Goal: Task Accomplishment & Management: Manage account settings

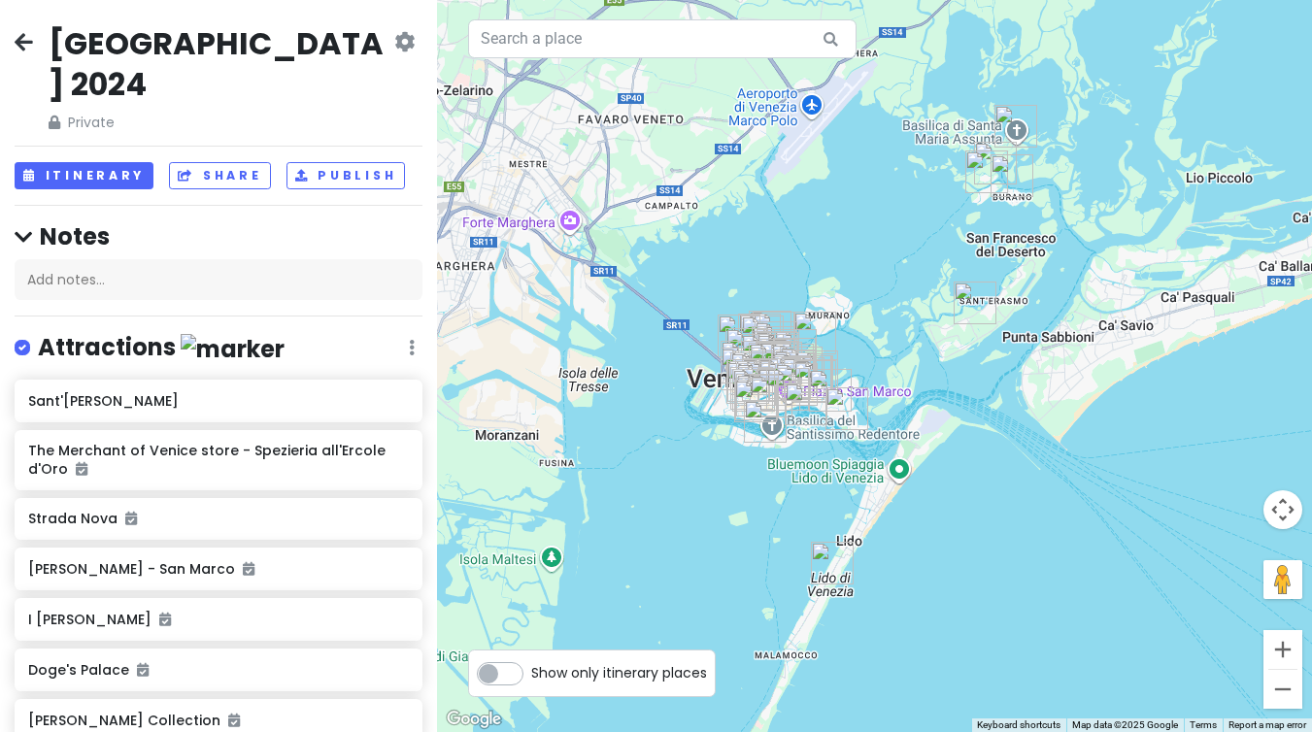
click at [29, 45] on icon at bounding box center [24, 42] width 18 height 16
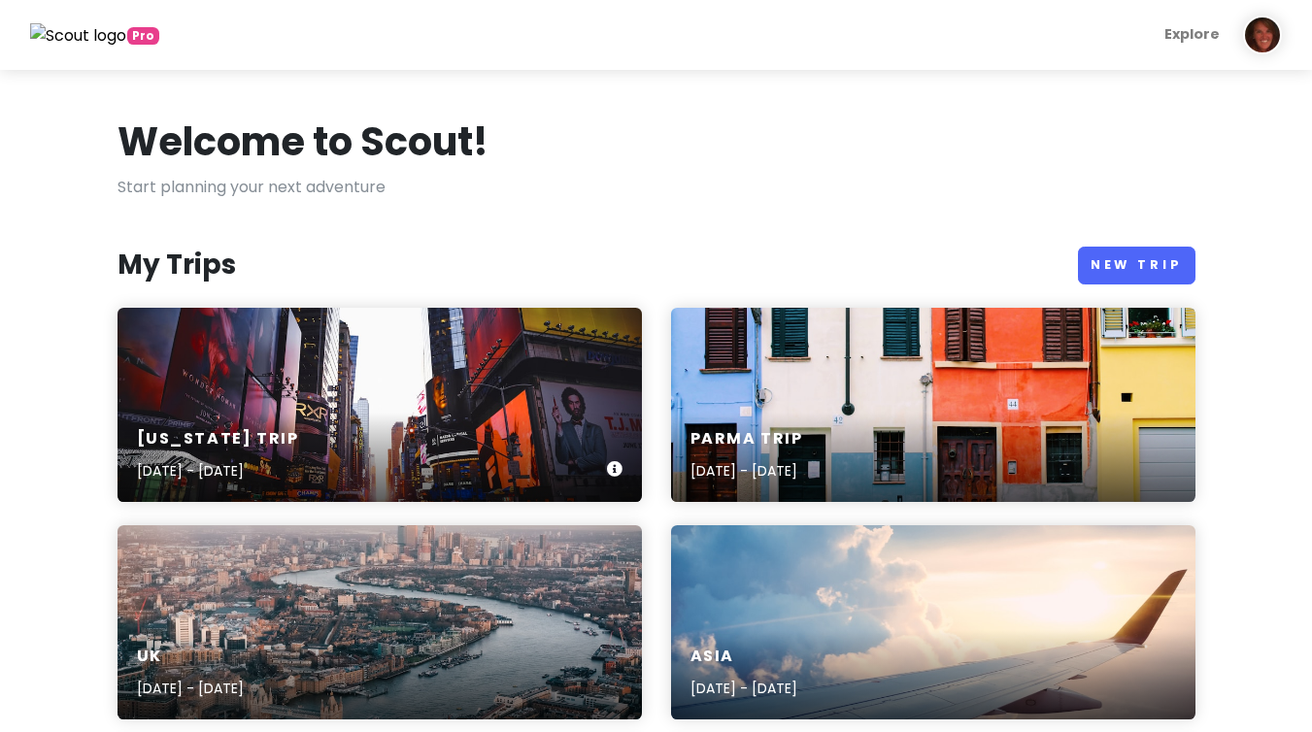
click at [325, 397] on div "[US_STATE] Trip [DATE] - [DATE]" at bounding box center [379, 405] width 524 height 194
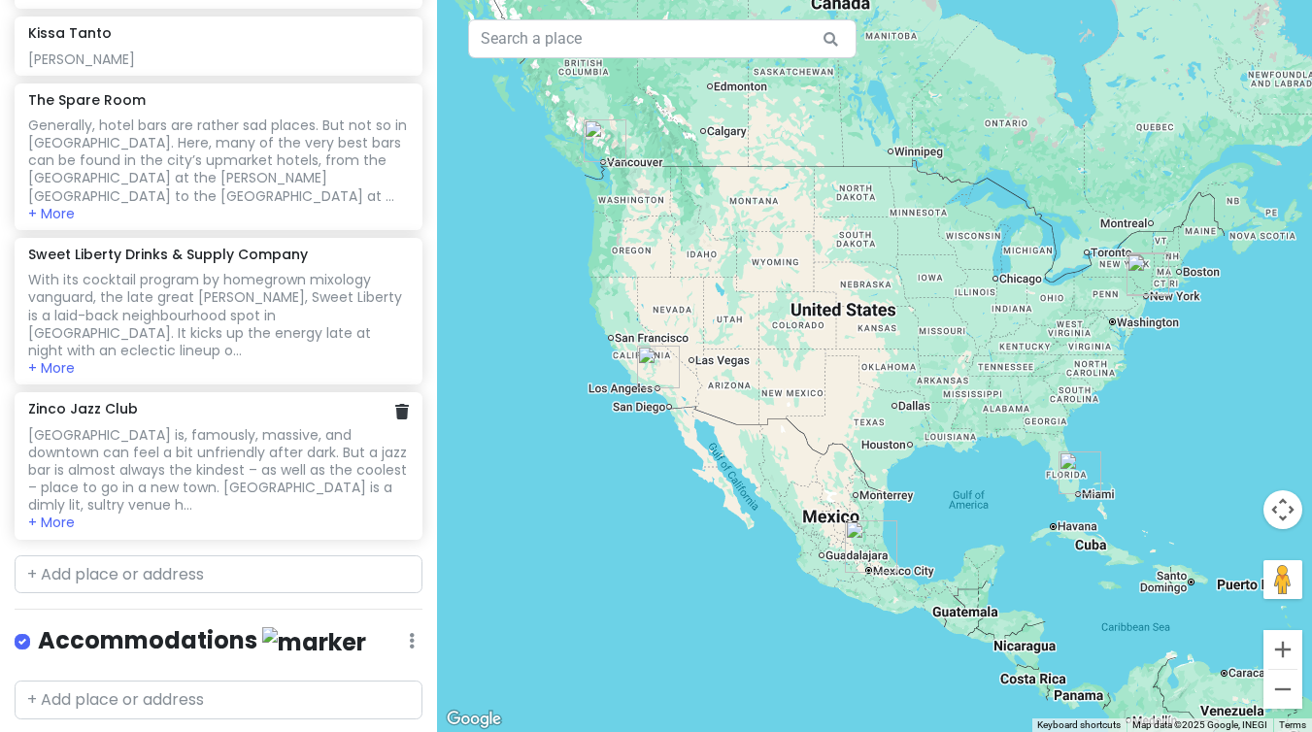
scroll to position [914, 0]
click at [151, 554] on input "text" at bounding box center [219, 573] width 408 height 39
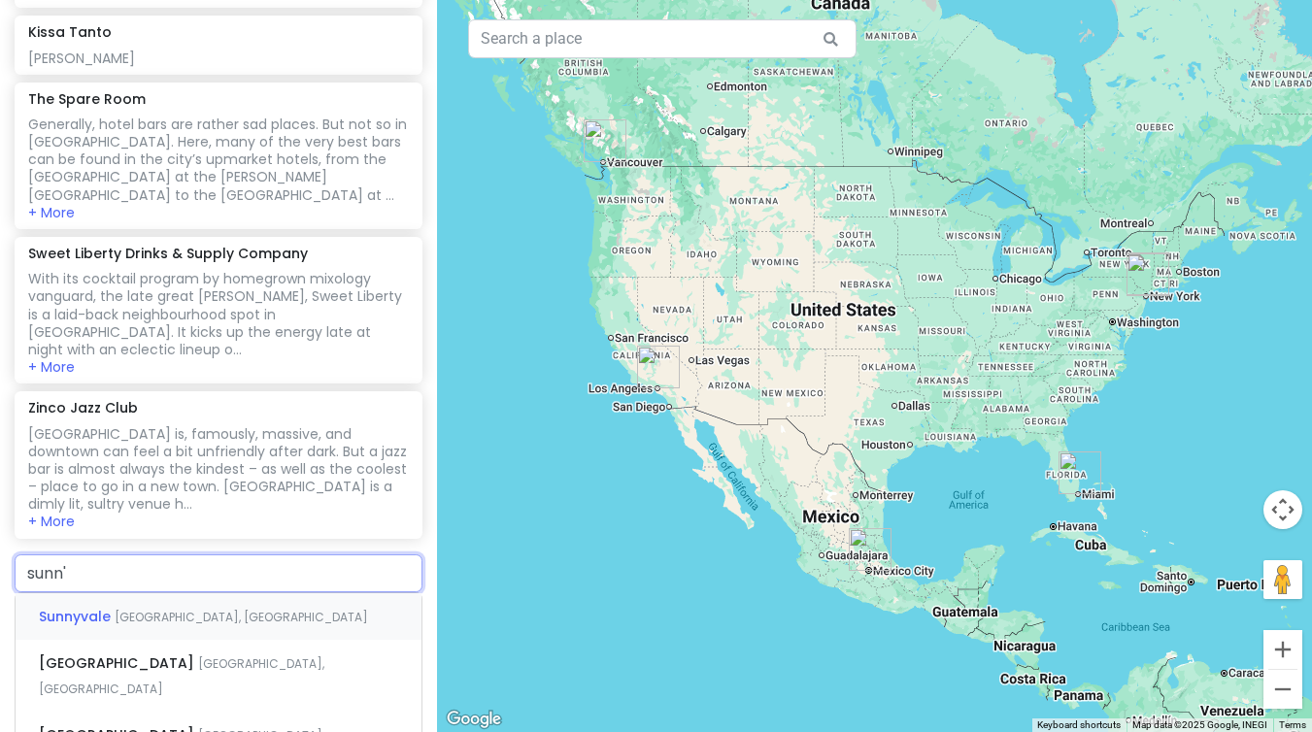
type input "sunn's"
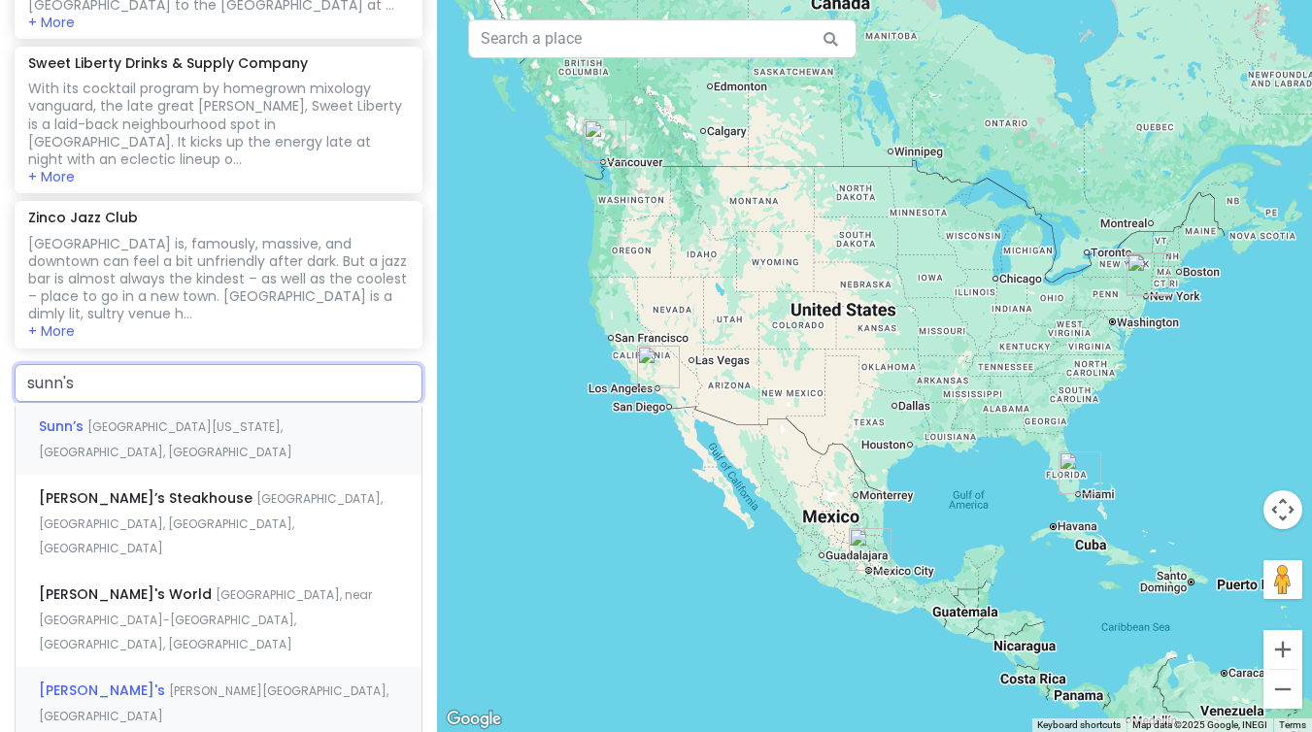
scroll to position [1105, 0]
click at [191, 417] on span "[GEOGRAPHIC_DATA][US_STATE], [GEOGRAPHIC_DATA], [GEOGRAPHIC_DATA]" at bounding box center [165, 438] width 253 height 42
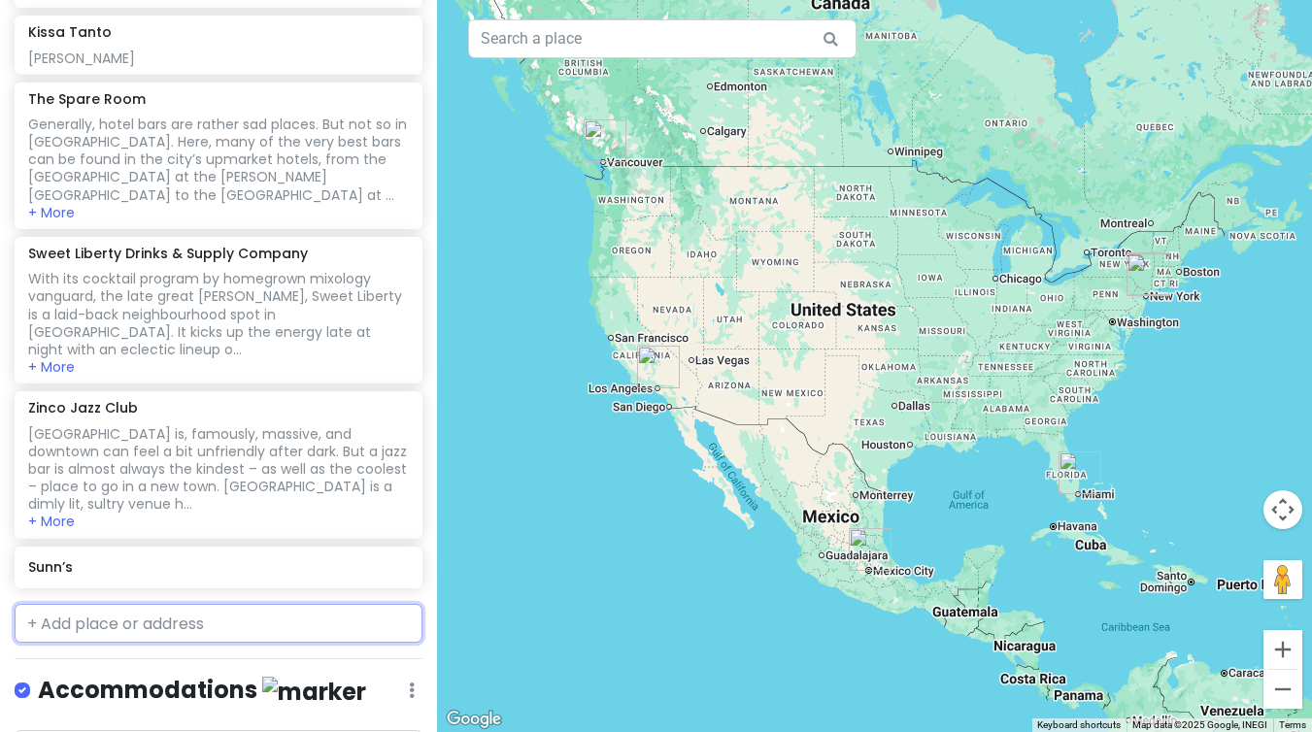
scroll to position [963, 0]
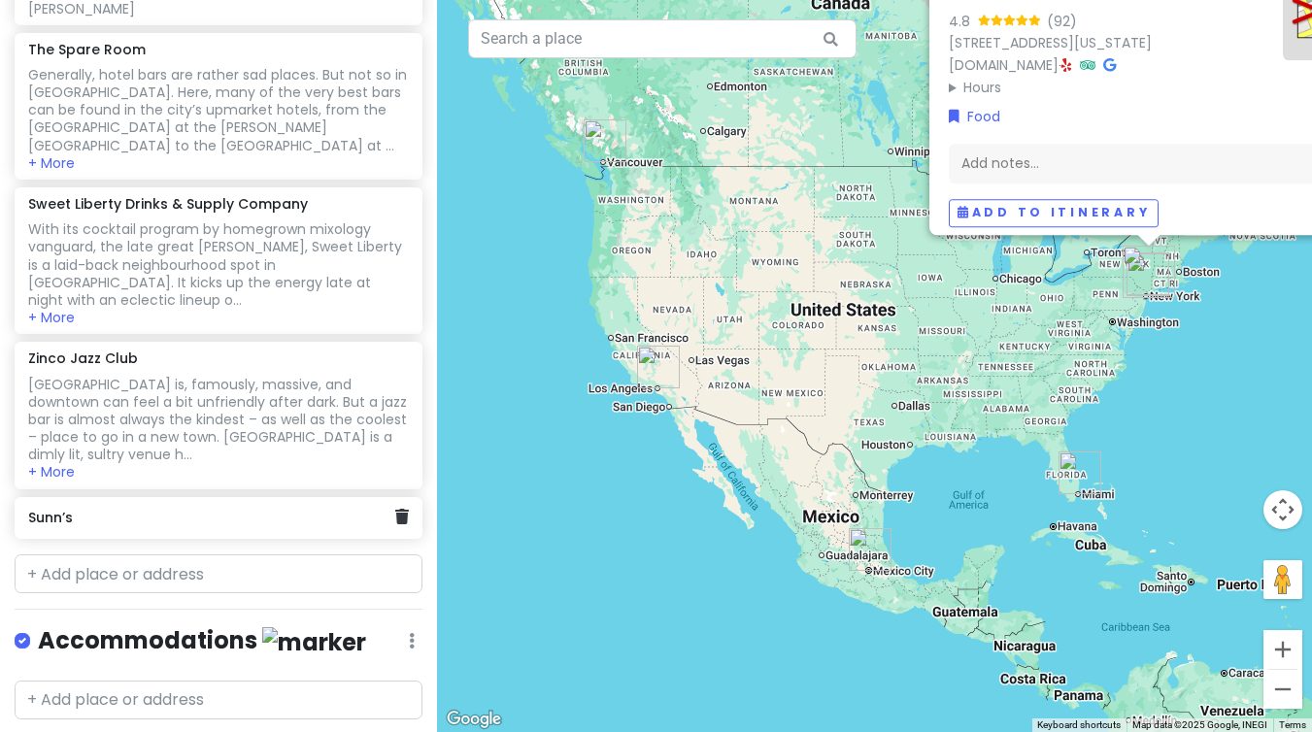
click at [136, 505] on div "Sunn’s" at bounding box center [211, 518] width 367 height 27
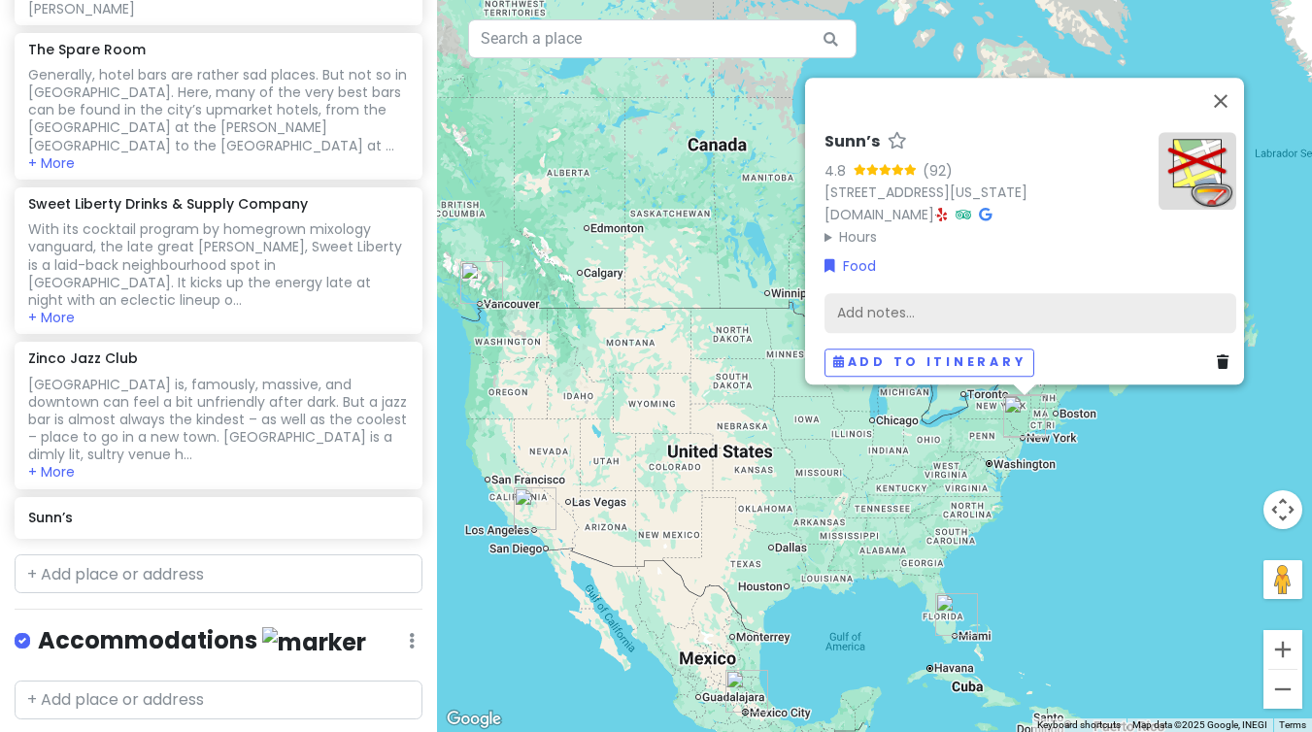
click at [1074, 299] on div "Add notes..." at bounding box center [1030, 313] width 412 height 41
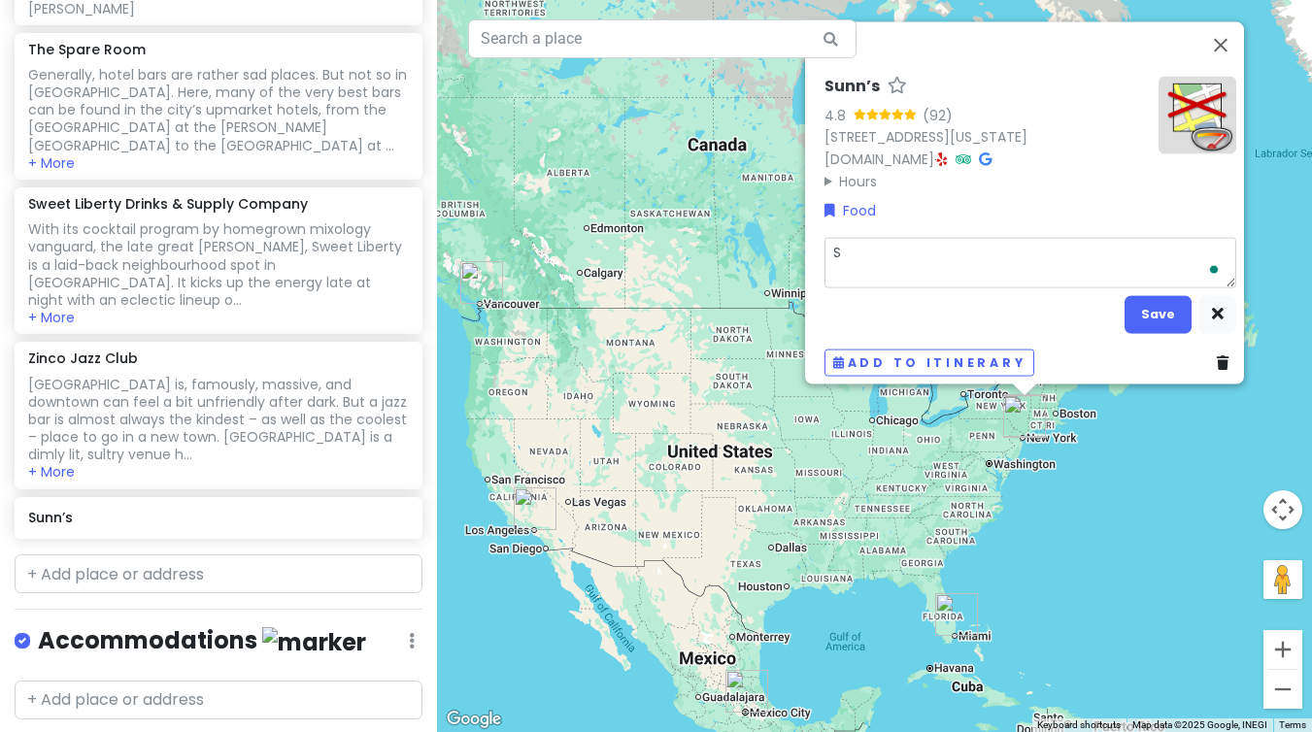
type textarea "Sa"
type textarea "x"
type textarea "[PERSON_NAME]"
type textarea "x"
type textarea "[PERSON_NAME]"
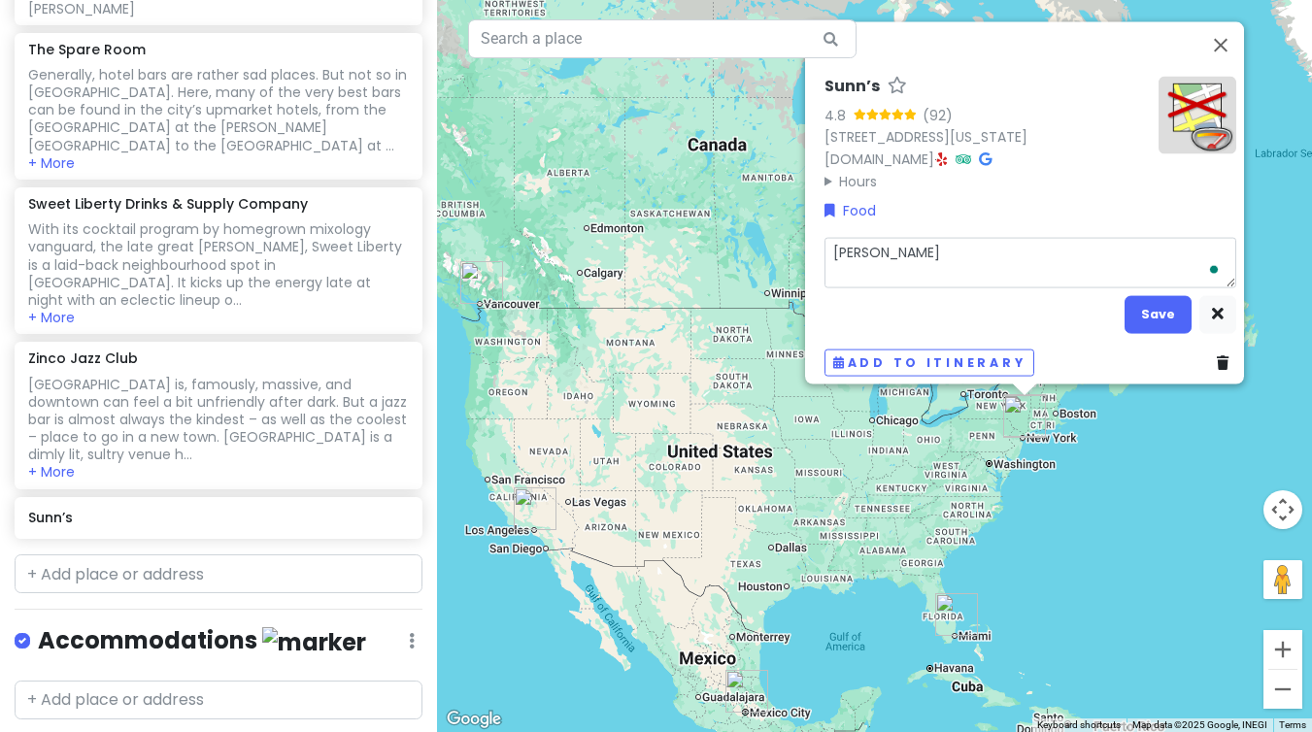
type textarea "x"
type textarea "[PERSON_NAME]"
type textarea "x"
type textarea "[PERSON_NAME] la"
type textarea "x"
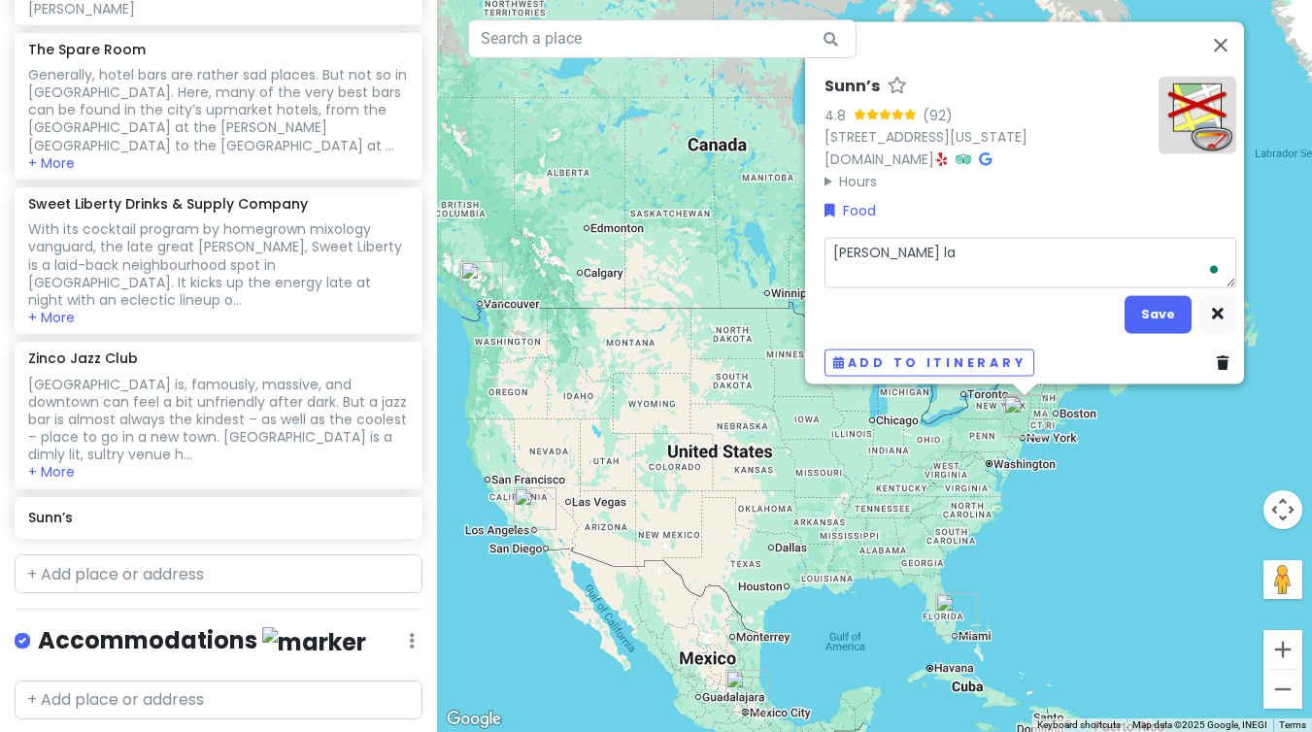
type textarea "[PERSON_NAME]"
type textarea "x"
type textarea "[PERSON_NAME]"
type textarea "x"
type textarea "[PERSON_NAME] [PERSON_NAME]"
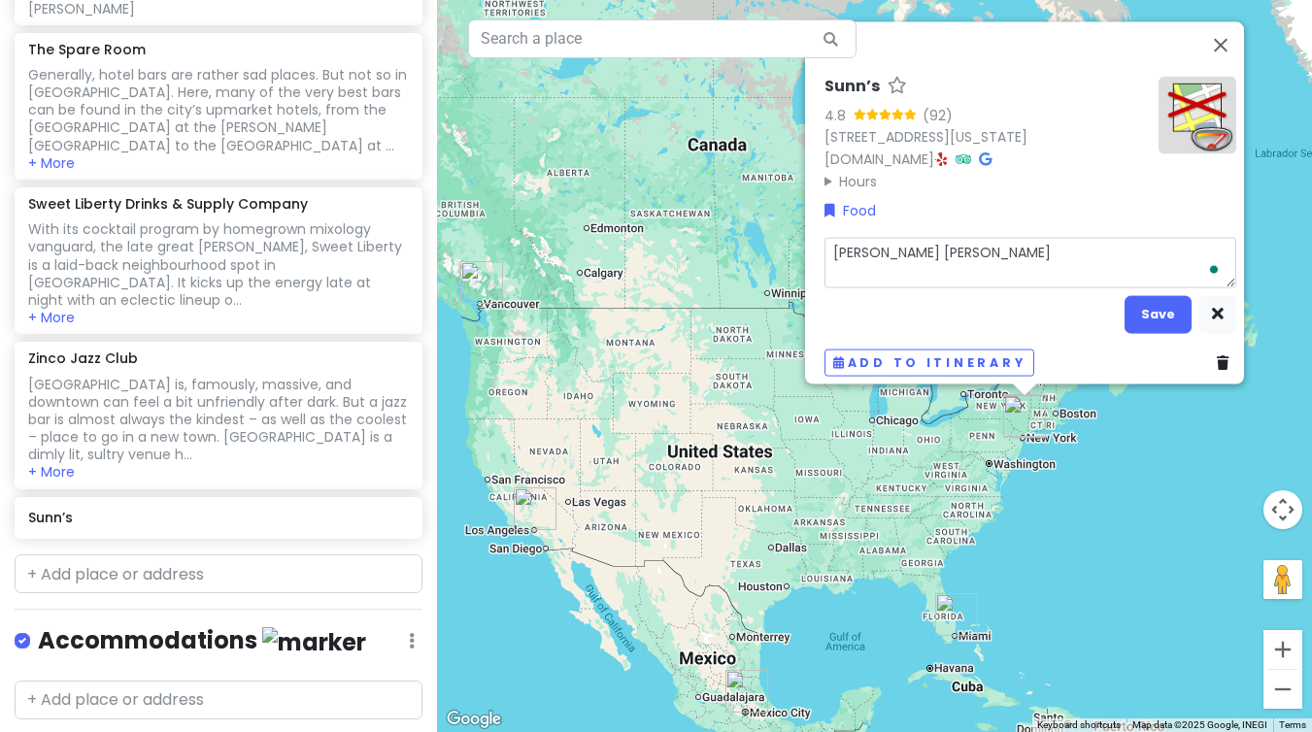
type textarea "x"
type textarea "[PERSON_NAME]"
type textarea "x"
type textarea "[PERSON_NAME]"
type textarea "x"
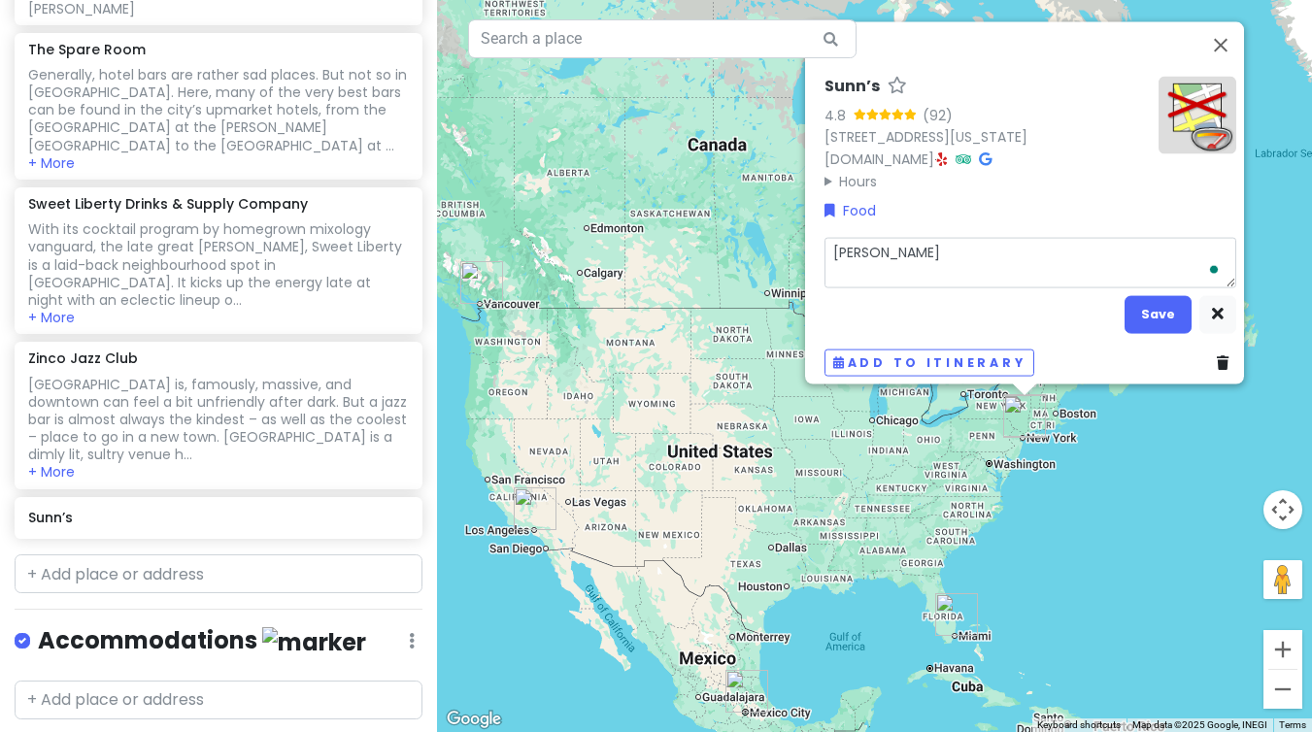
type textarea "[PERSON_NAME]"
type textarea "x"
type textarea "[PERSON_NAME]"
type textarea "x"
type textarea "[PERSON_NAME]"
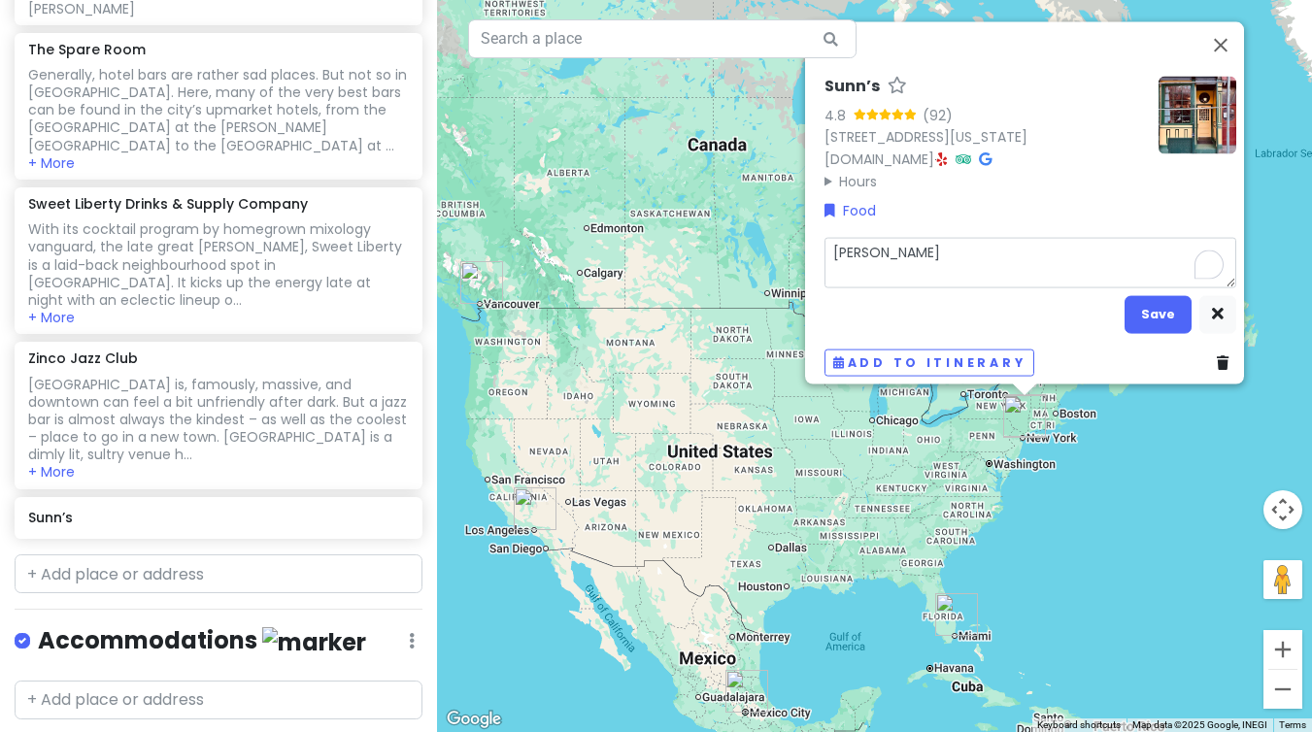
type textarea "x"
type textarea "[PERSON_NAME] re"
type textarea "x"
type textarea "[PERSON_NAME] rec"
type textarea "x"
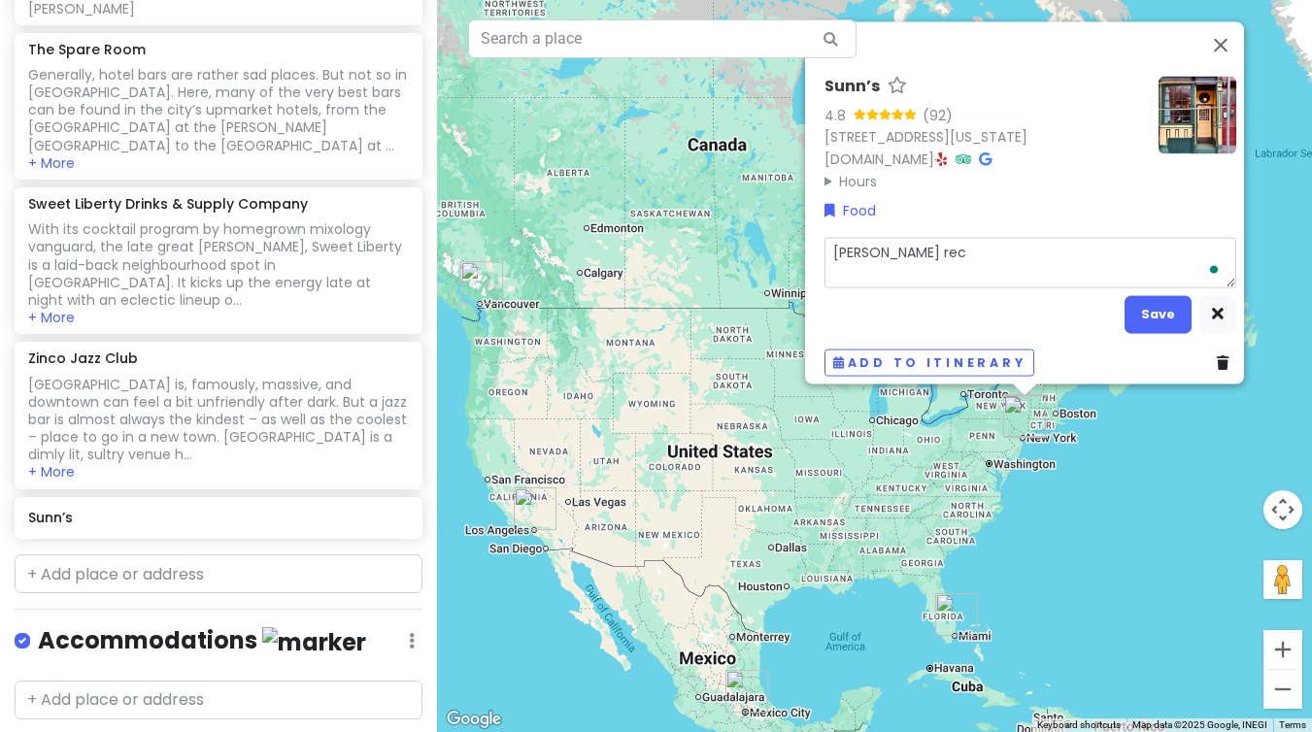
type textarea "[PERSON_NAME] reco"
type textarea "x"
type textarea "[PERSON_NAME] recom"
type textarea "x"
type textarea "[PERSON_NAME] recomm"
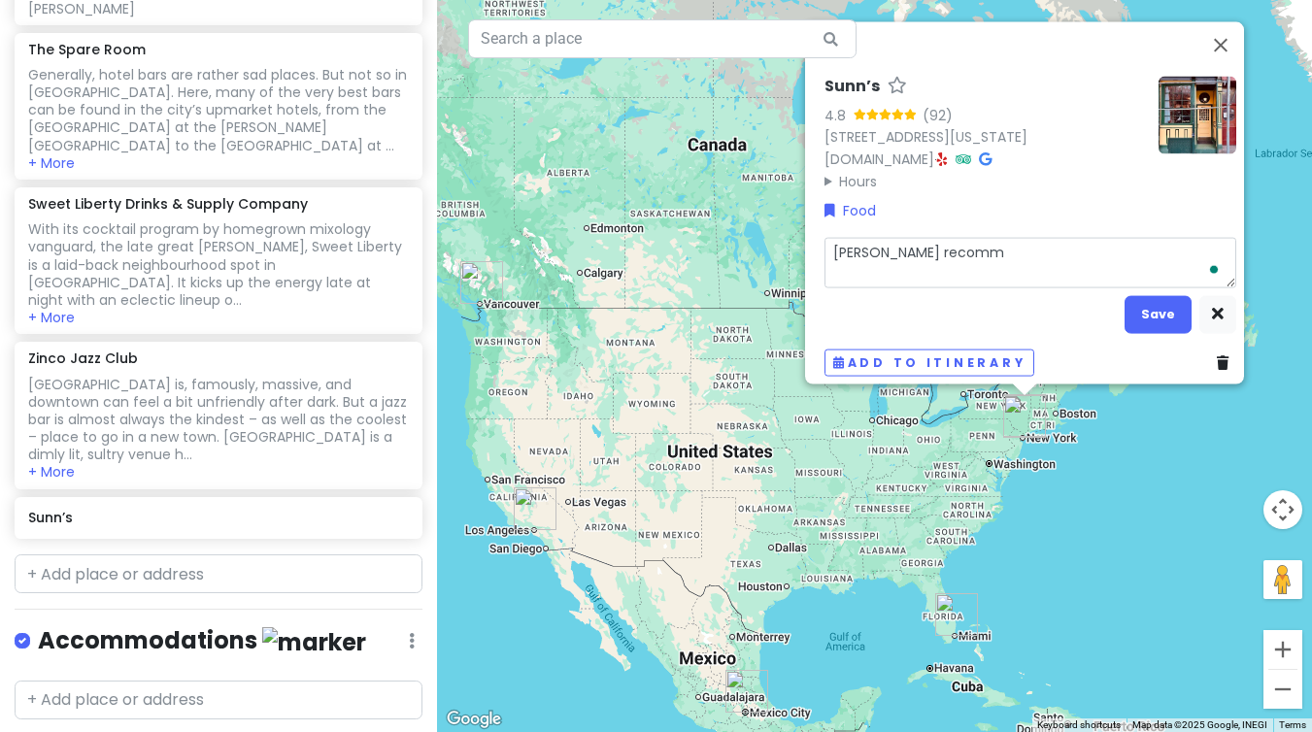
type textarea "x"
type textarea "[PERSON_NAME] recomme"
type textarea "x"
type textarea "[PERSON_NAME] recommen"
type textarea "x"
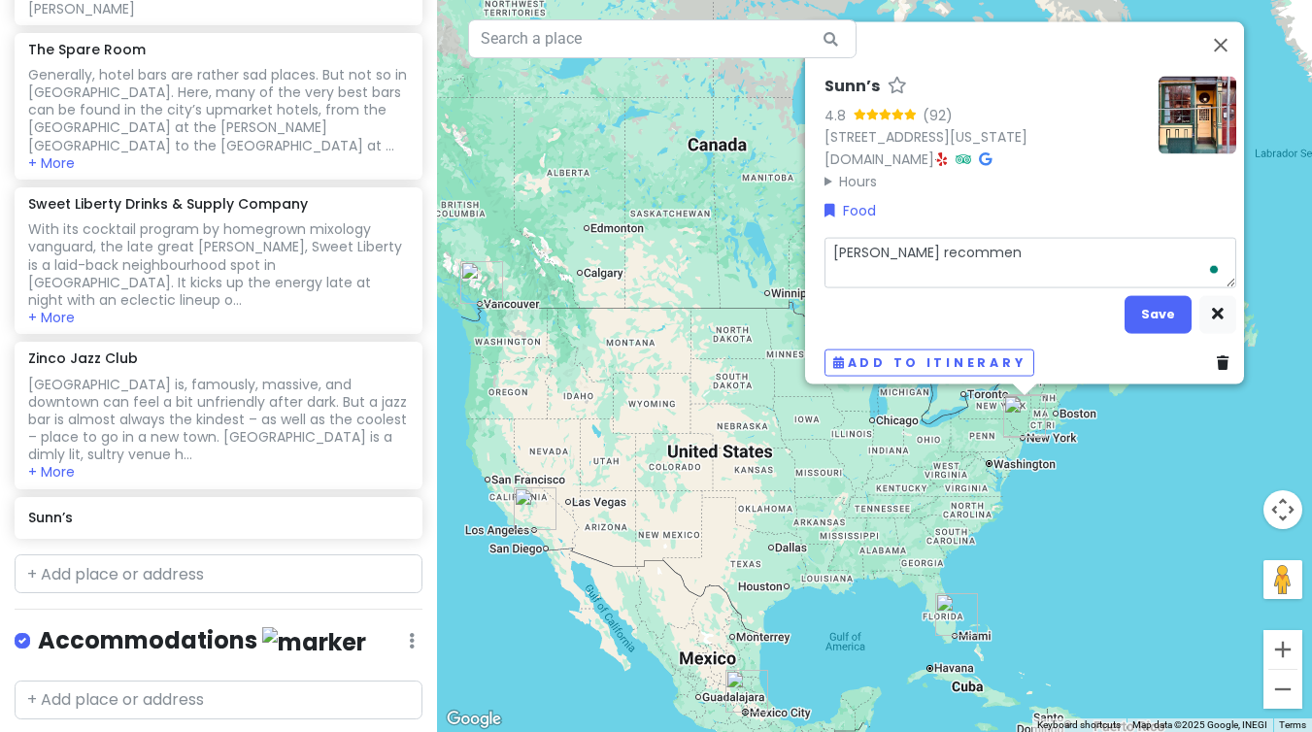
type textarea "[PERSON_NAME] recommend"
type textarea "x"
type textarea "[PERSON_NAME] recommends"
type textarea "x"
type textarea "[PERSON_NAME] recommends"
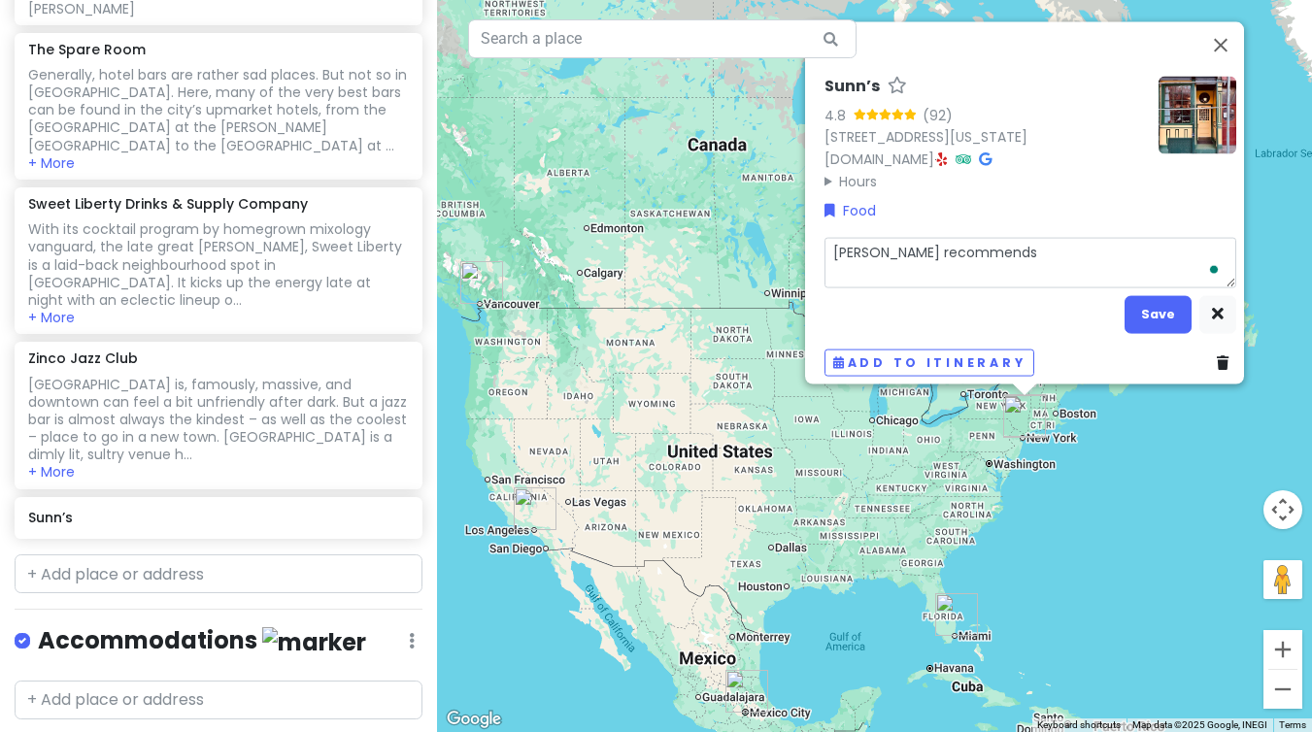
type textarea "x"
type textarea "[PERSON_NAME] recommends -"
type textarea "x"
type textarea "[PERSON_NAME] recommends -"
type textarea "x"
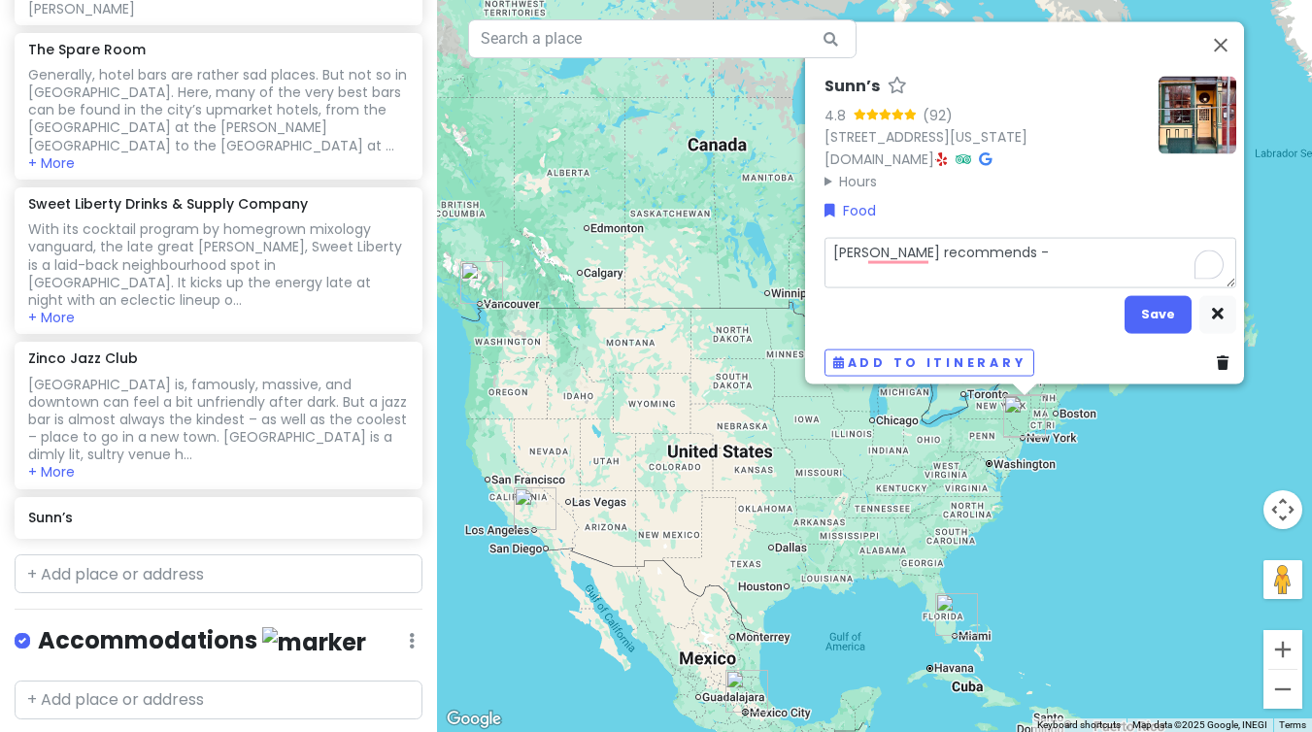
type textarea "[PERSON_NAME] recommends - s"
type textarea "x"
type textarea "[PERSON_NAME] recommends - sc"
type textarea "x"
type textarea "[PERSON_NAME] recommends - sca"
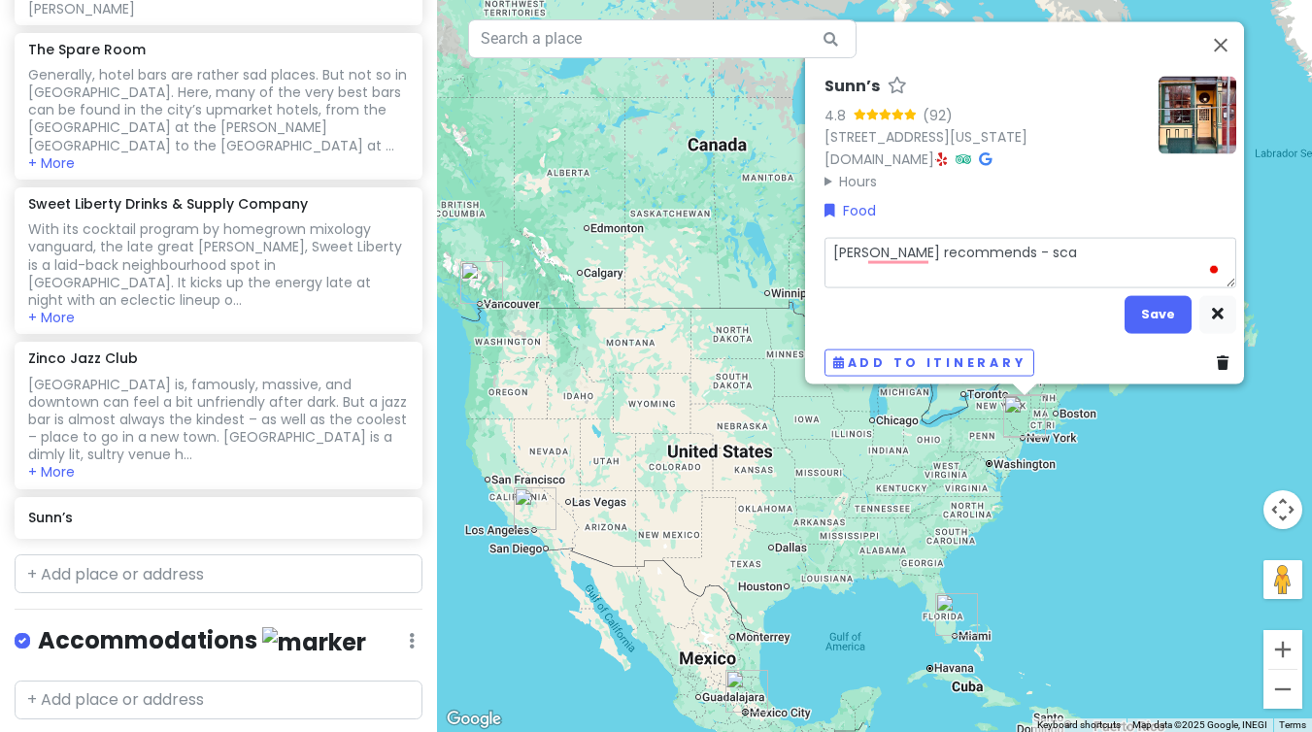
type textarea "x"
type textarea "[PERSON_NAME] recommends - scal"
type textarea "x"
type textarea "[PERSON_NAME] recommends - scall"
type textarea "x"
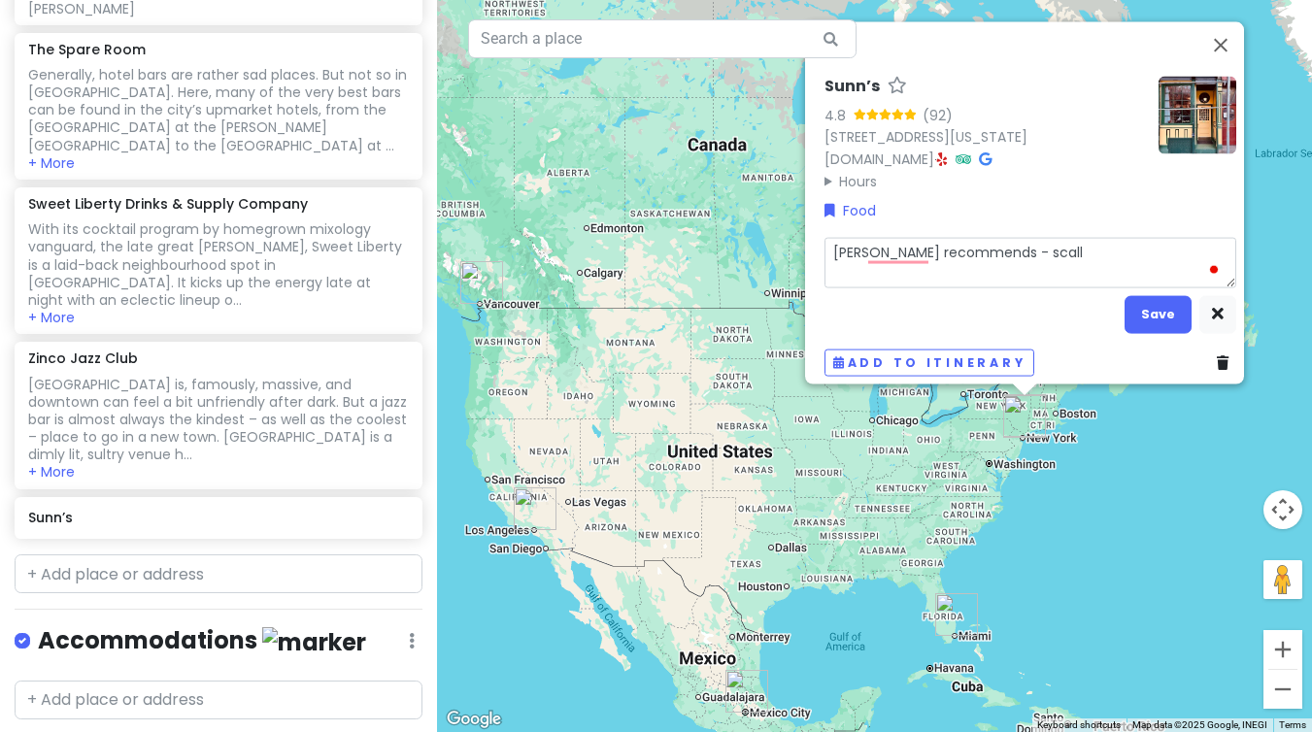
type textarea "[PERSON_NAME] recommends - scallo"
type textarea "x"
type textarea "[PERSON_NAME] recommends - scallop"
type textarea "x"
type textarea "[PERSON_NAME] recommends - scallops"
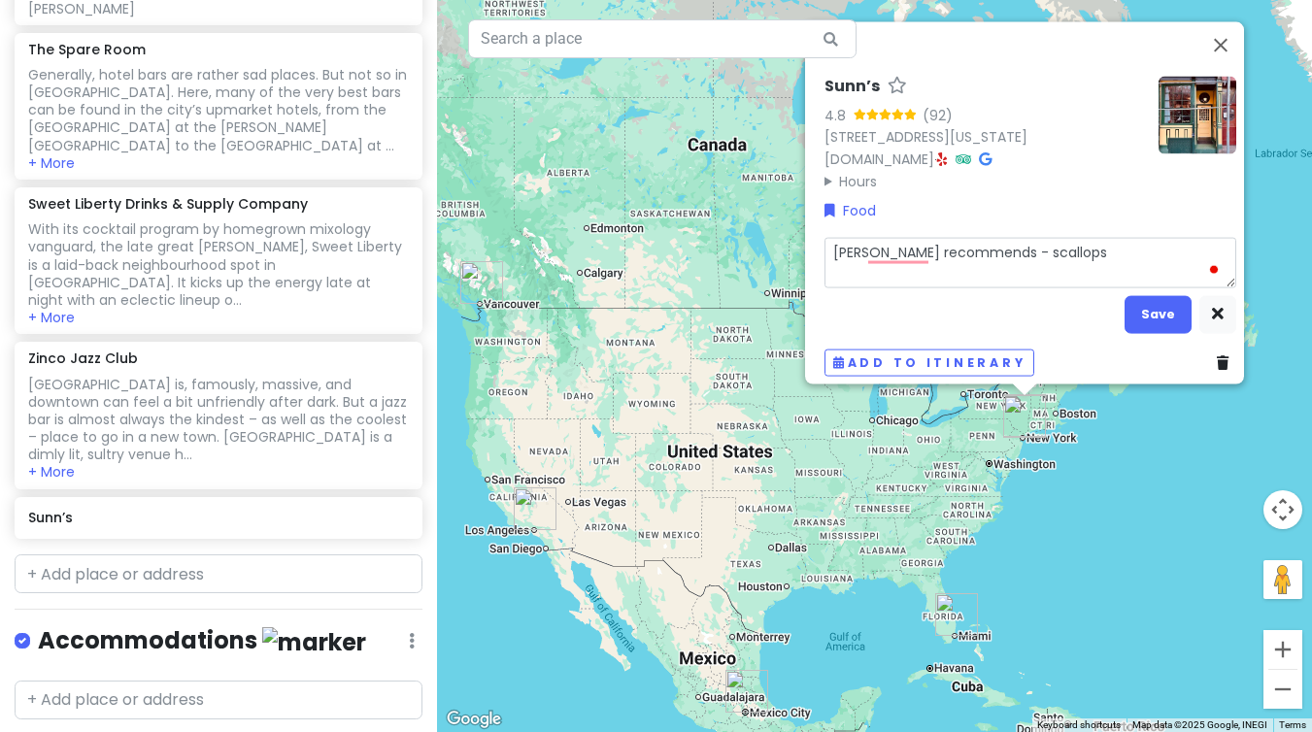
type textarea "x"
type textarea "[PERSON_NAME] recommends - scallops"
click at [1155, 301] on button "Save" at bounding box center [1157, 314] width 67 height 38
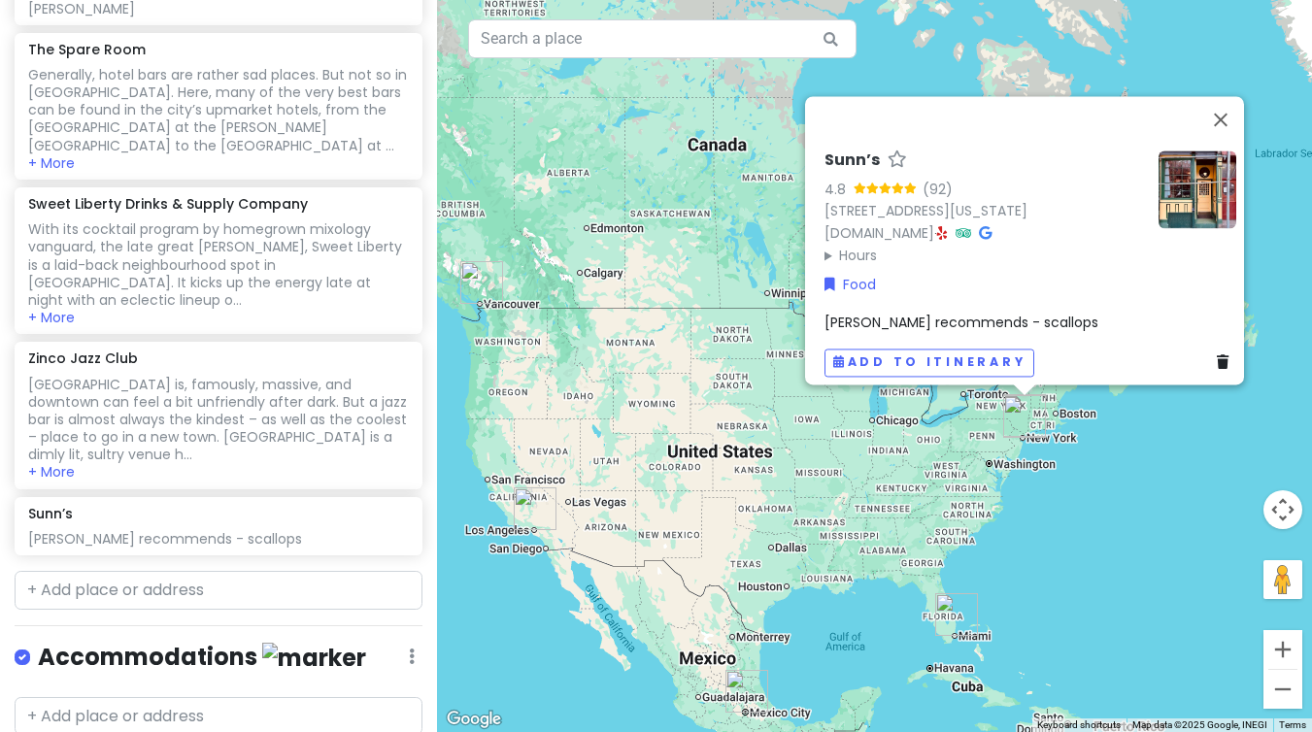
scroll to position [980, 0]
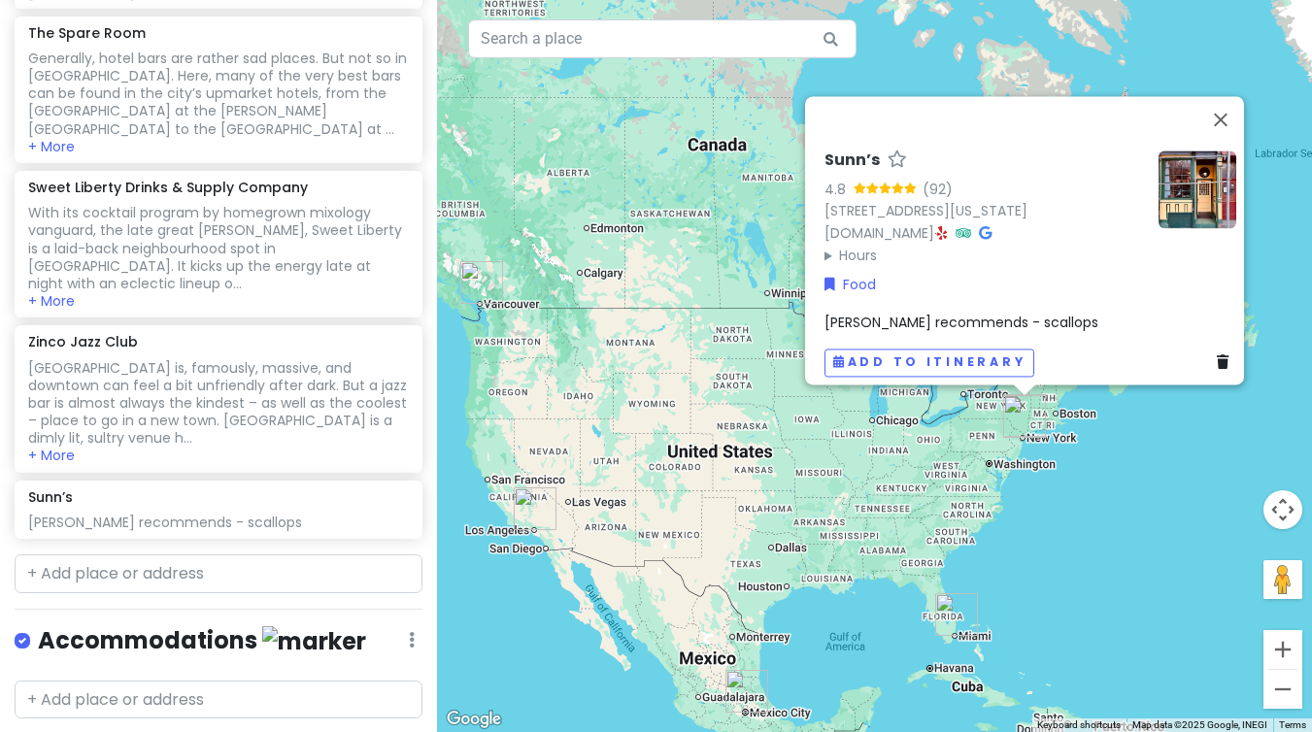
click at [1185, 199] on img at bounding box center [1197, 189] width 78 height 78
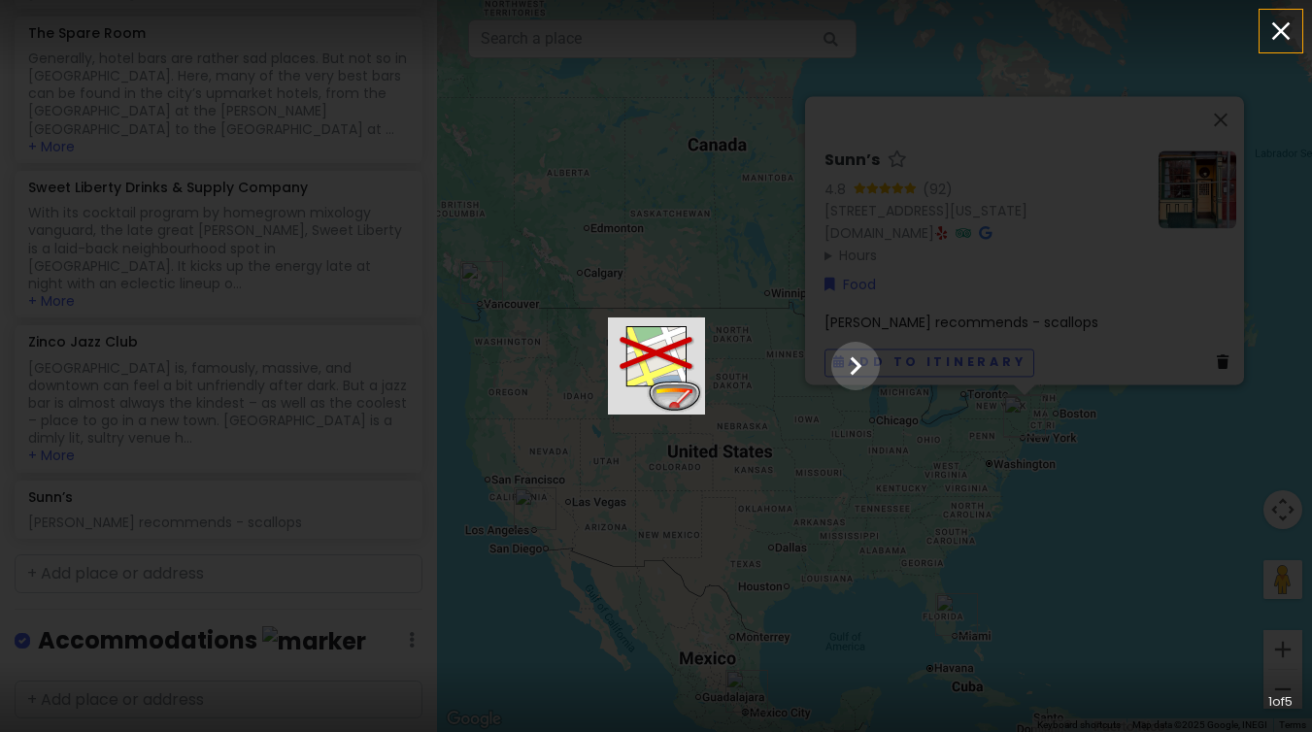
click at [1285, 24] on icon "button" at bounding box center [1281, 31] width 18 height 18
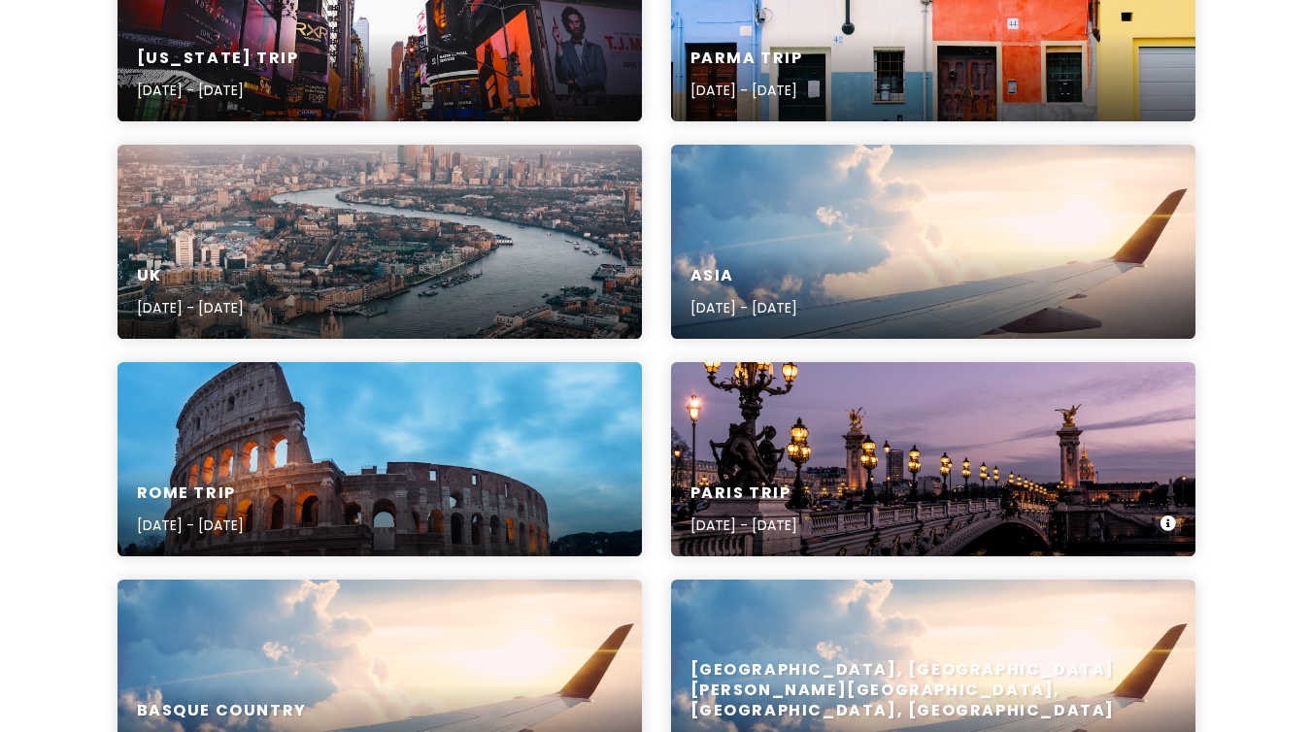
scroll to position [383, 0]
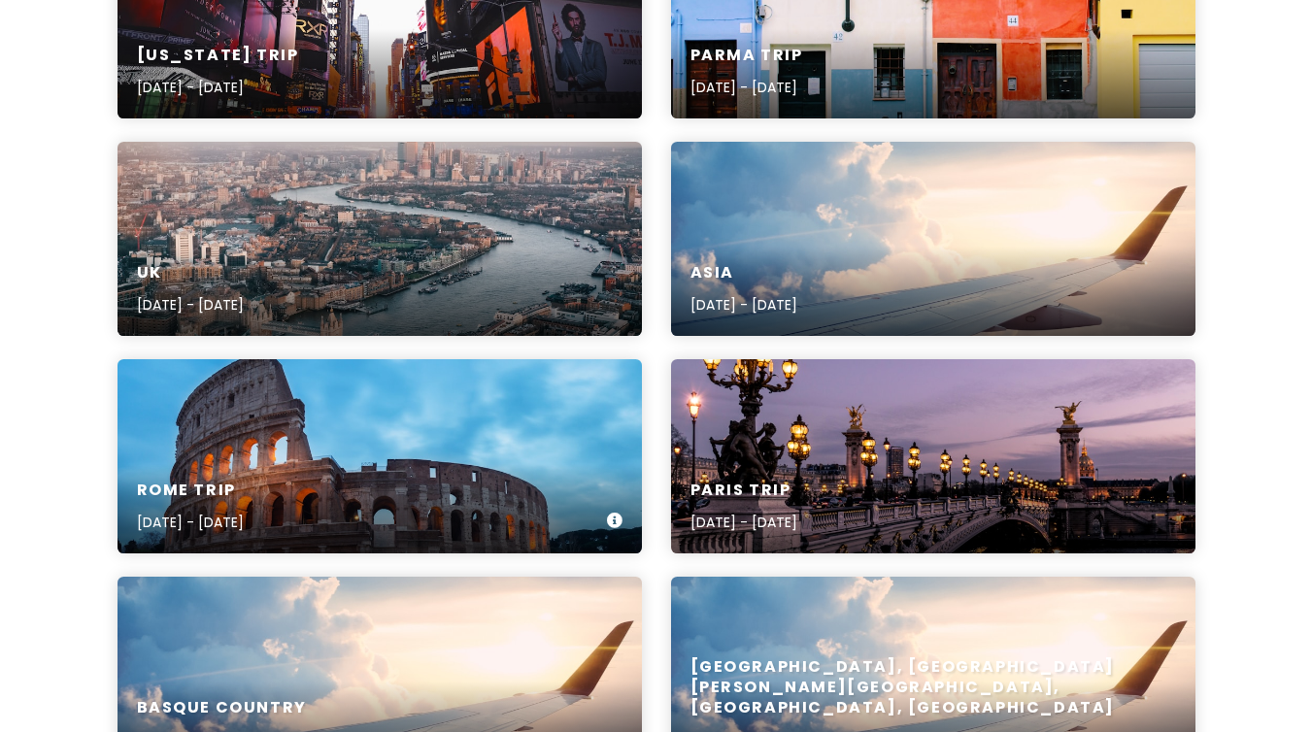
click at [380, 499] on div "Rome Trip [DATE] - [DATE]" at bounding box center [379, 507] width 524 height 92
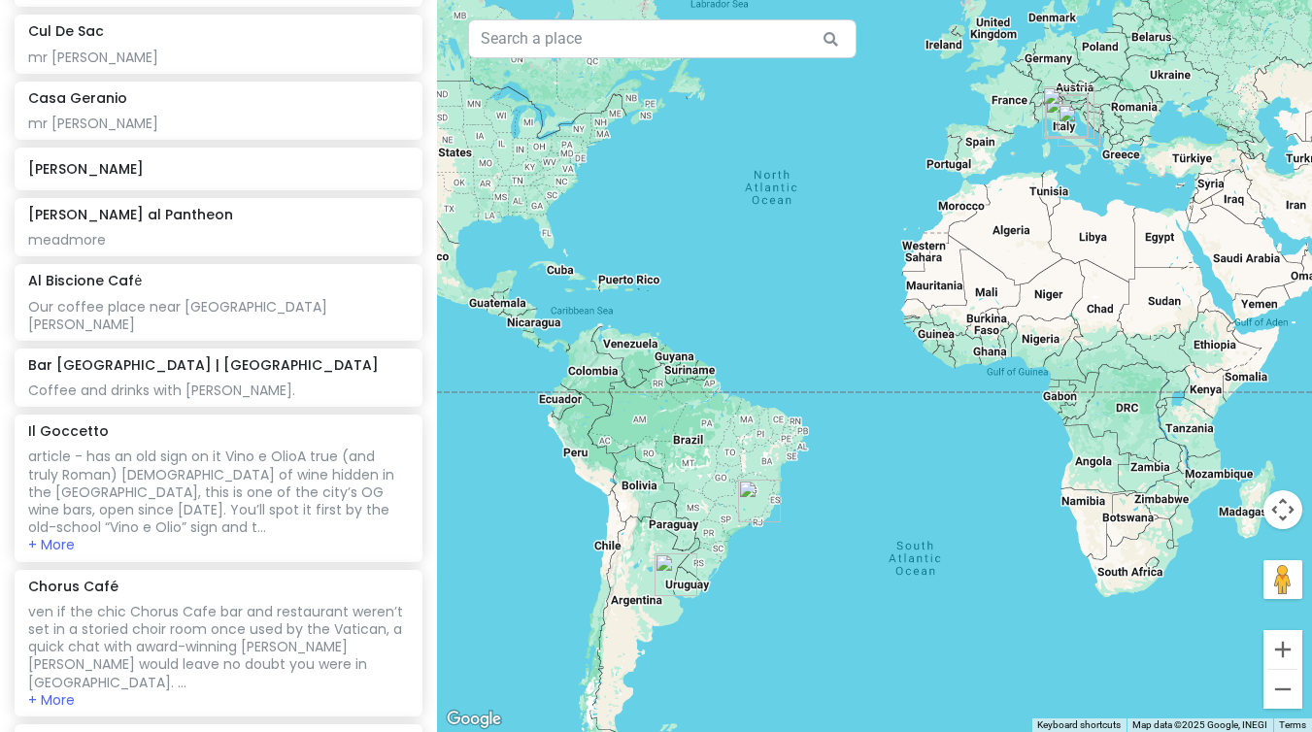
scroll to position [3224, 0]
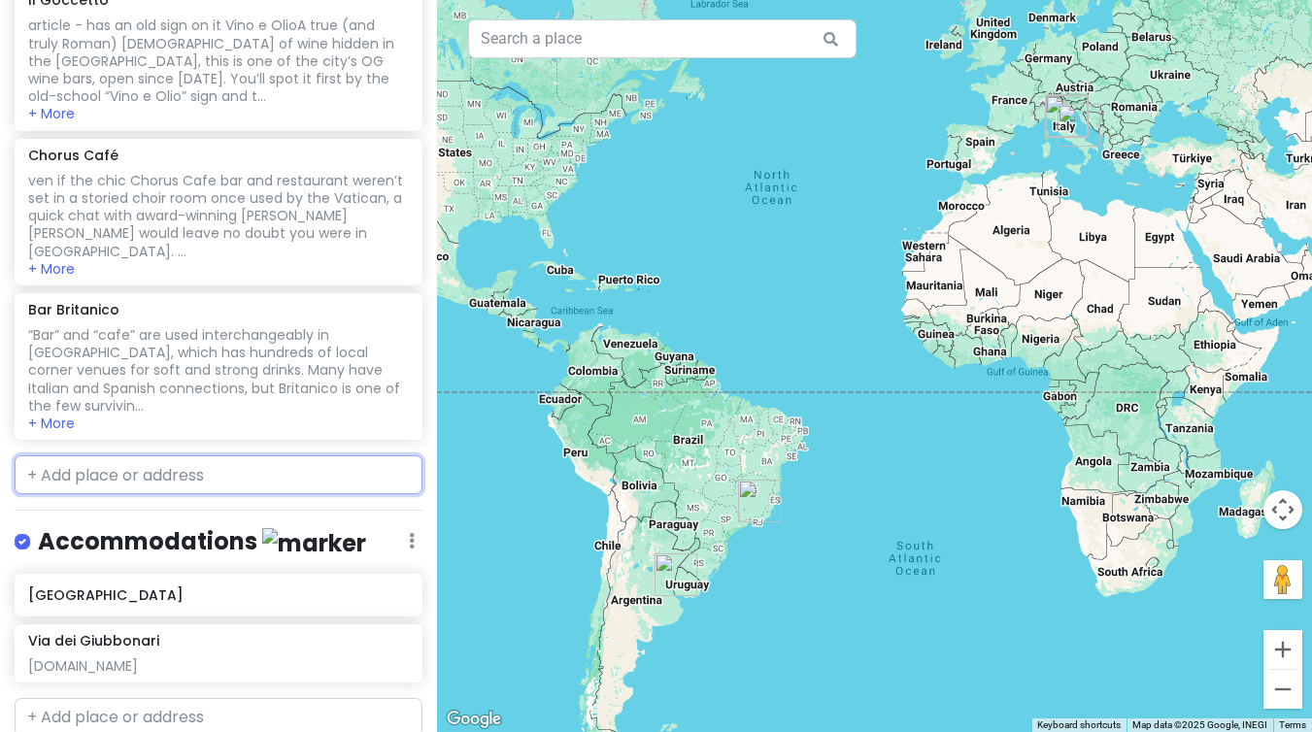
click at [75, 455] on input "text" at bounding box center [219, 474] width 408 height 39
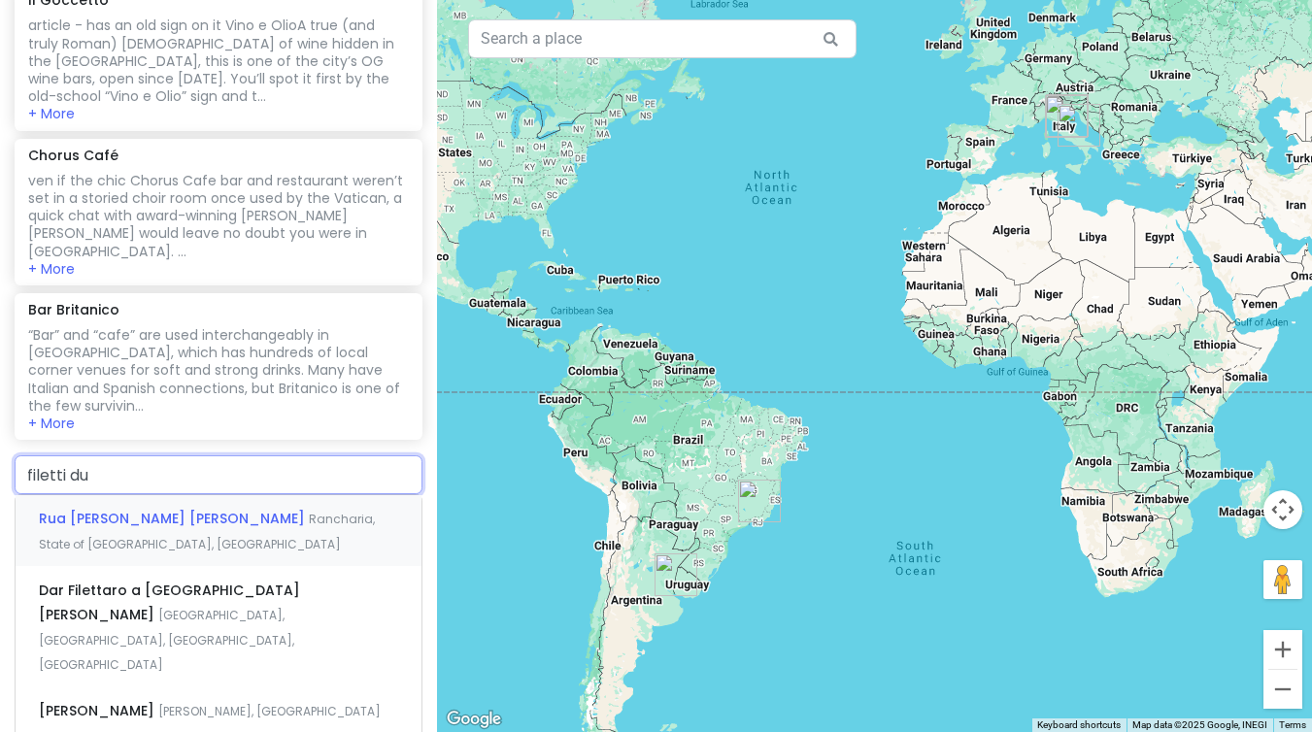
type input "filetti du"
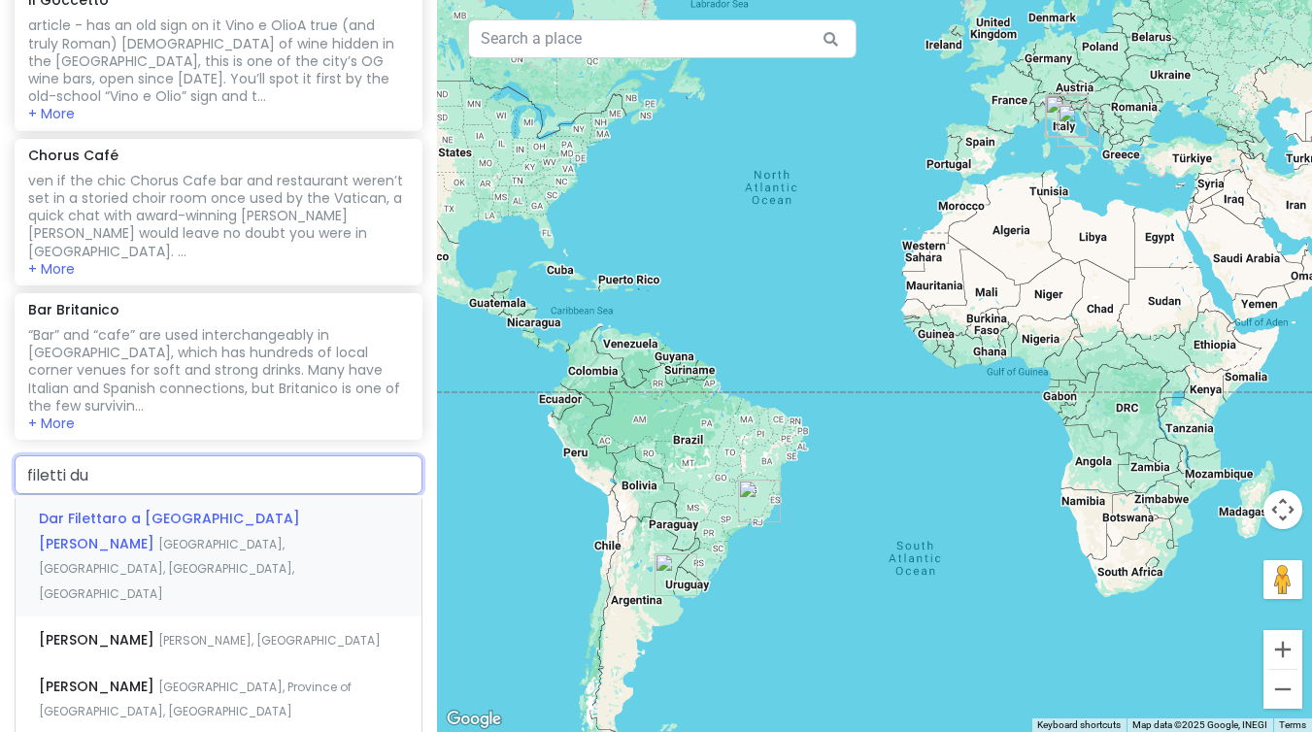
click at [120, 495] on div "Dar Filettaro a [GEOGRAPHIC_DATA][PERSON_NAME], [GEOGRAPHIC_DATA], [GEOGRAPHIC_…" at bounding box center [219, 555] width 406 height 121
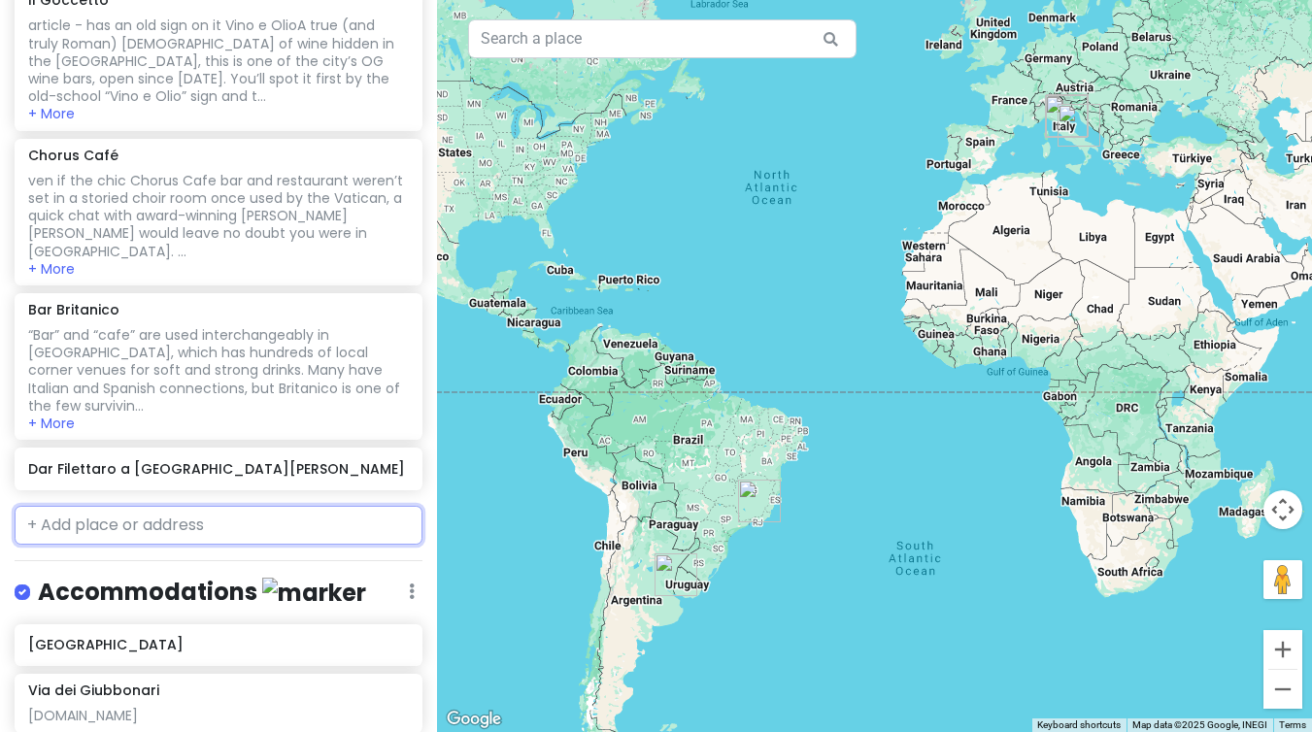
scroll to position [3275, 0]
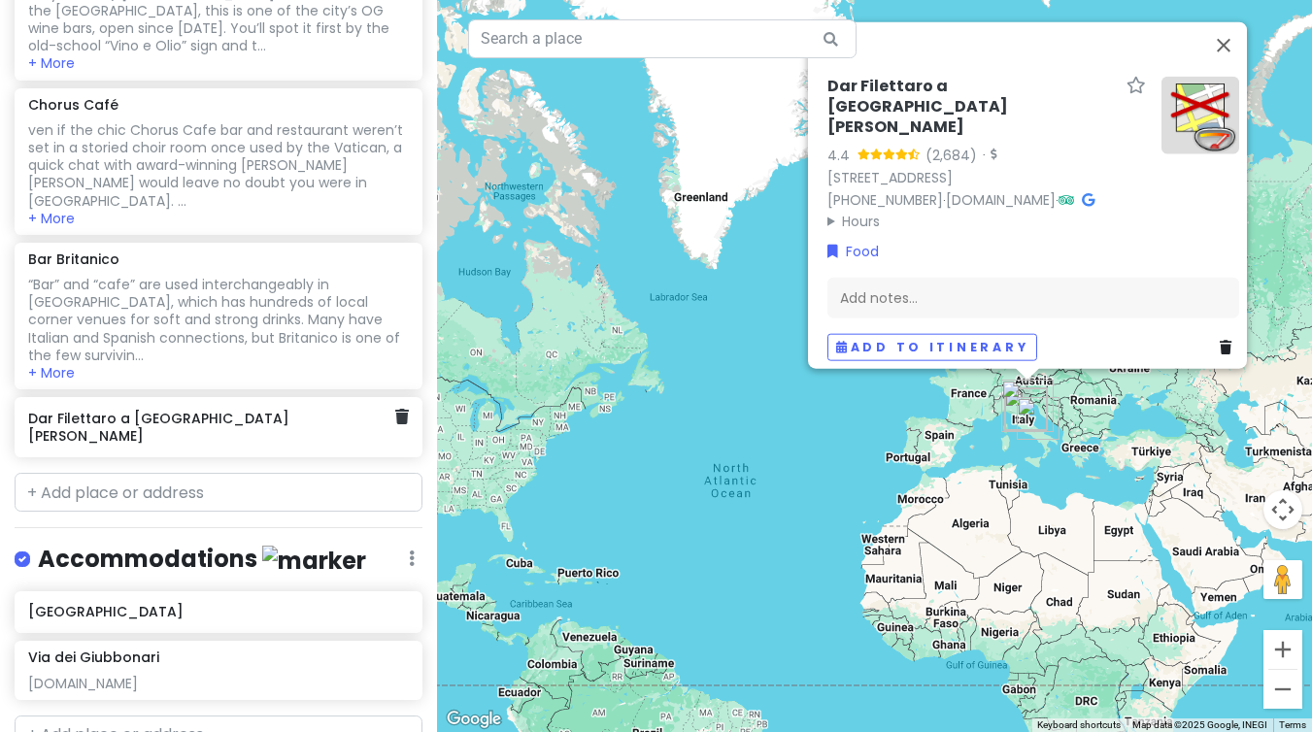
click at [249, 410] on h6 "Dar Filettaro a [GEOGRAPHIC_DATA][PERSON_NAME]" at bounding box center [211, 427] width 367 height 35
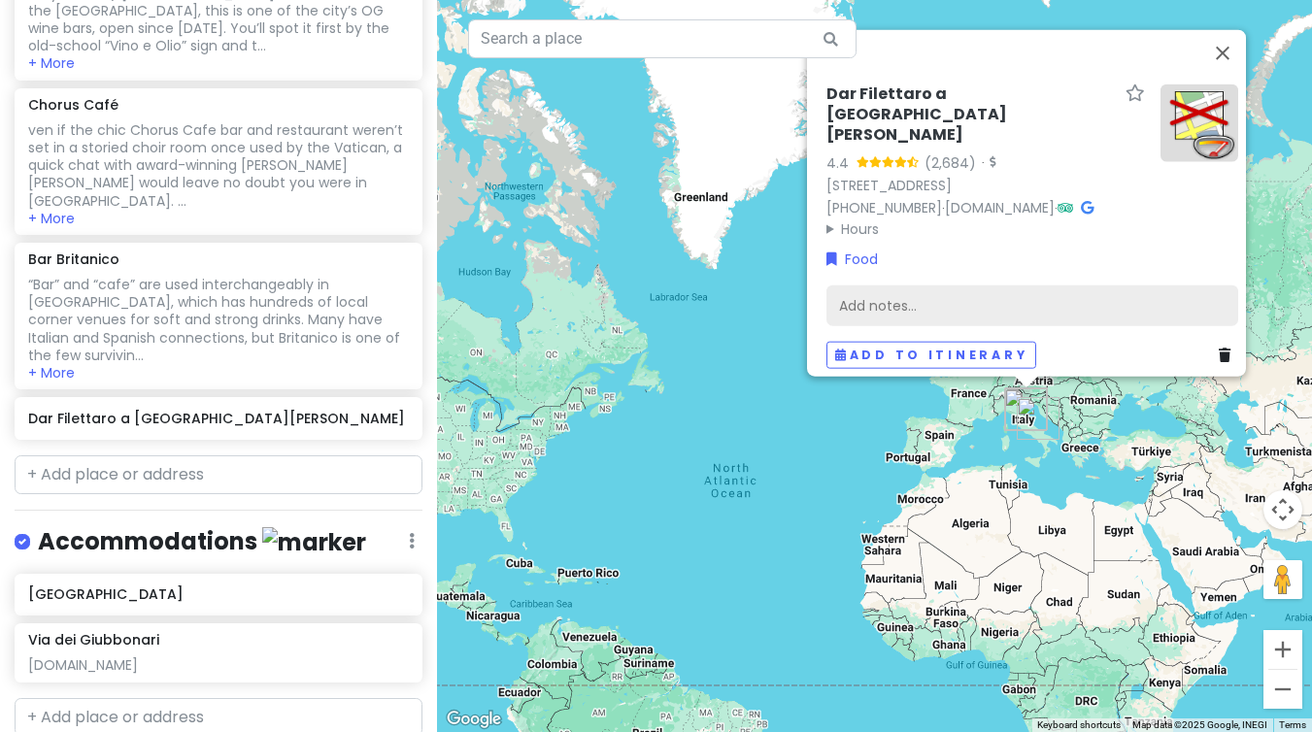
click at [916, 301] on div "Add notes..." at bounding box center [1032, 305] width 412 height 41
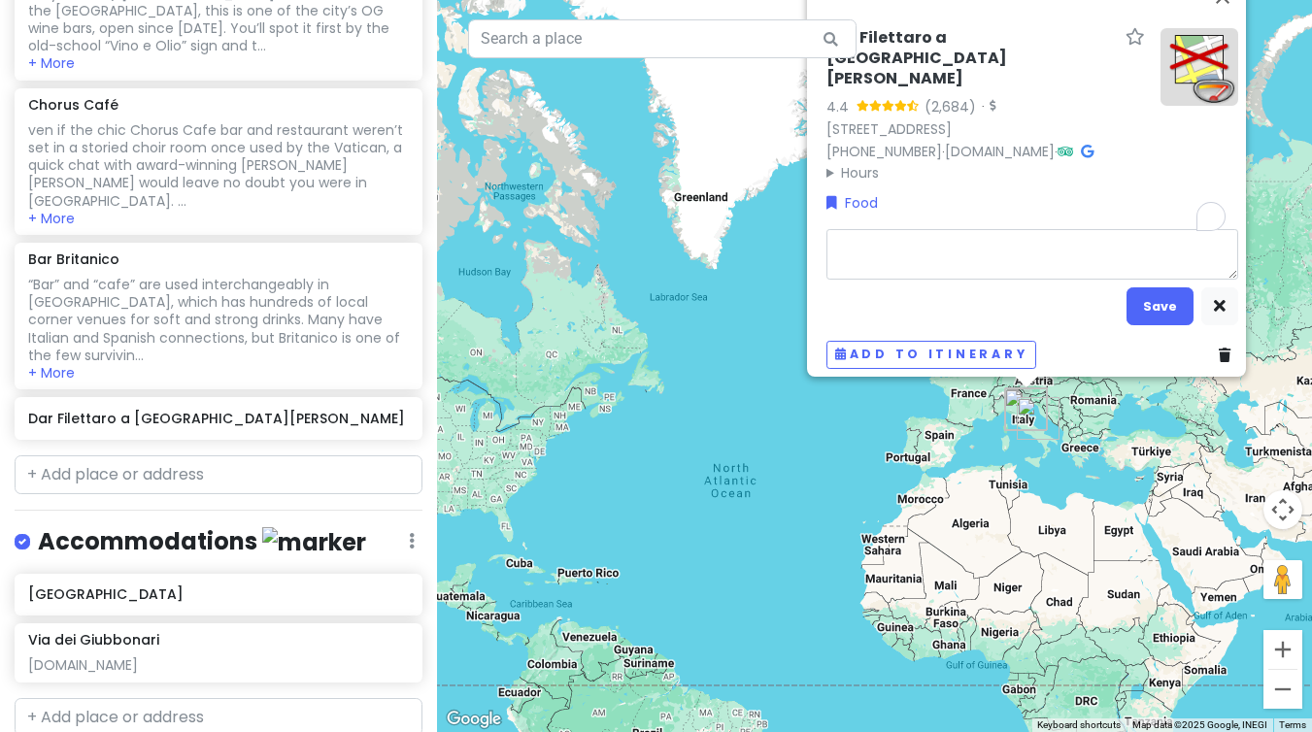
type textarea "x"
type textarea "l"
type textarea "x"
type textarea "lu"
type textarea "x"
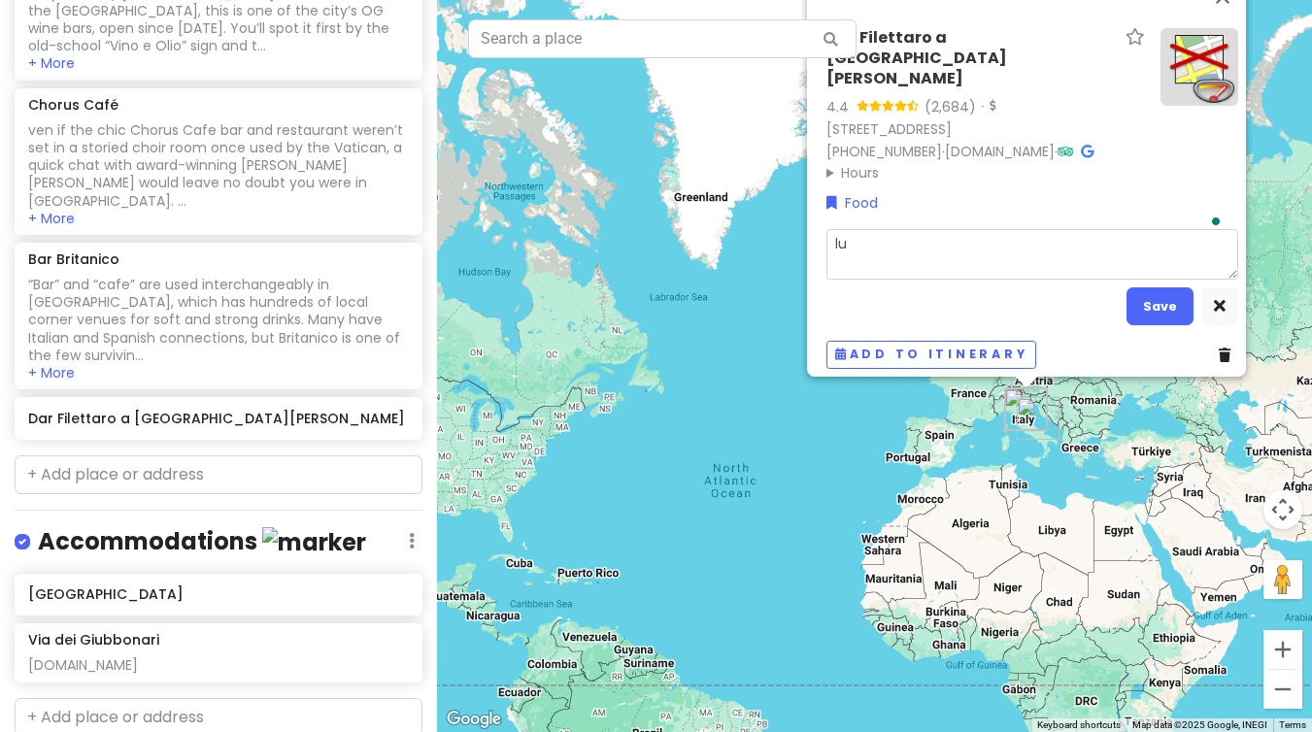
type textarea "lud"
type textarea "x"
type textarea "ludr"
type textarea "x"
type textarea "ludro"
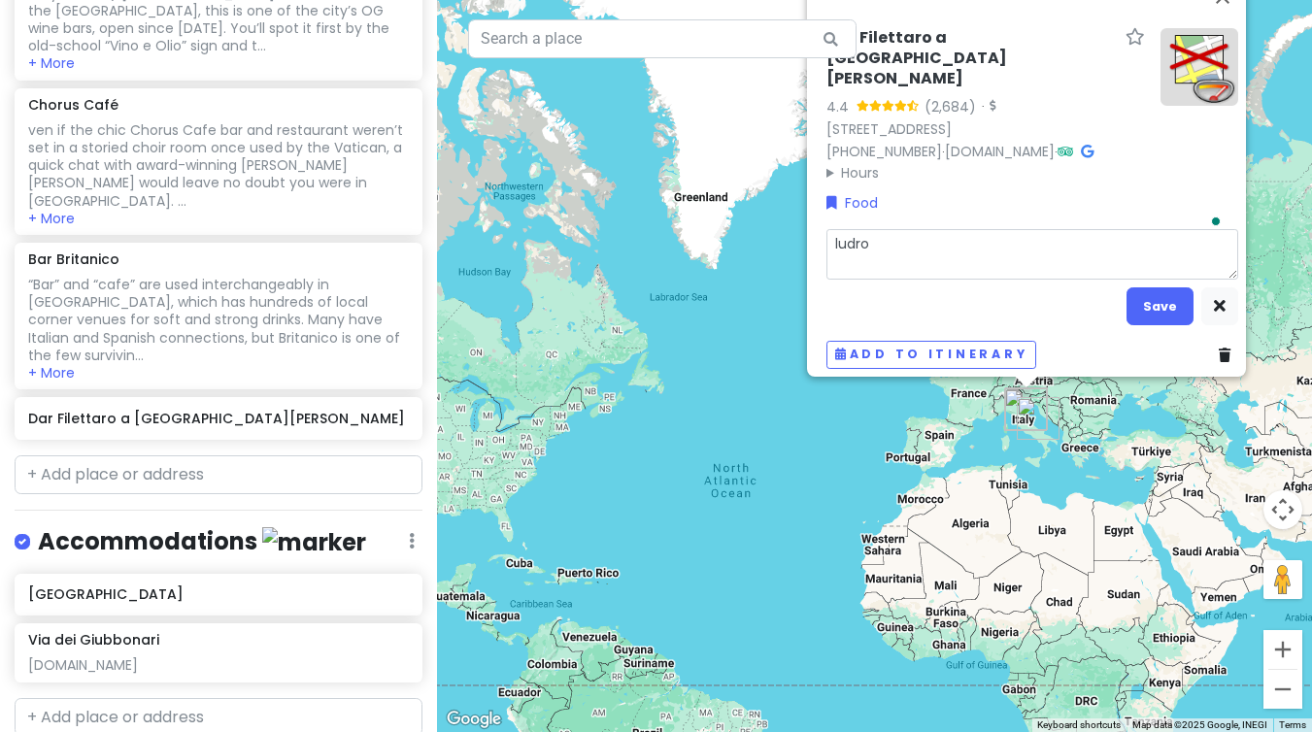
type textarea "x"
type textarea "ludro"
type textarea "x"
type textarea "ludro r"
type textarea "x"
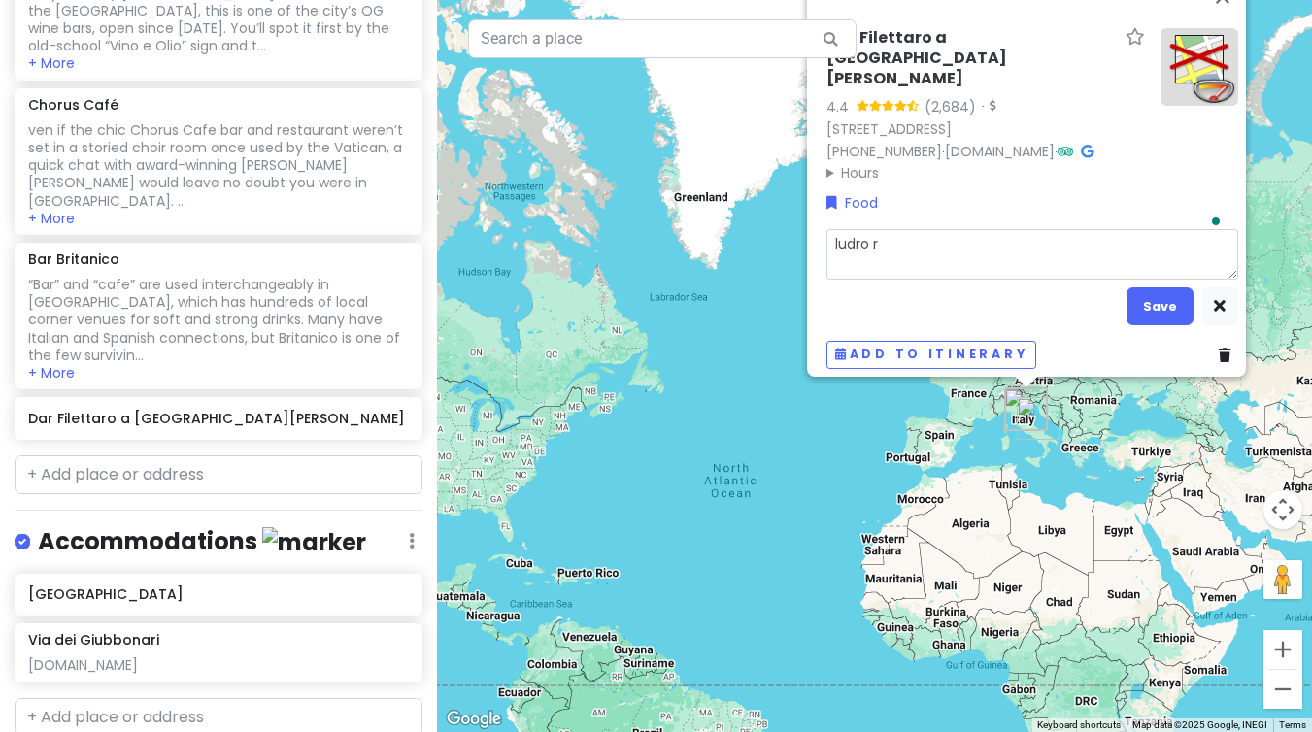
type textarea "ludro re"
type textarea "x"
type textarea "ludro rec"
type textarea "x"
type textarea "ludro reco"
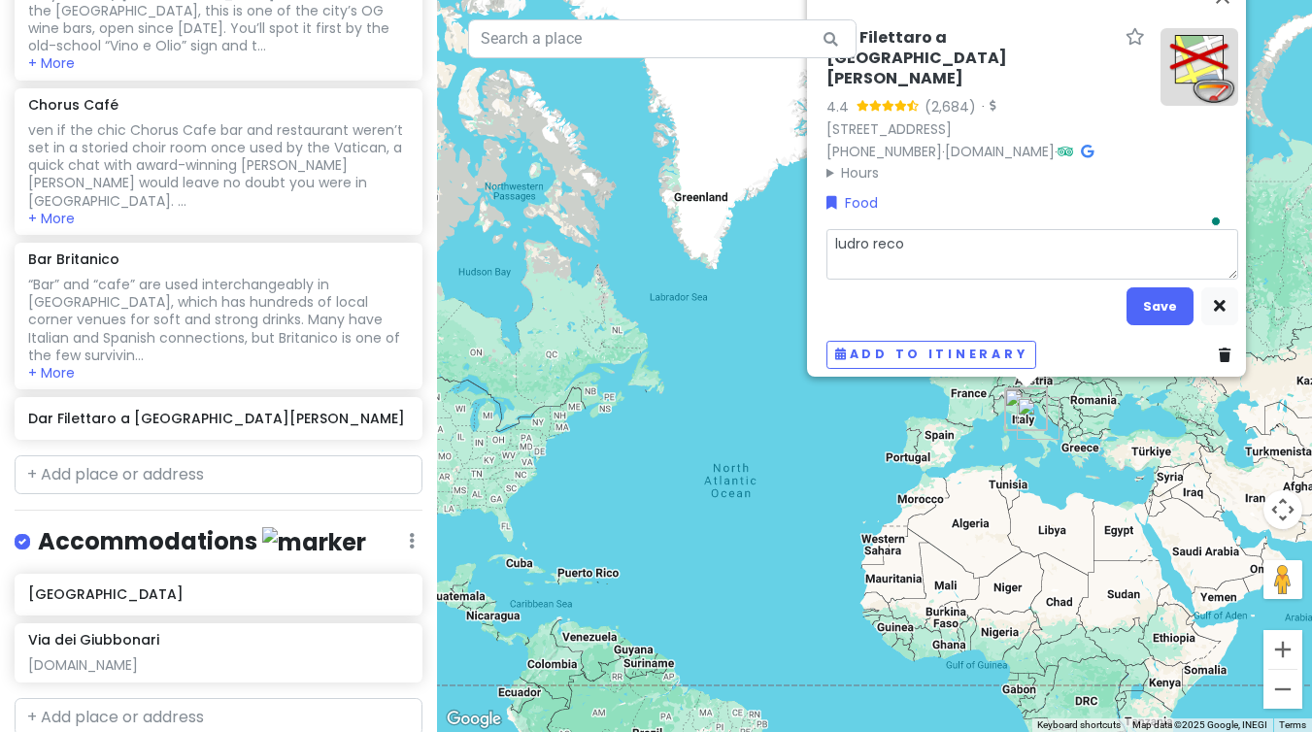
type textarea "x"
type textarea "ludro recom"
type textarea "x"
type textarea "ludro recomm"
type textarea "x"
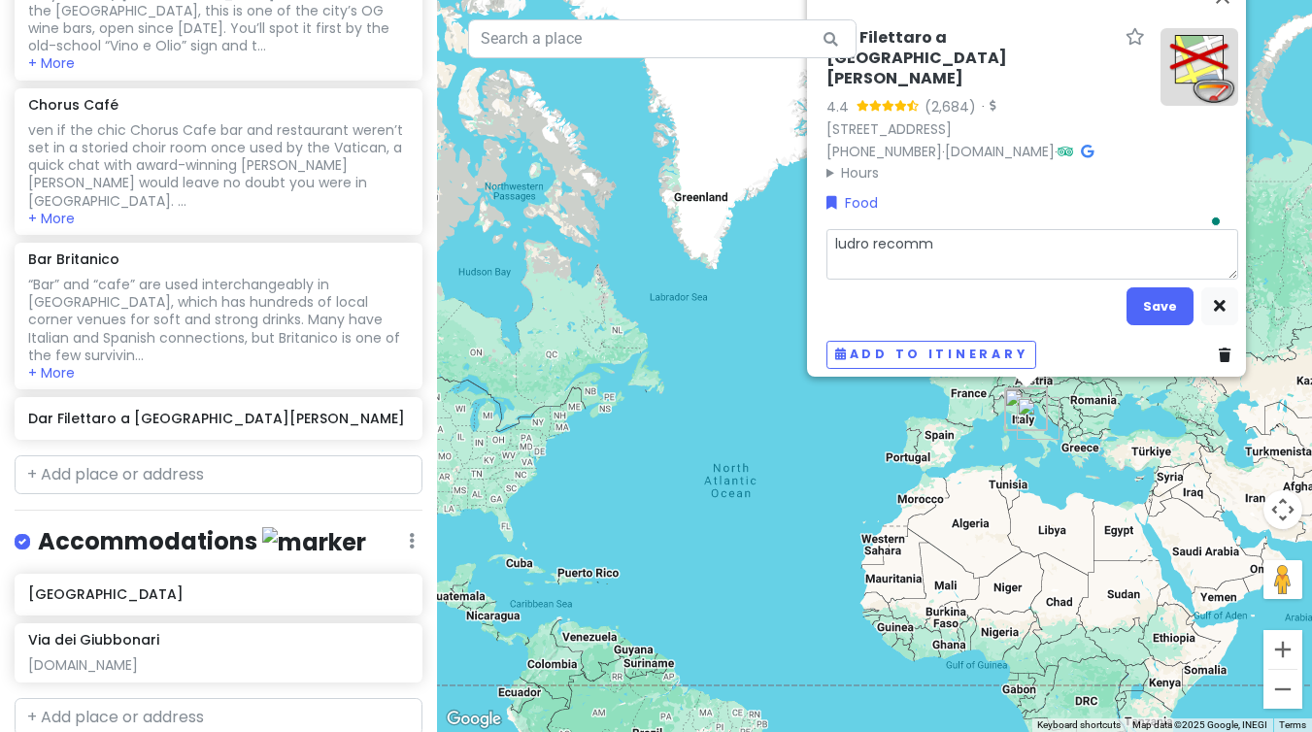
type textarea "ludro recomme"
type textarea "x"
type textarea "ludro recommen"
type textarea "x"
type textarea "ludro recommend"
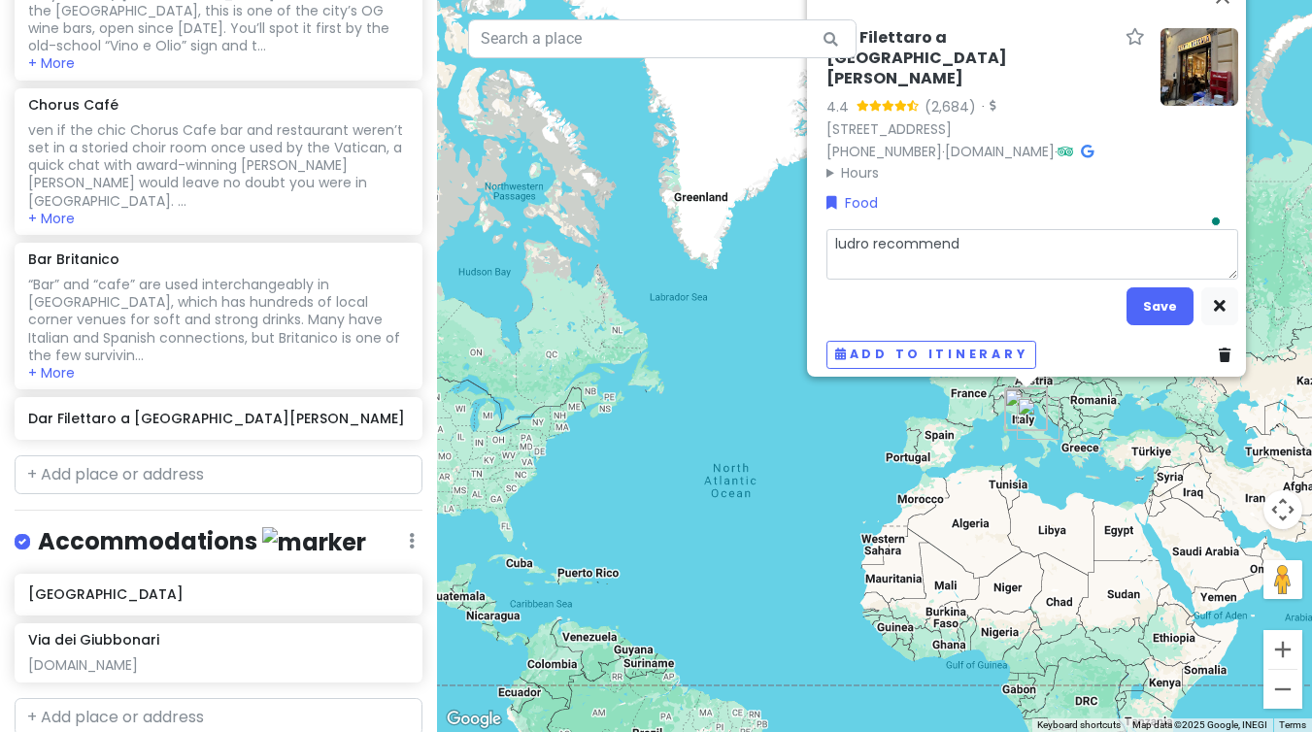
type textarea "x"
type textarea "ludro recommends"
click at [1146, 300] on button "Save" at bounding box center [1159, 306] width 67 height 38
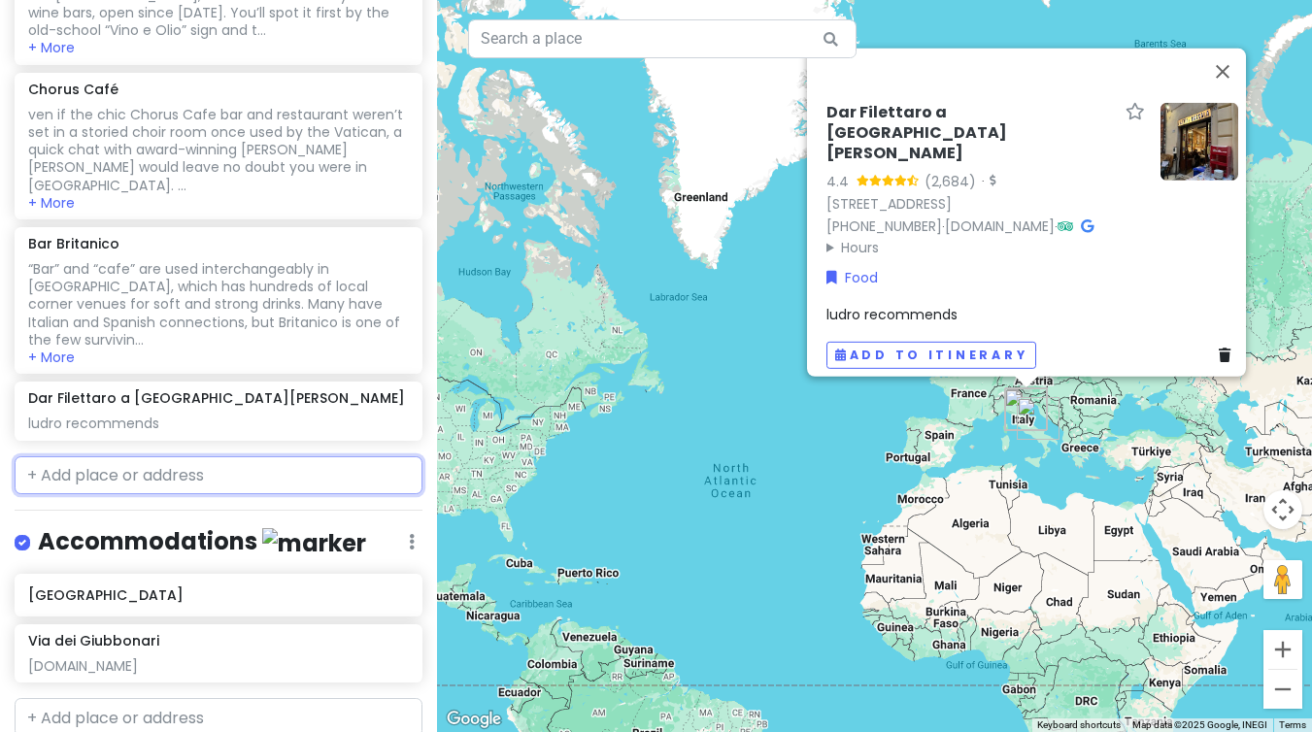
click at [127, 456] on input "text" at bounding box center [219, 475] width 408 height 39
click at [886, 305] on span "ludro recommends" at bounding box center [891, 314] width 131 height 19
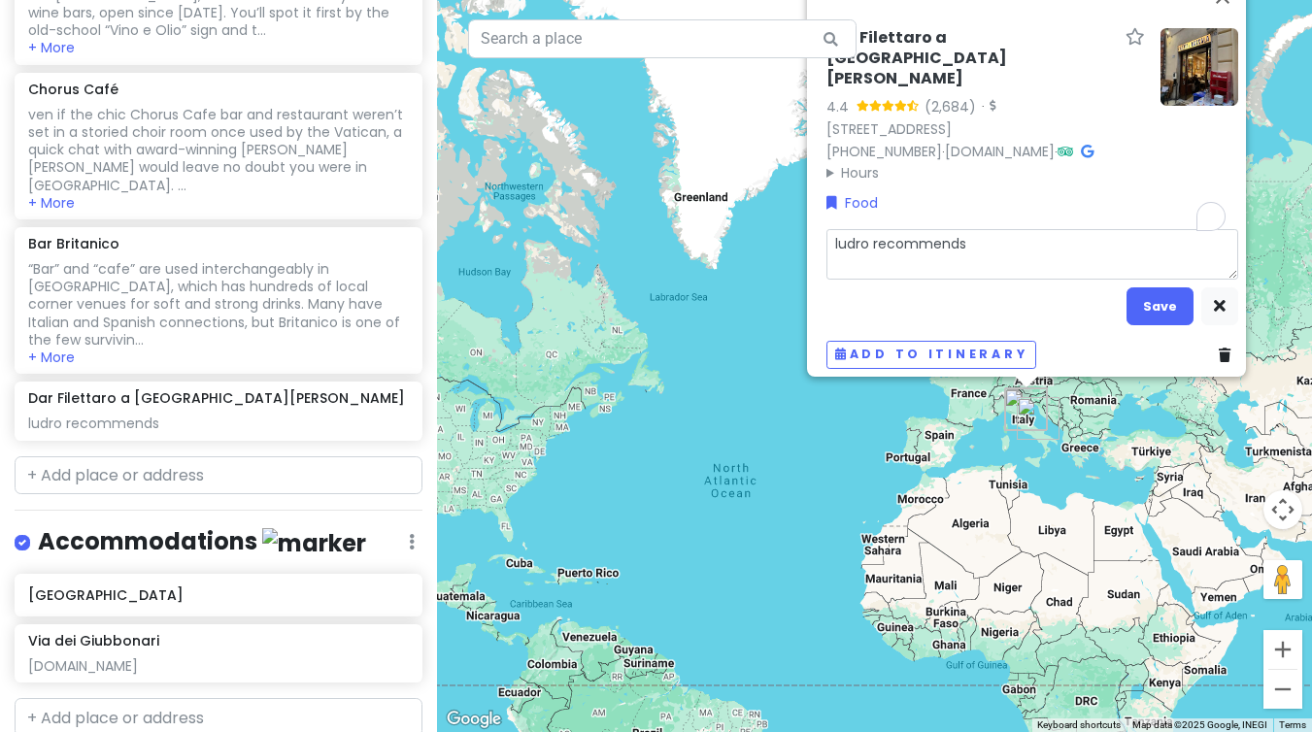
click at [852, 231] on textarea "ludro recommends" at bounding box center [1032, 254] width 412 height 50
type textarea "x"
type textarea "ludo recommends"
type textarea "x"
type textarea "[PERSON_NAME] recommends"
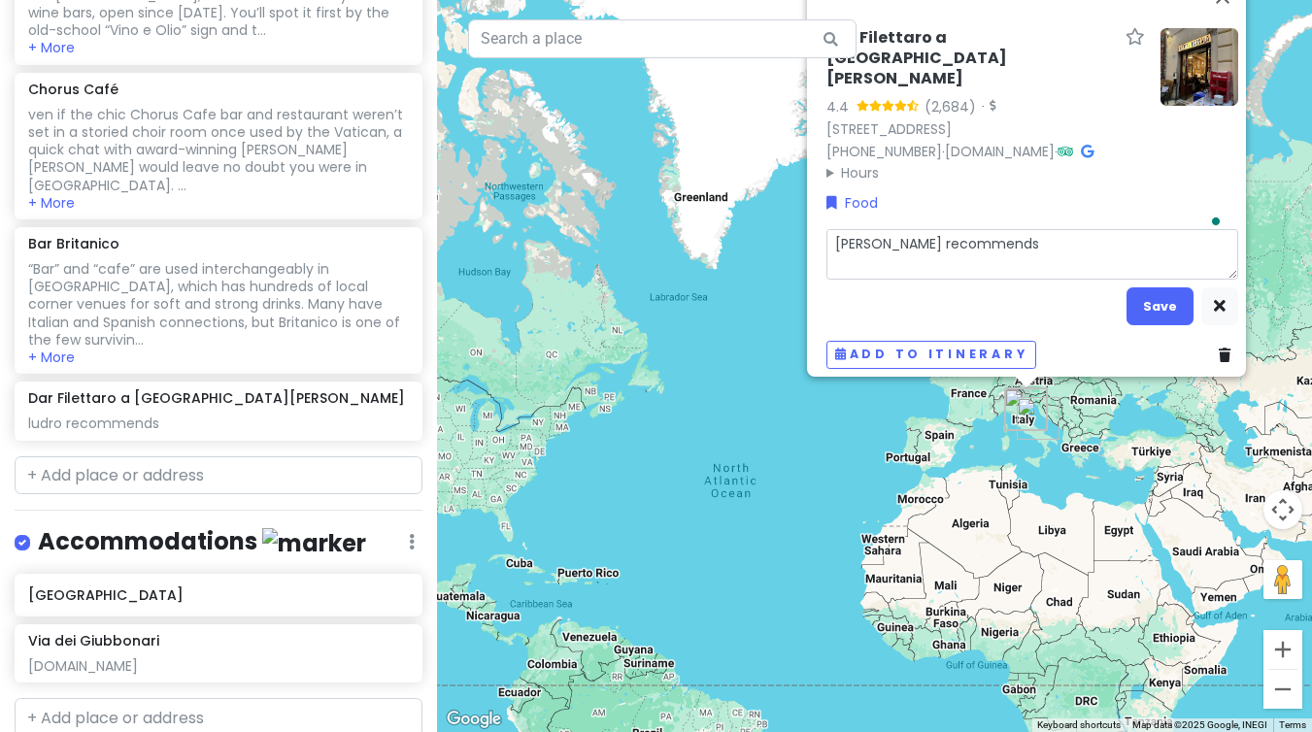
type textarea "x"
type textarea "luao recommends"
type textarea "x"
type textarea "luazo recommends"
type textarea "x"
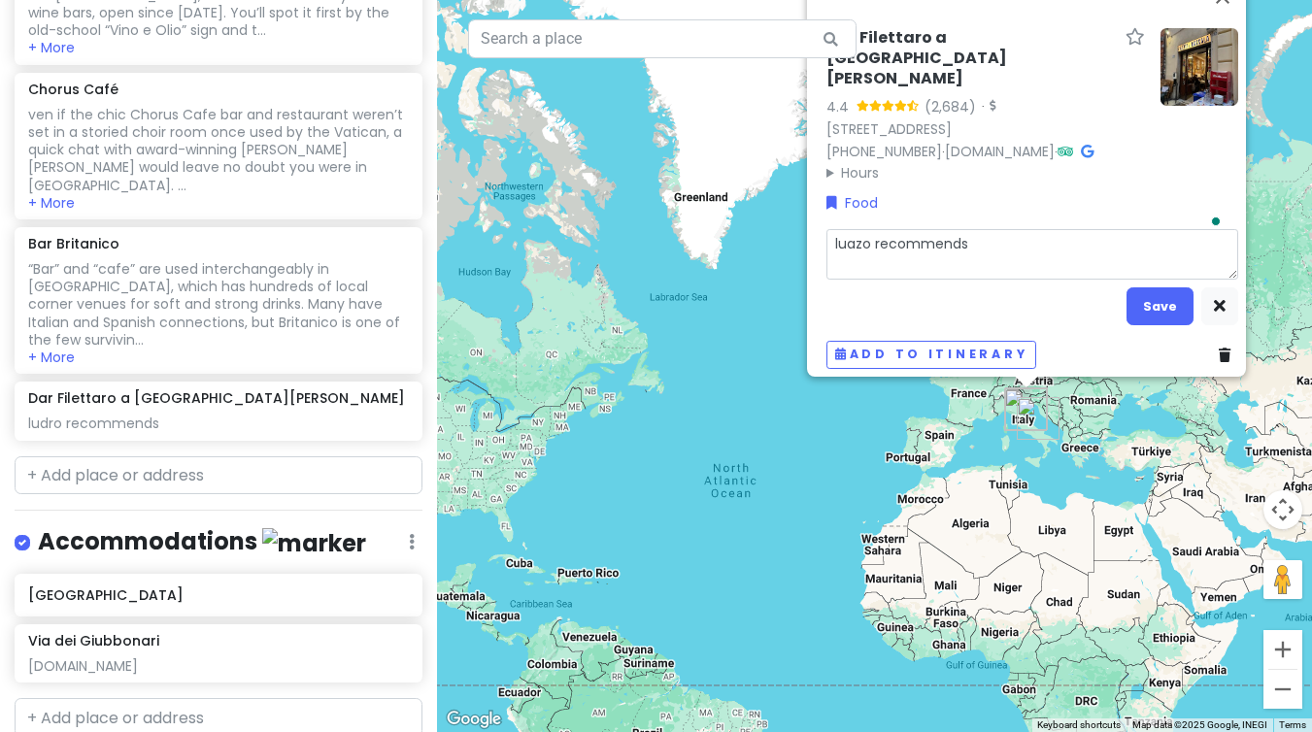
type textarea "luazro recommends"
type textarea "x"
type textarea "luazo recommends"
type textarea "x"
type textarea "luao recommends"
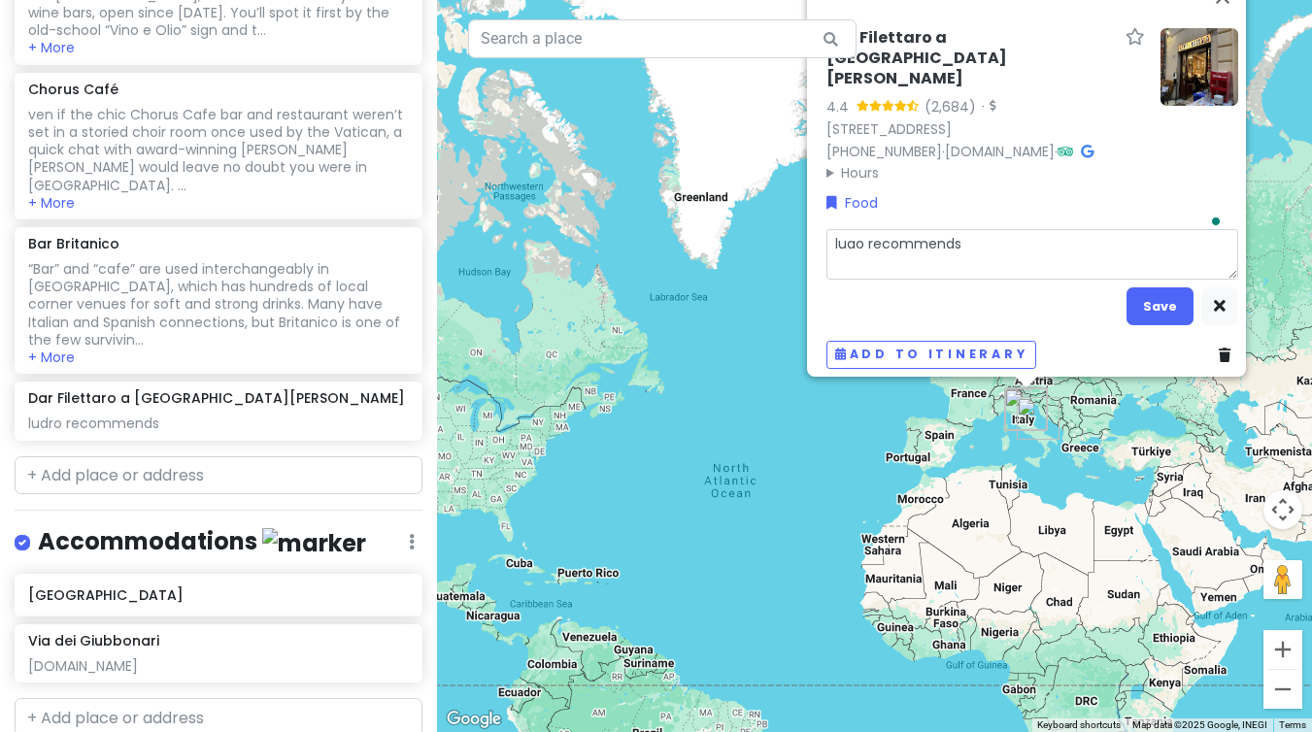
type textarea "x"
type textarea "[PERSON_NAME] recommends"
type textarea "x"
type textarea "lo recommends"
type textarea "x"
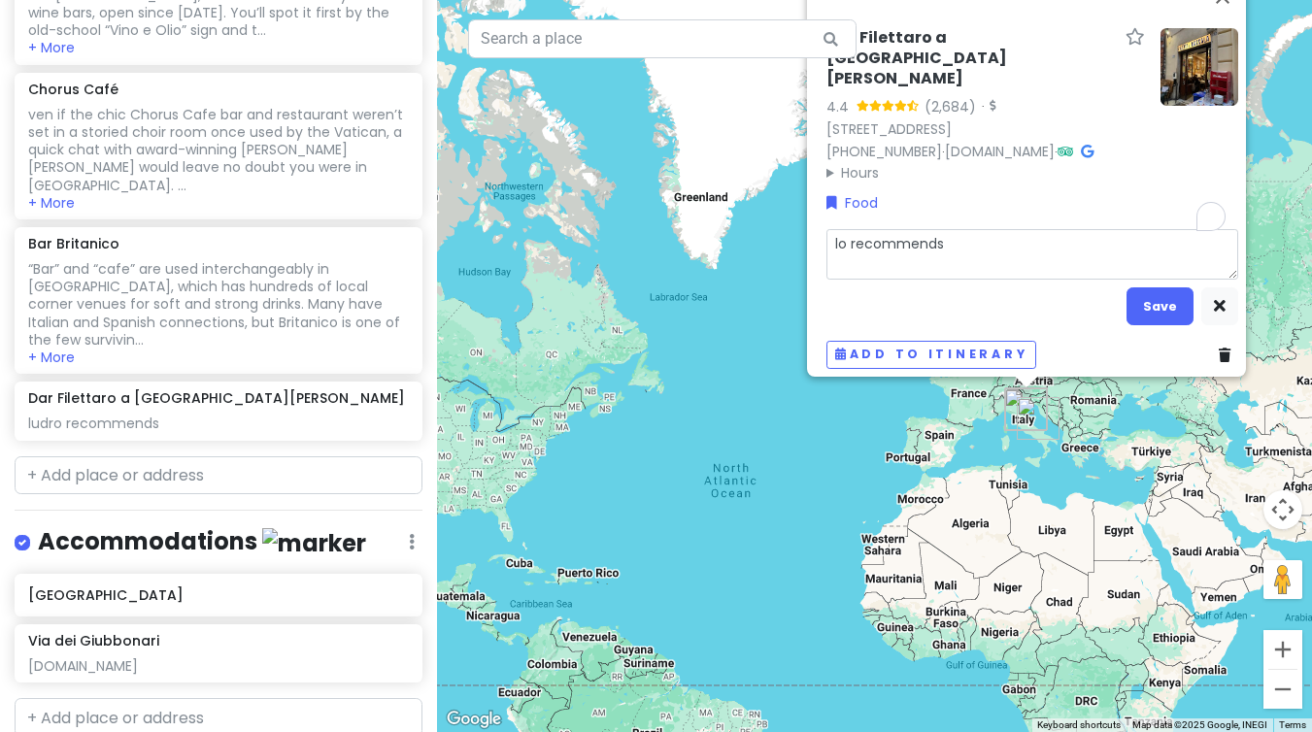
type textarea "lao recommends"
type textarea "x"
type textarea "[PERSON_NAME] recommends"
type textarea "x"
type textarea "lazlo recommends"
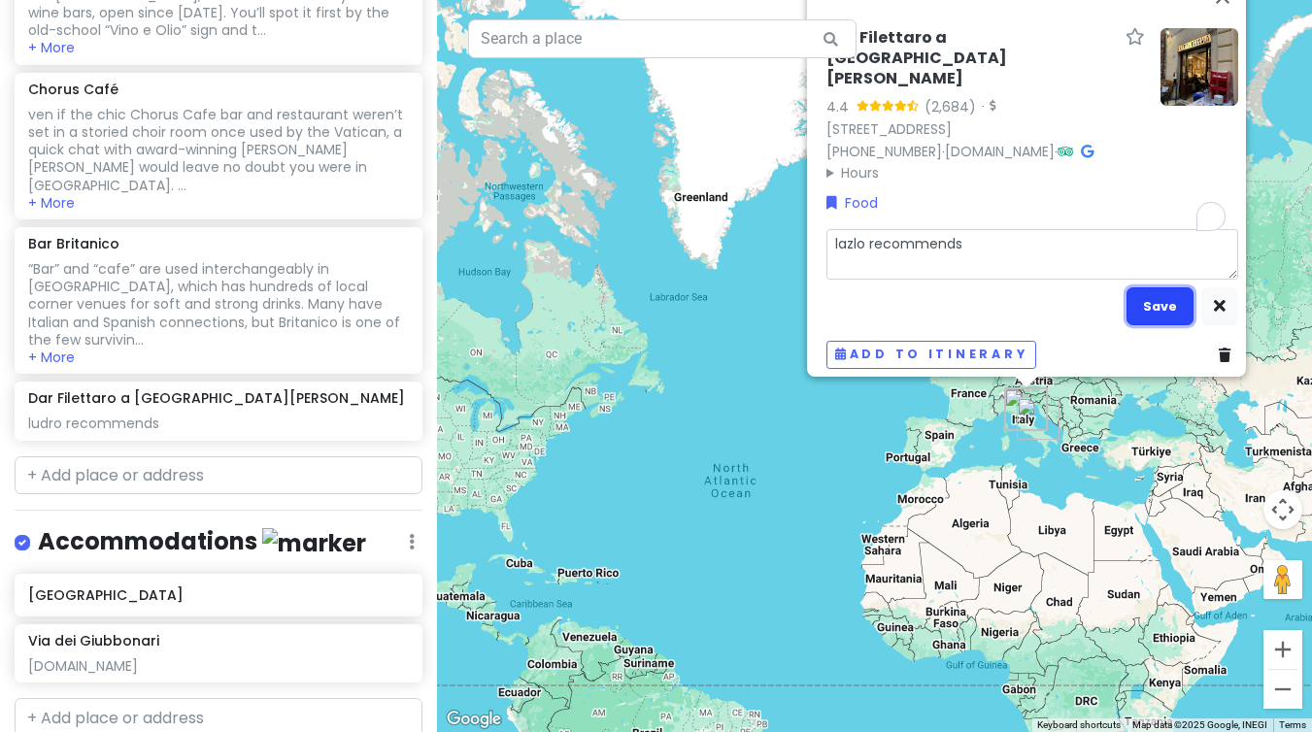
click at [1153, 292] on button "Save" at bounding box center [1159, 306] width 67 height 38
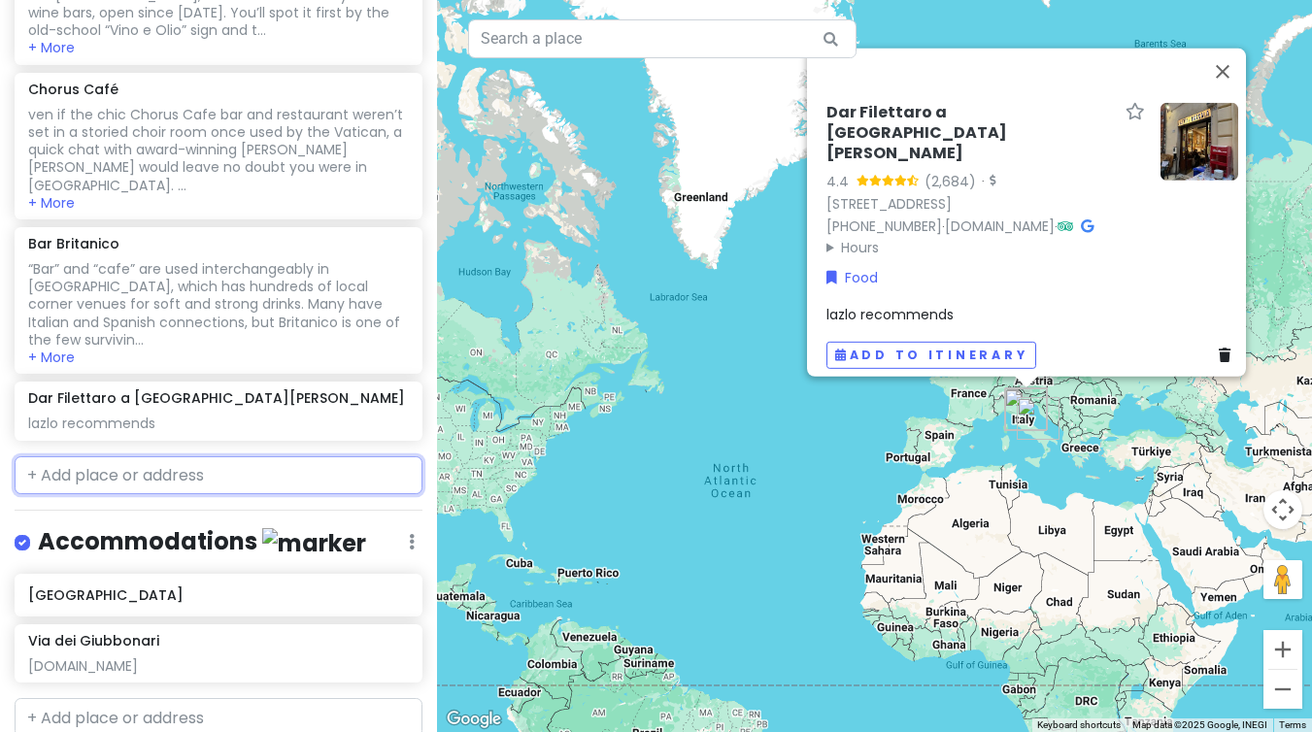
click at [72, 456] on input "text" at bounding box center [219, 475] width 408 height 39
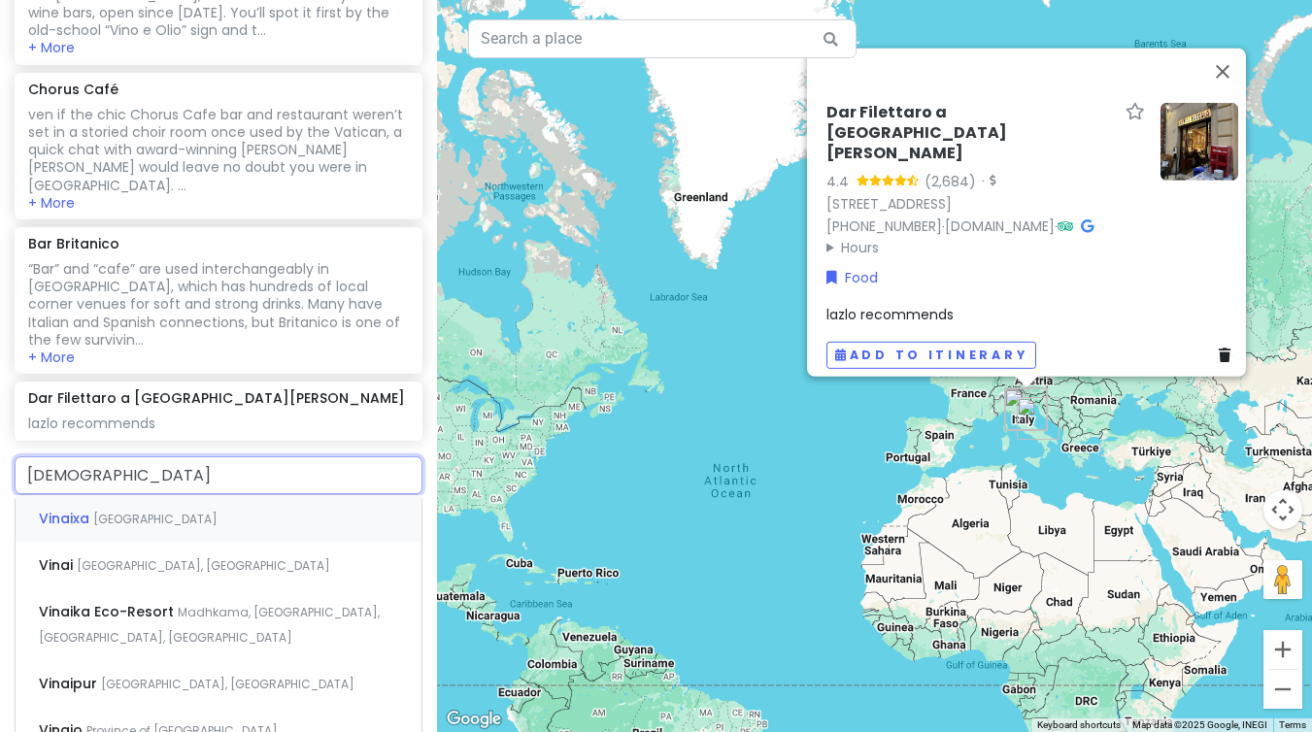
type input "vinaiet"
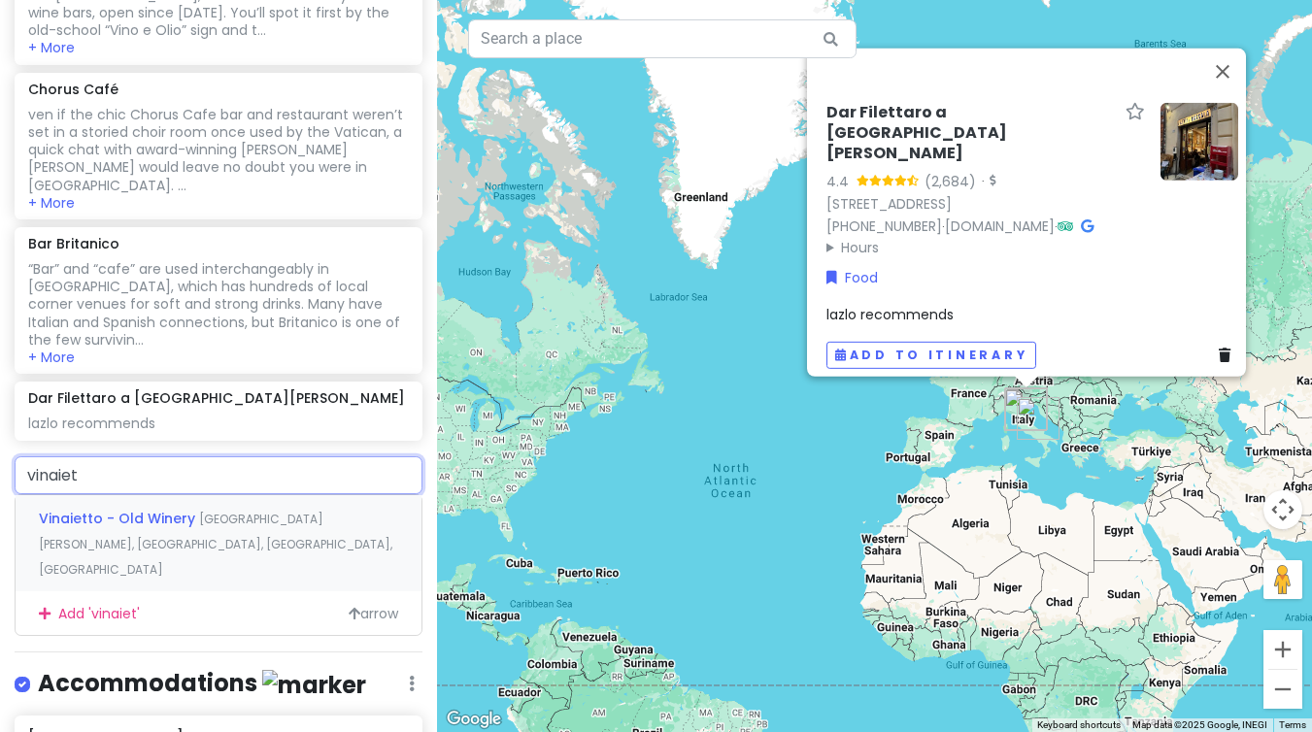
click at [146, 509] on span "Vinaietto - Old Winery" at bounding box center [119, 518] width 160 height 19
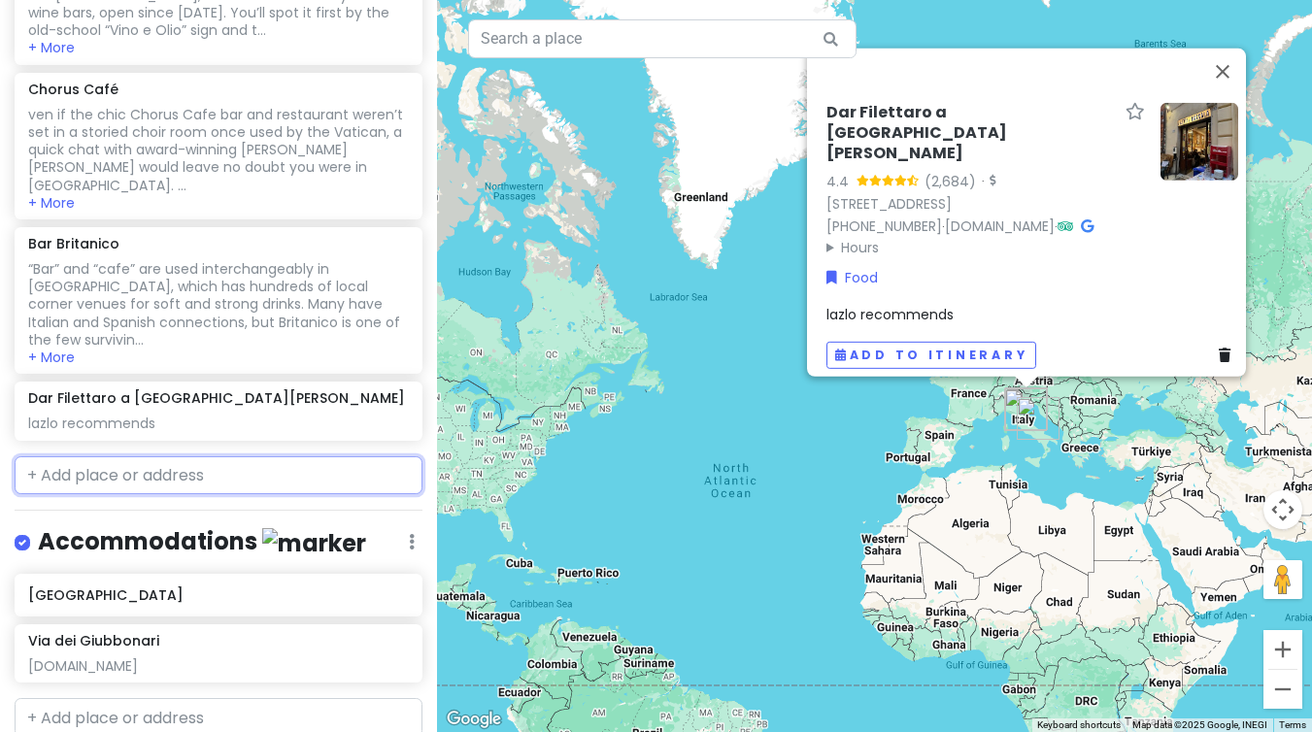
scroll to position [3341, 0]
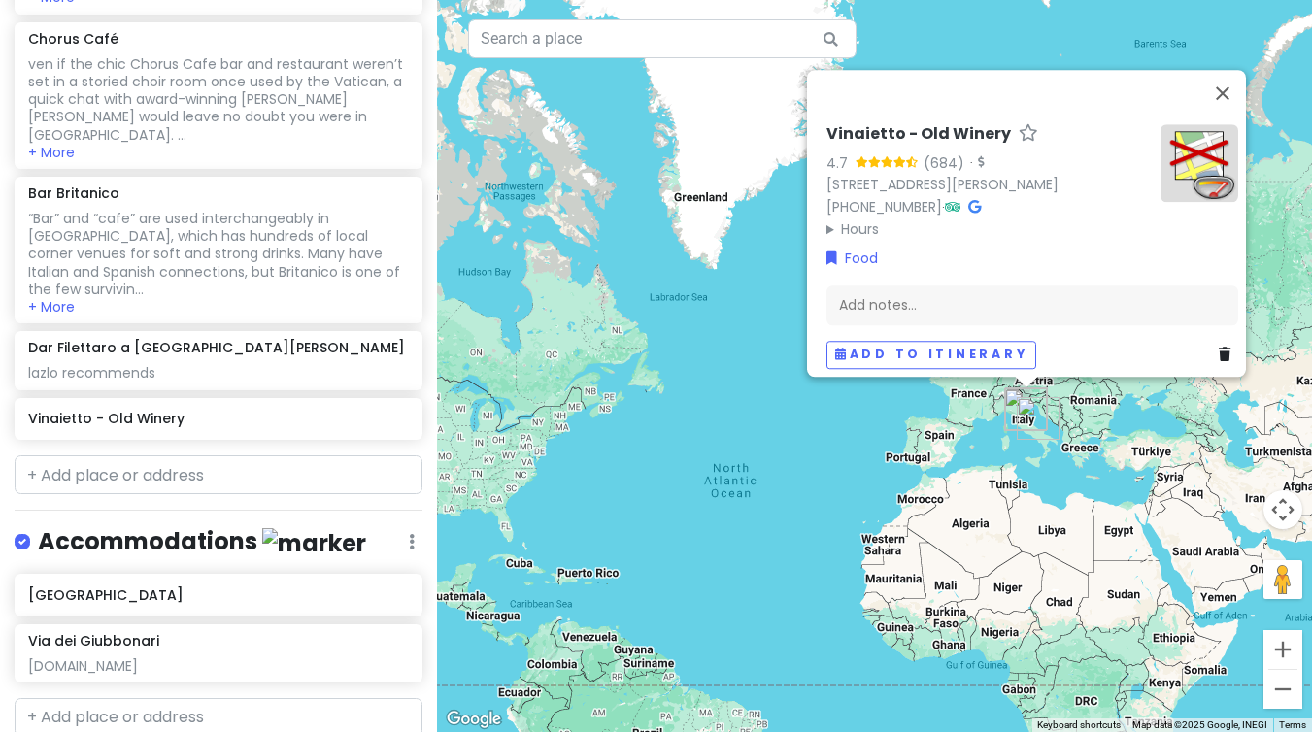
click at [195, 406] on div "Vinaietto - Old Winery" at bounding box center [218, 419] width 381 height 27
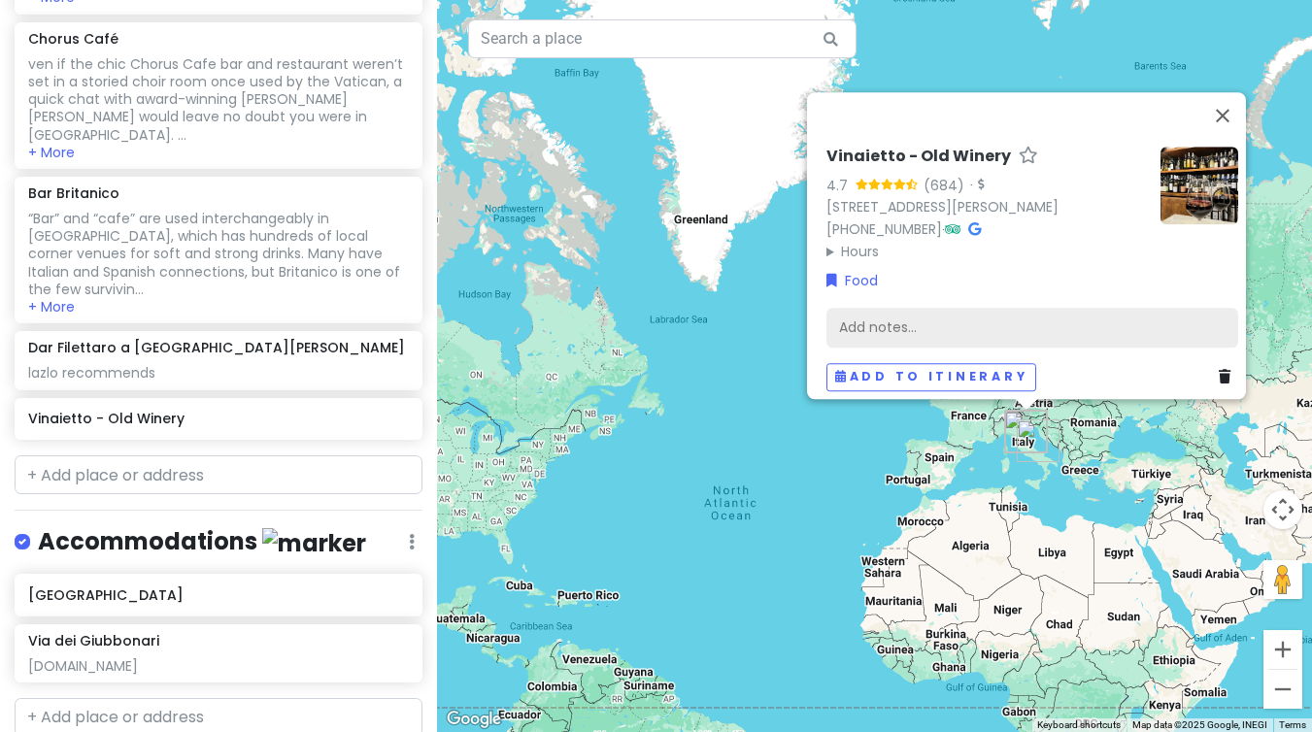
click at [1001, 313] on div "Add notes..." at bounding box center [1032, 328] width 412 height 41
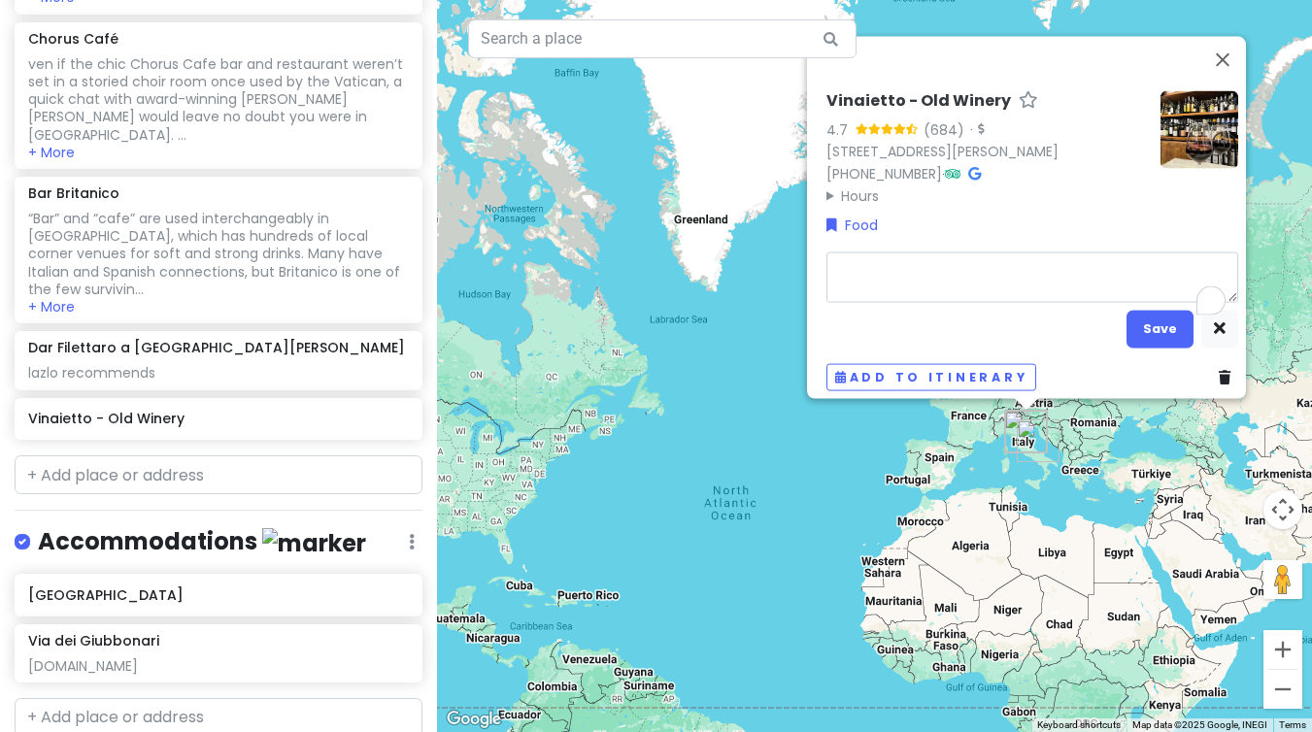
type textarea "x"
type textarea "l"
type textarea "x"
type textarea "la"
type textarea "x"
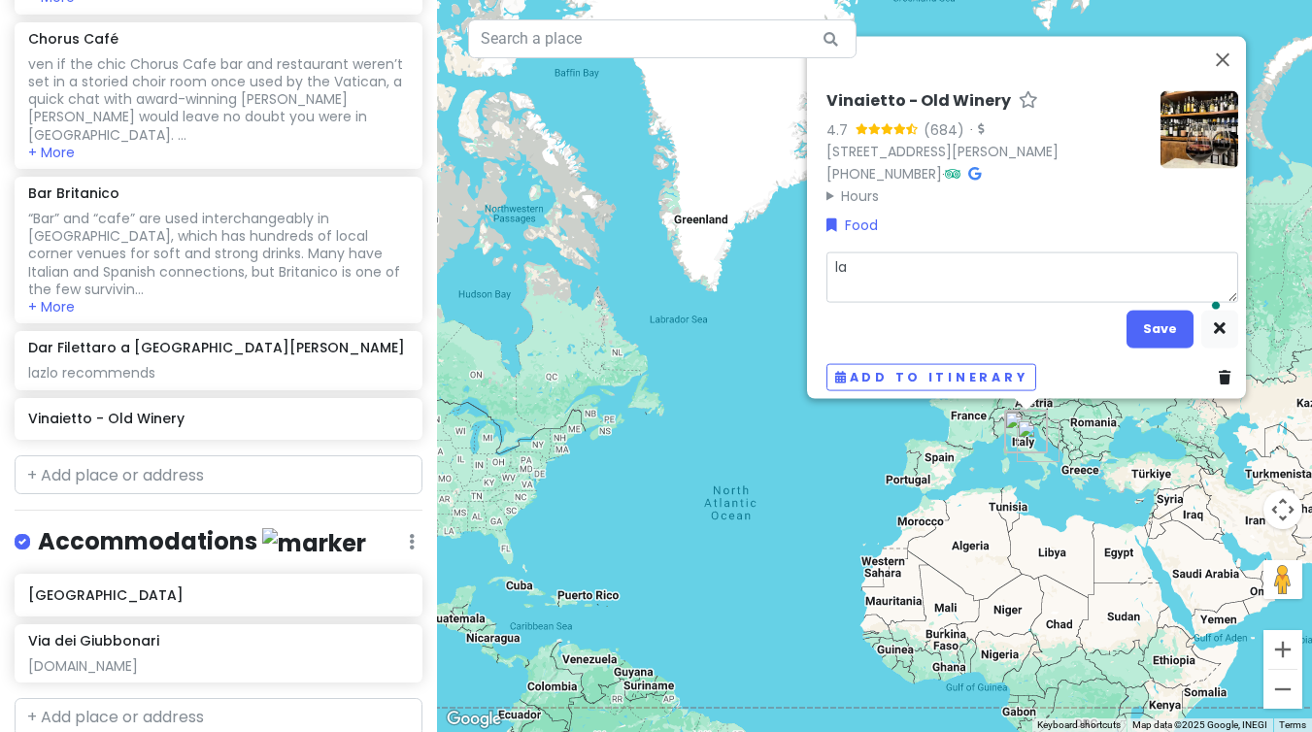
type textarea "laz"
type textarea "x"
type textarea "lazl"
type textarea "x"
type textarea "lazlo"
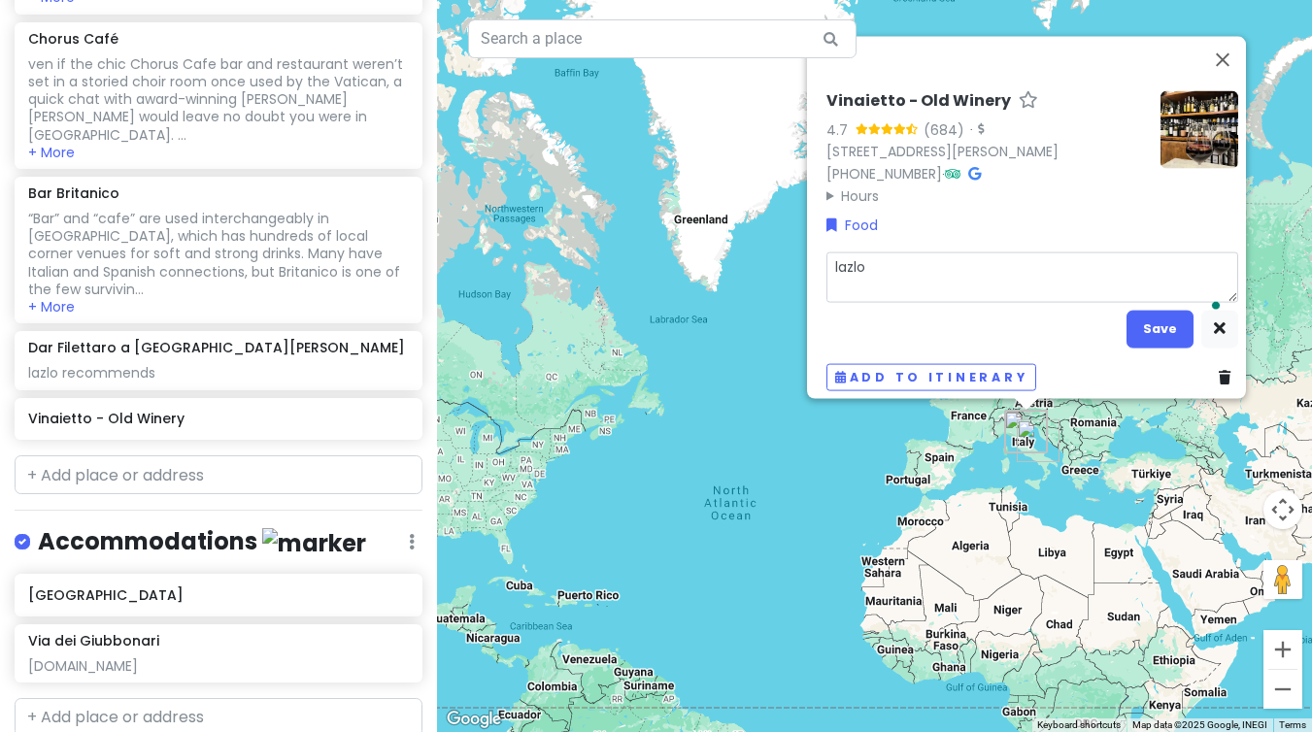
type textarea "x"
type textarea "lazlo"
type textarea "x"
type textarea "[PERSON_NAME]"
type textarea "x"
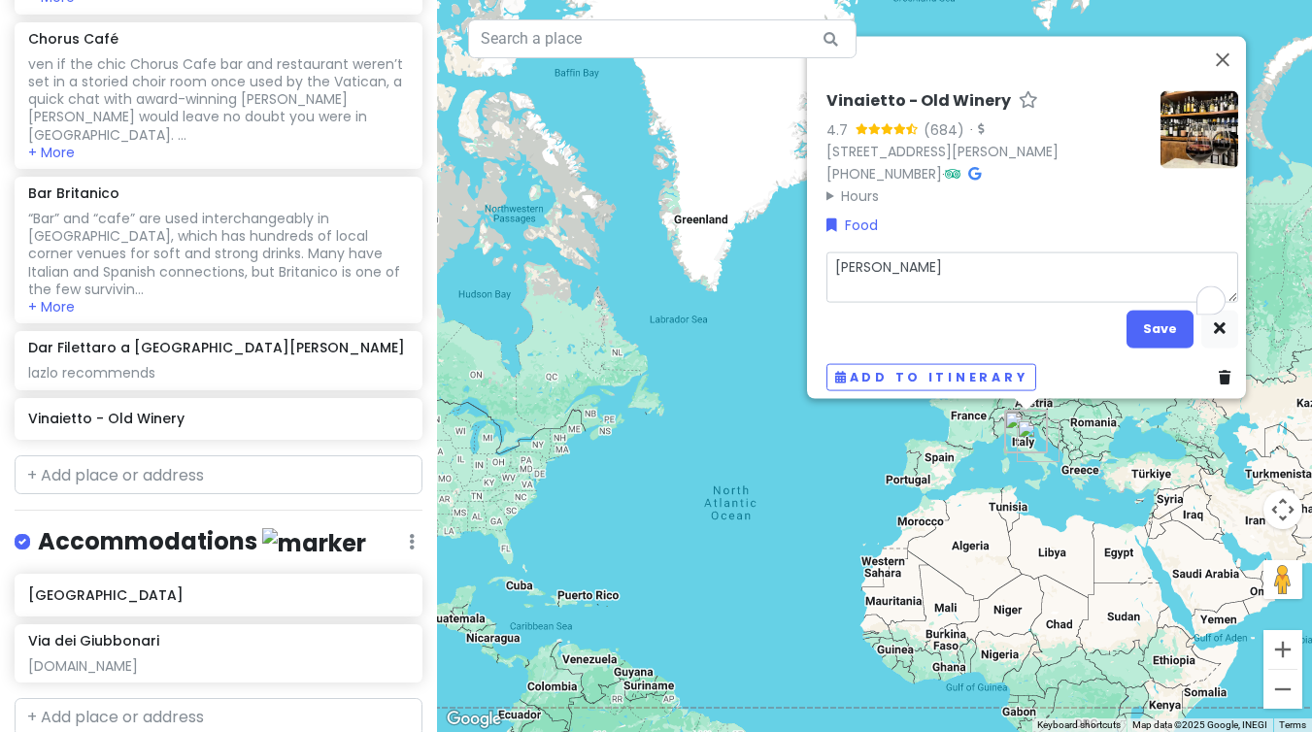
type textarea "lazlo re"
type textarea "x"
type textarea "lazlo rec"
type textarea "x"
type textarea "lazlo reco"
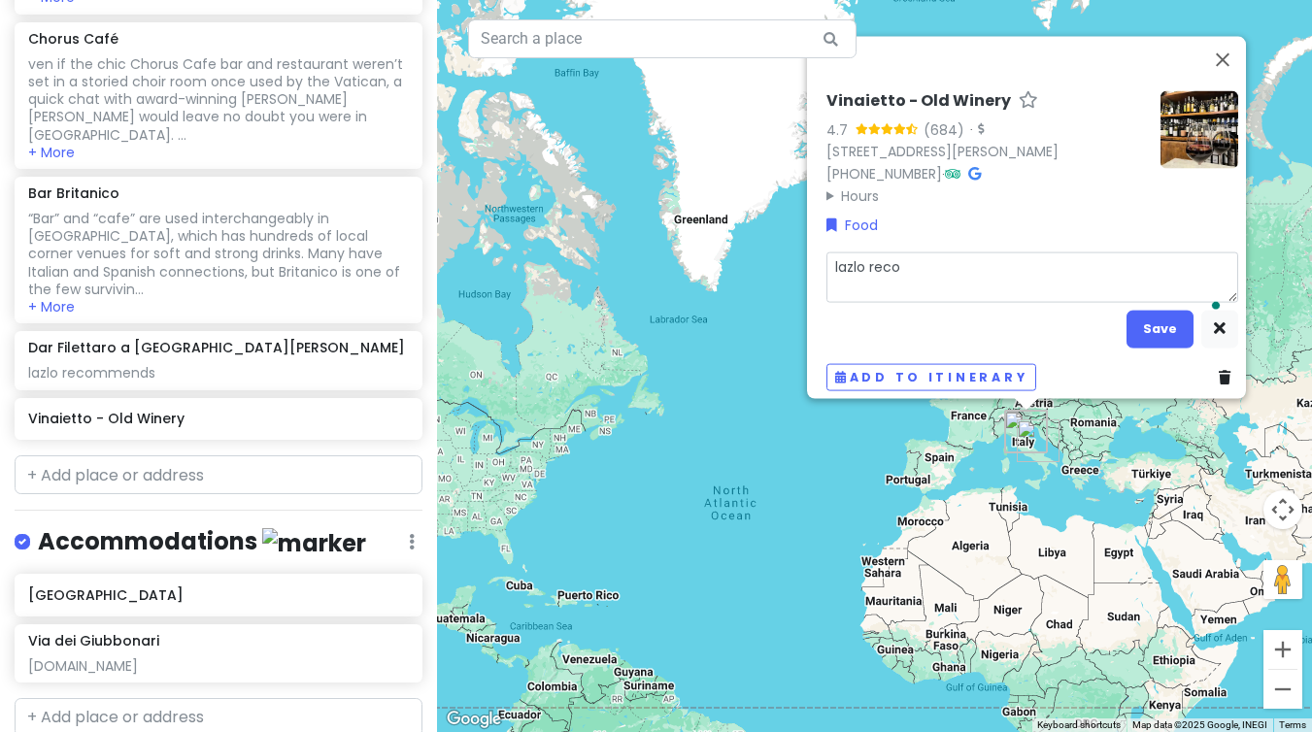
type textarea "x"
type textarea "lazlo recom"
type textarea "x"
type textarea "lazlo recomm"
type textarea "x"
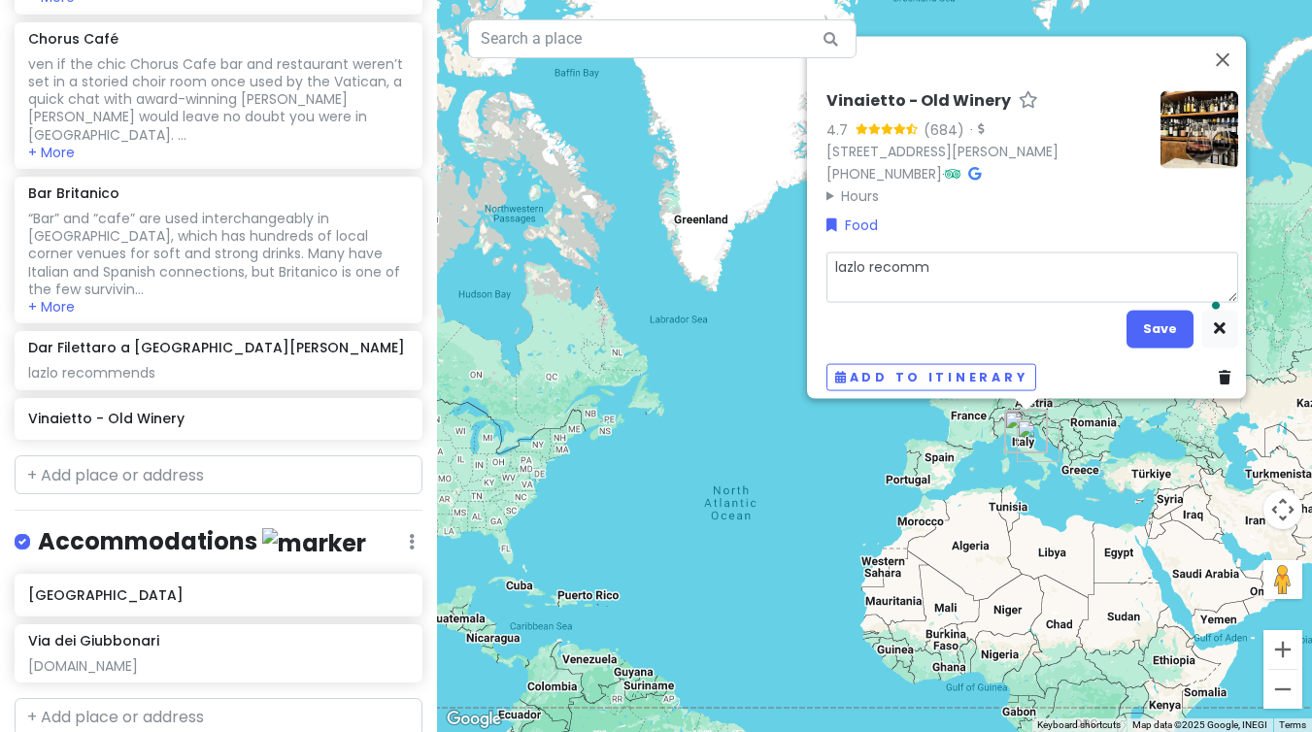
type textarea "lazlo recomme"
type textarea "x"
type textarea "lazlo recommen"
type textarea "x"
type textarea "lazlo recommend"
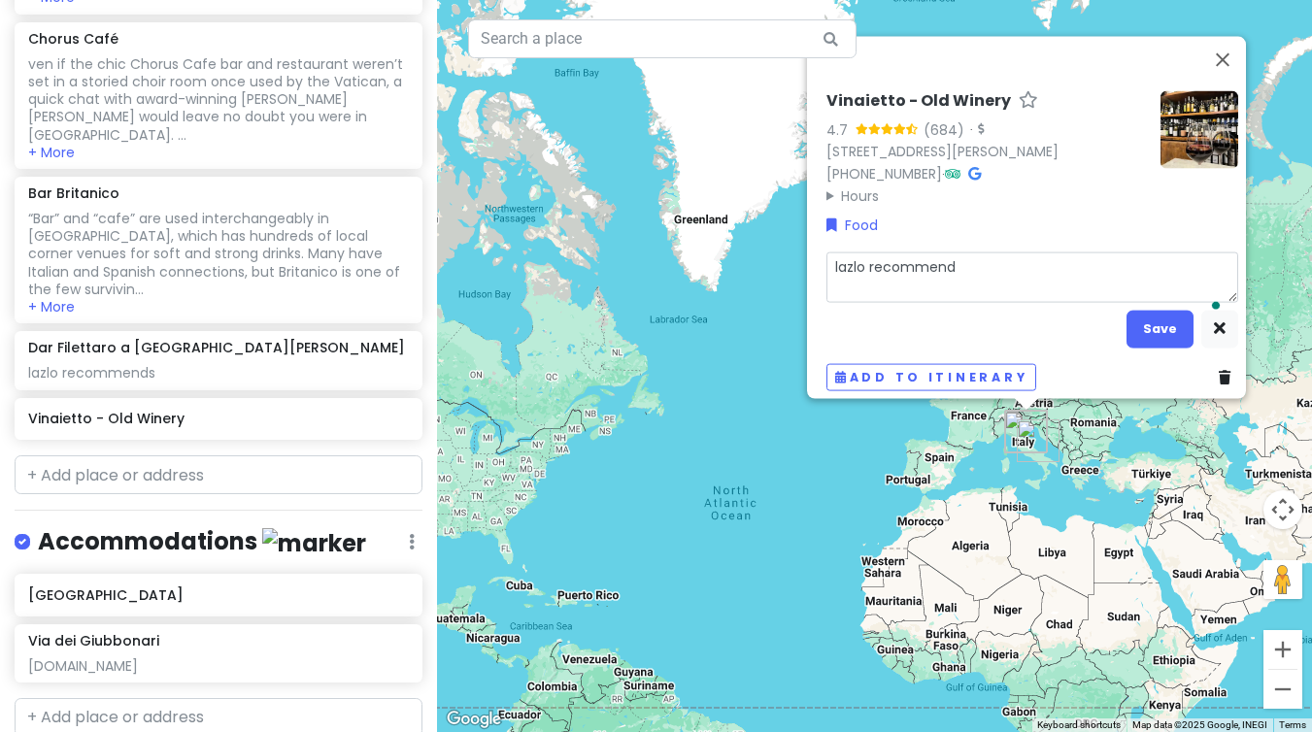
type textarea "x"
type textarea "lazlo recommends"
click at [1154, 327] on button "Save" at bounding box center [1159, 329] width 67 height 38
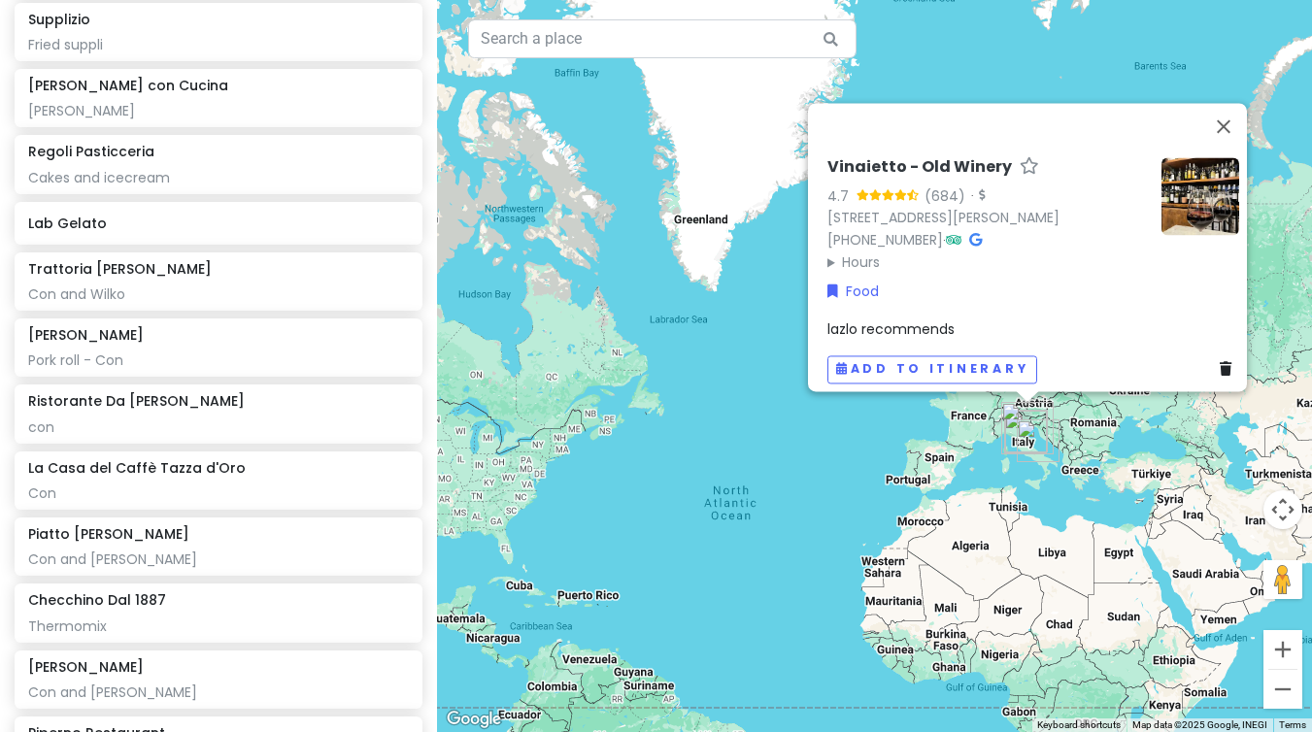
scroll to position [1528, 0]
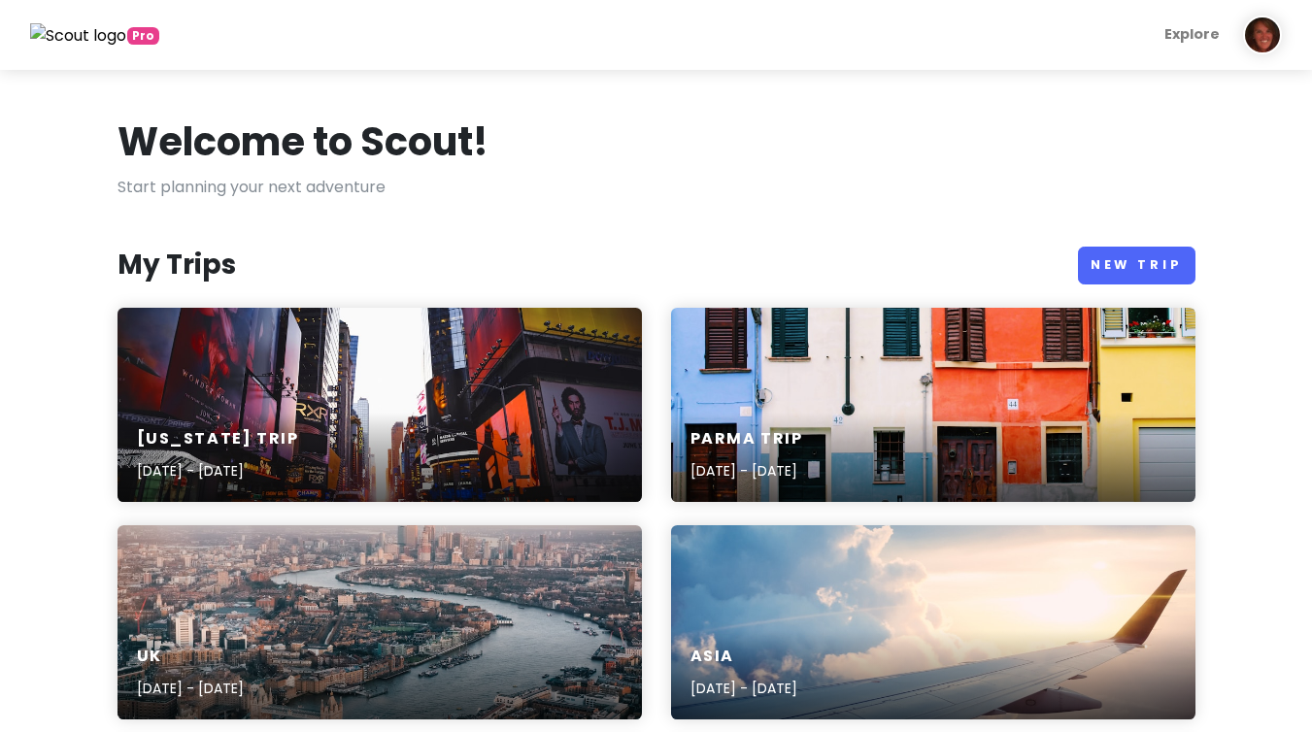
scroll to position [383, 0]
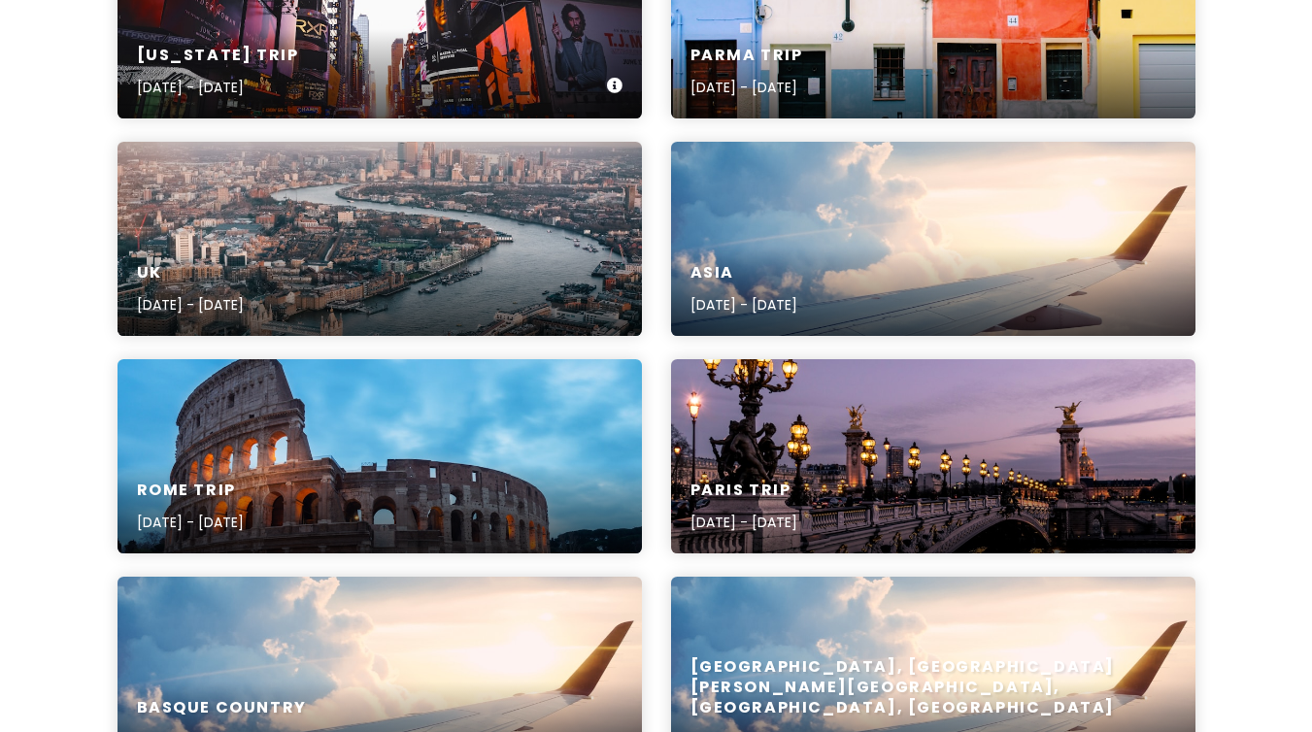
click at [315, 89] on div "[US_STATE] Trip [DATE] - [DATE]" at bounding box center [379, 72] width 524 height 92
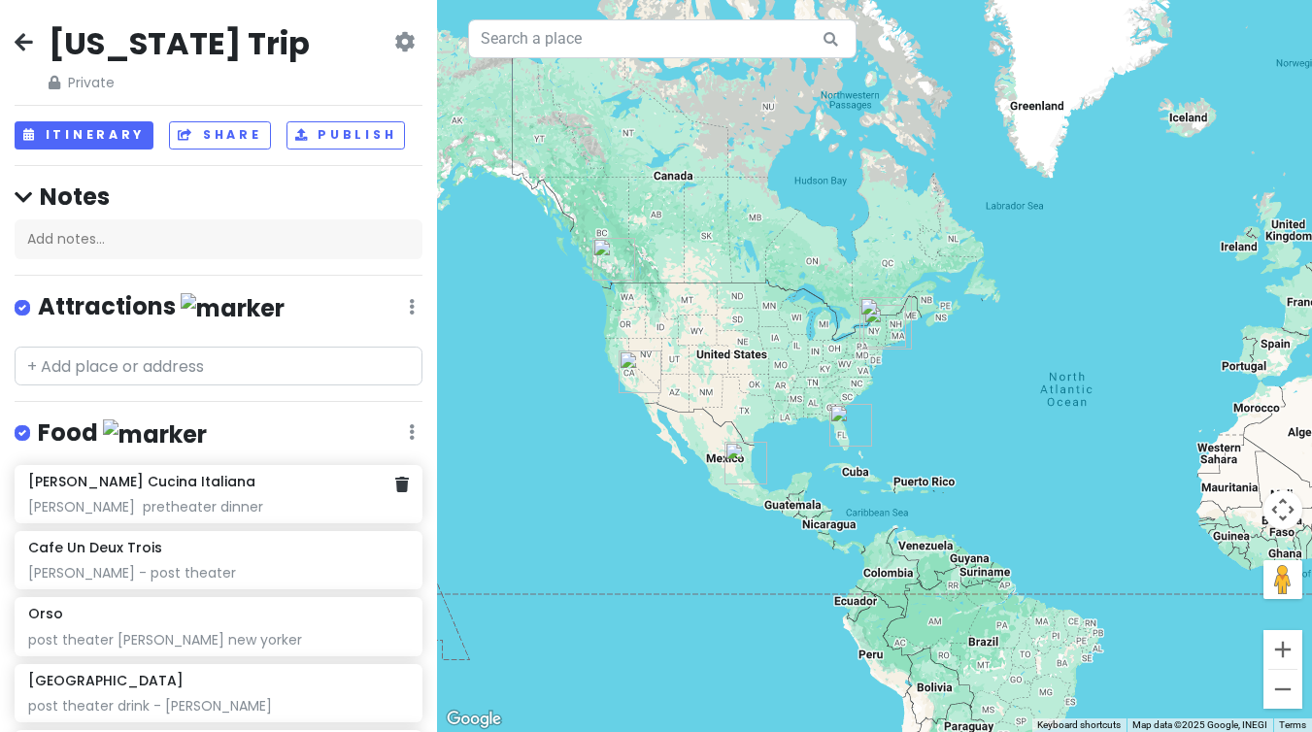
click at [286, 499] on div "[PERSON_NAME] pretheater dinner" at bounding box center [218, 506] width 381 height 17
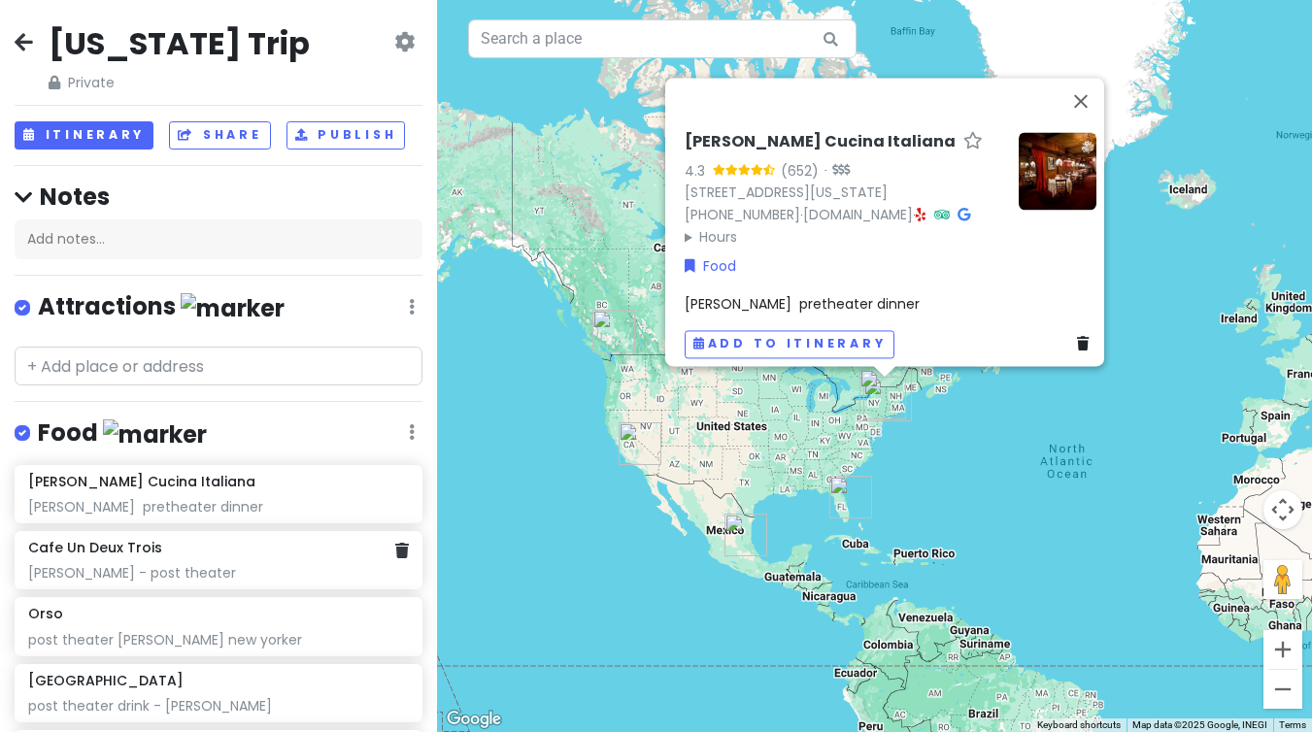
click at [237, 564] on div "[PERSON_NAME] - post theater" at bounding box center [218, 572] width 381 height 17
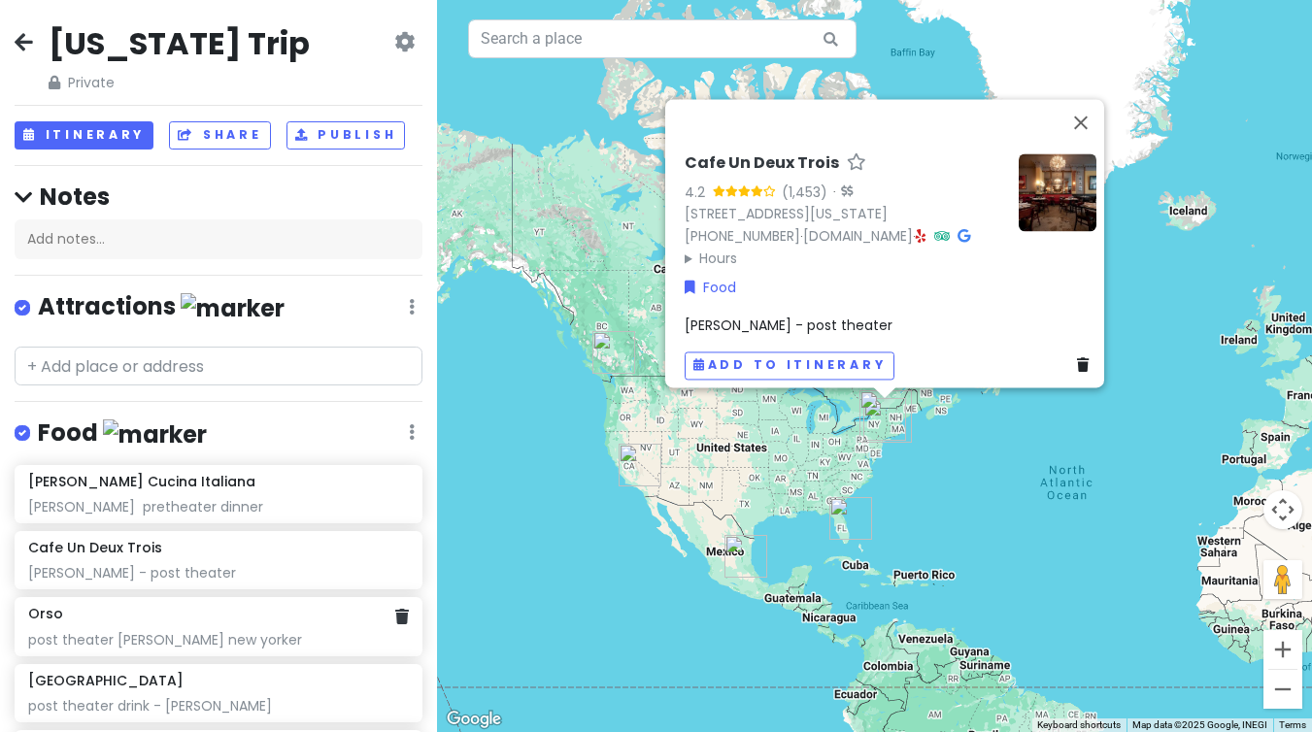
click at [225, 631] on div "post theater [PERSON_NAME] new yorker" at bounding box center [218, 639] width 381 height 17
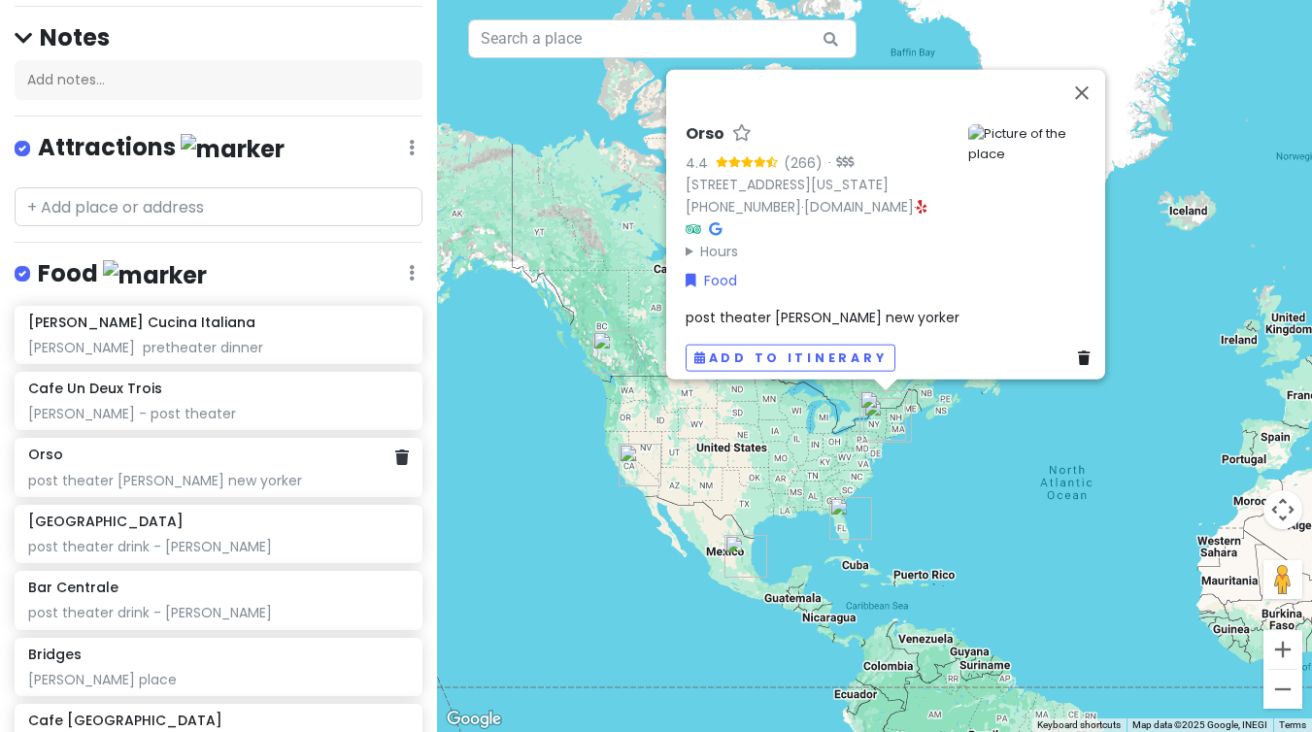
scroll to position [163, 0]
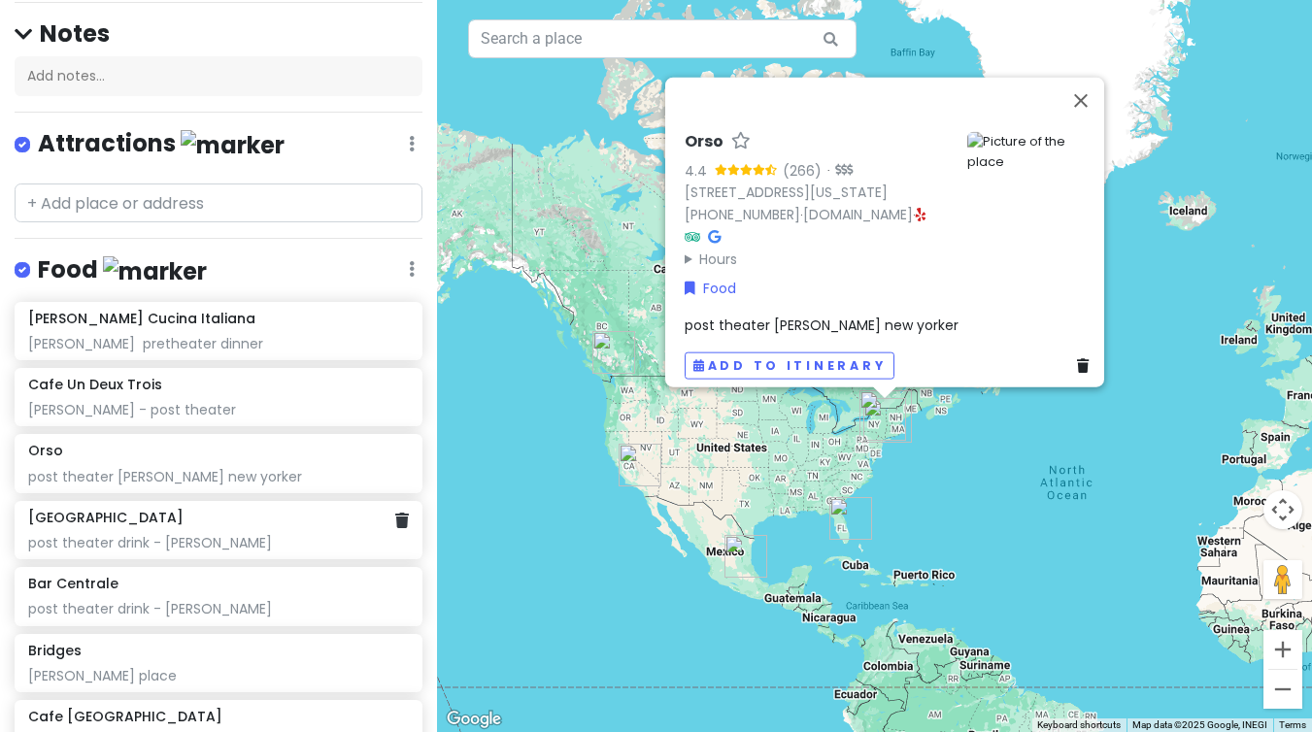
click at [192, 527] on div "[GEOGRAPHIC_DATA] Tavern post theater drink - [PERSON_NAME]" at bounding box center [218, 530] width 381 height 43
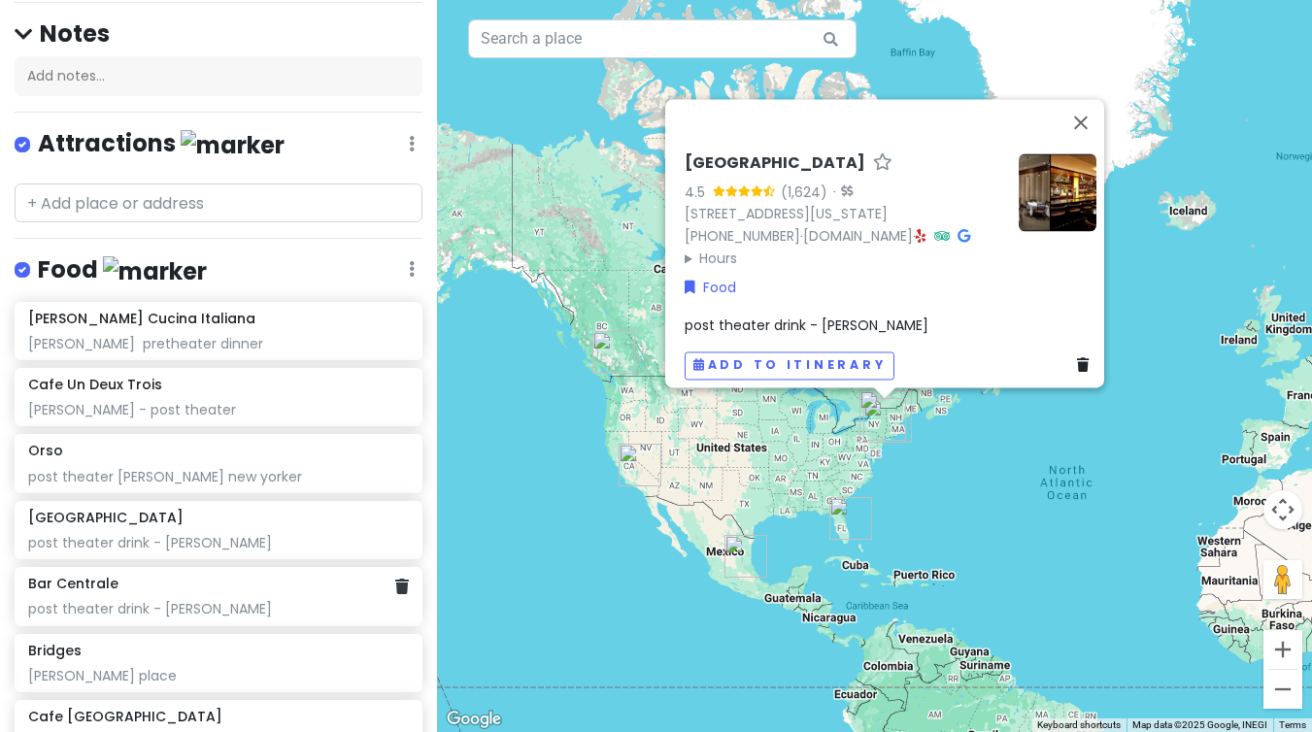
click at [165, 601] on div "post theater drink - [PERSON_NAME]" at bounding box center [218, 608] width 381 height 17
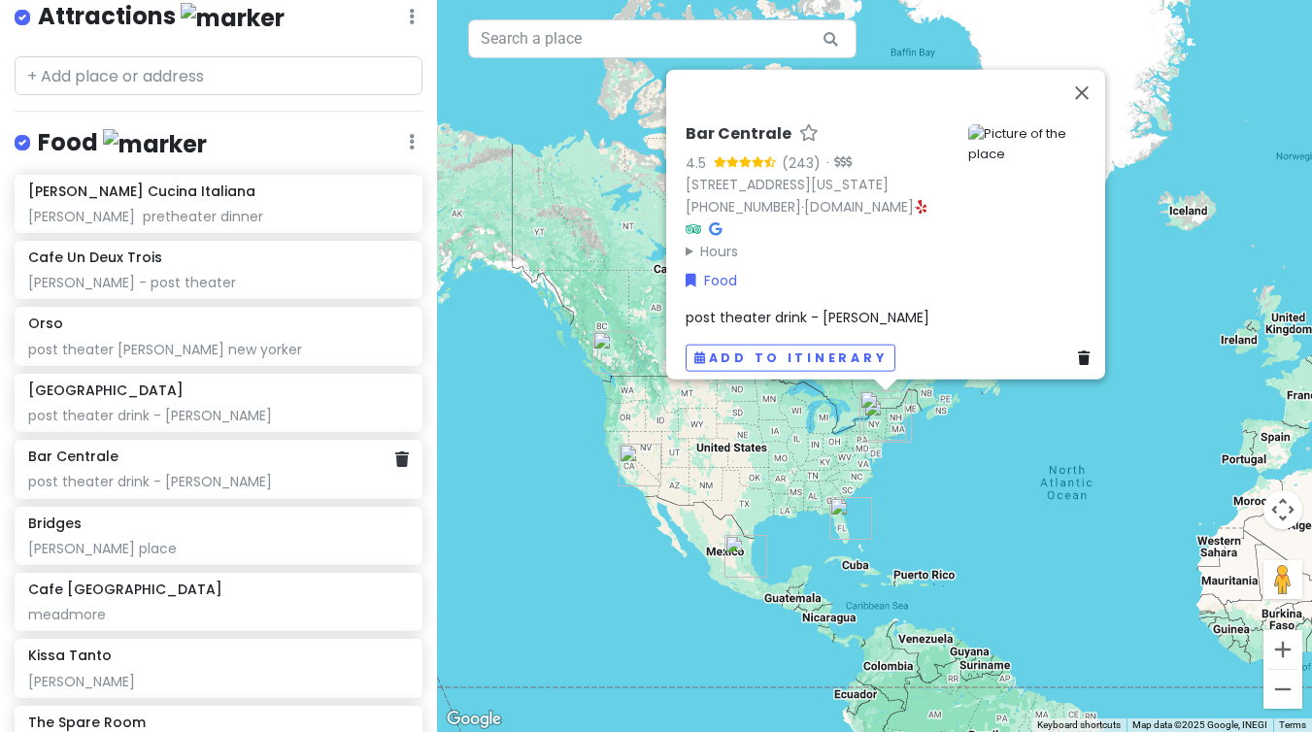
scroll to position [298, 0]
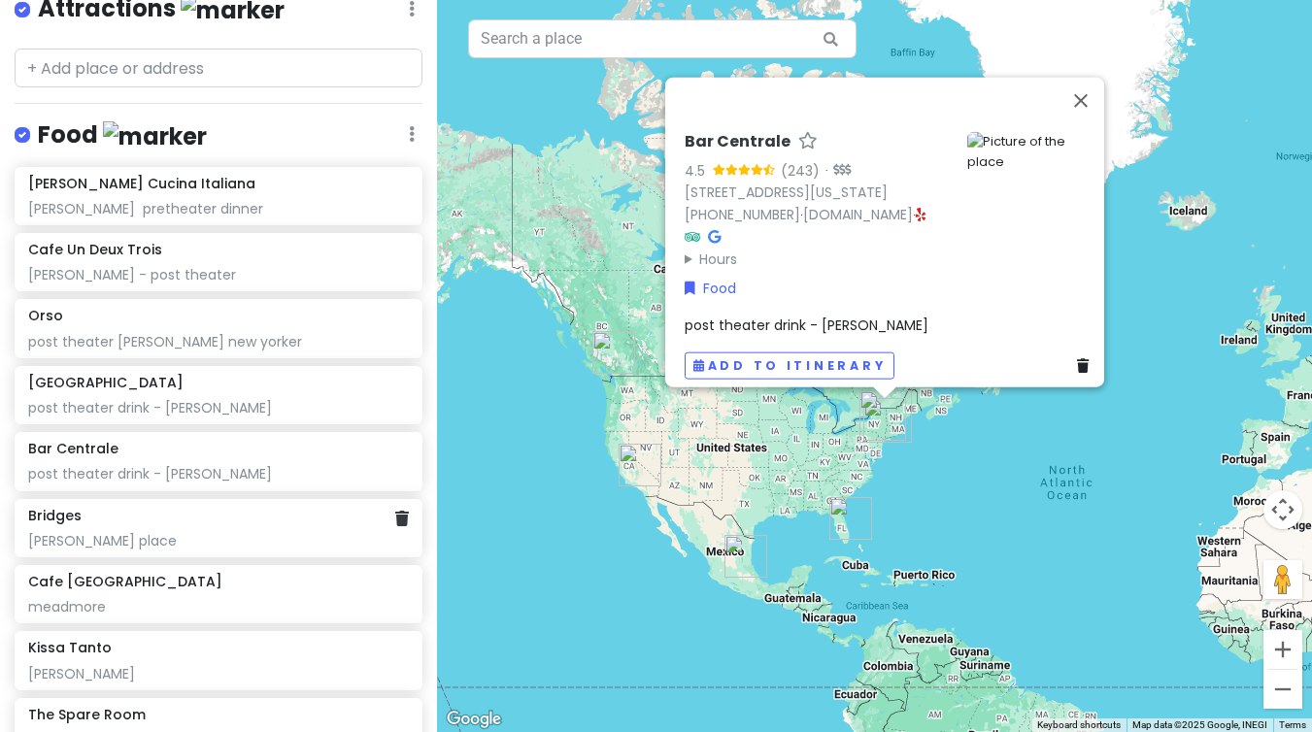
click at [160, 519] on div "Bridges" at bounding box center [218, 515] width 381 height 17
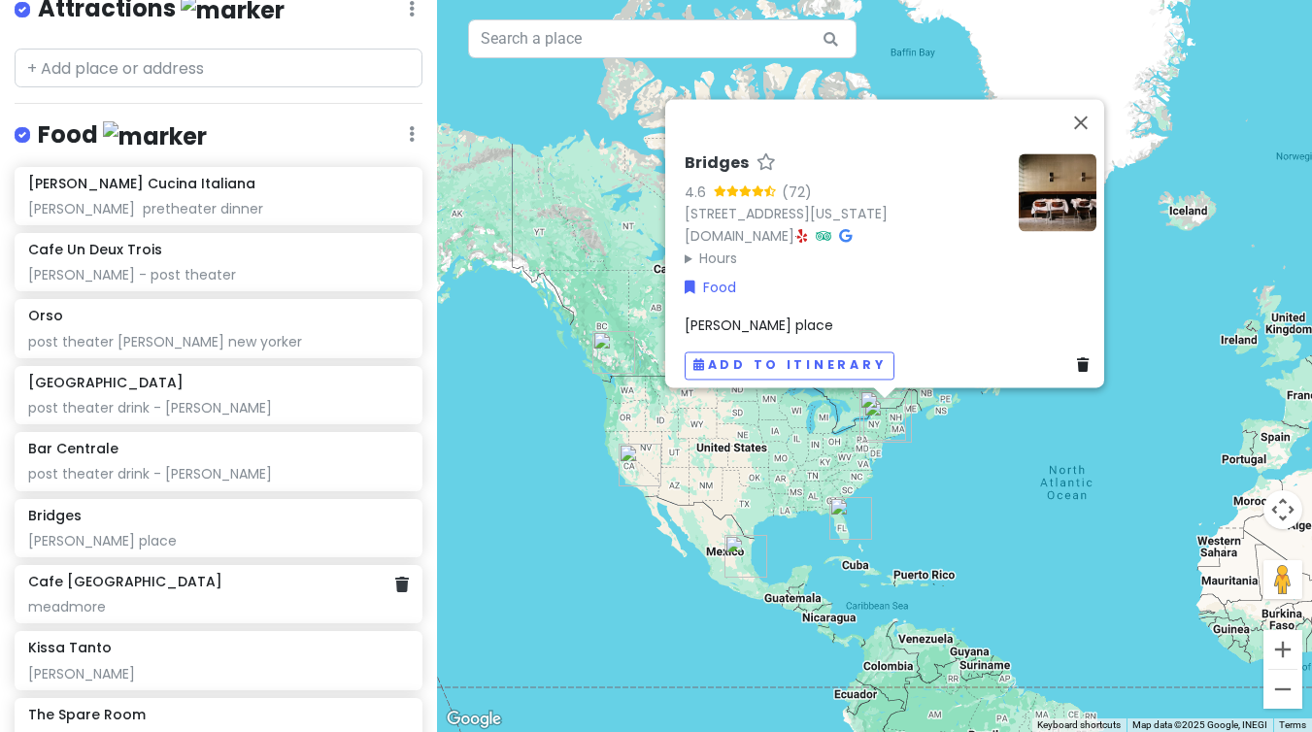
click at [133, 603] on div "meadmore" at bounding box center [218, 606] width 381 height 17
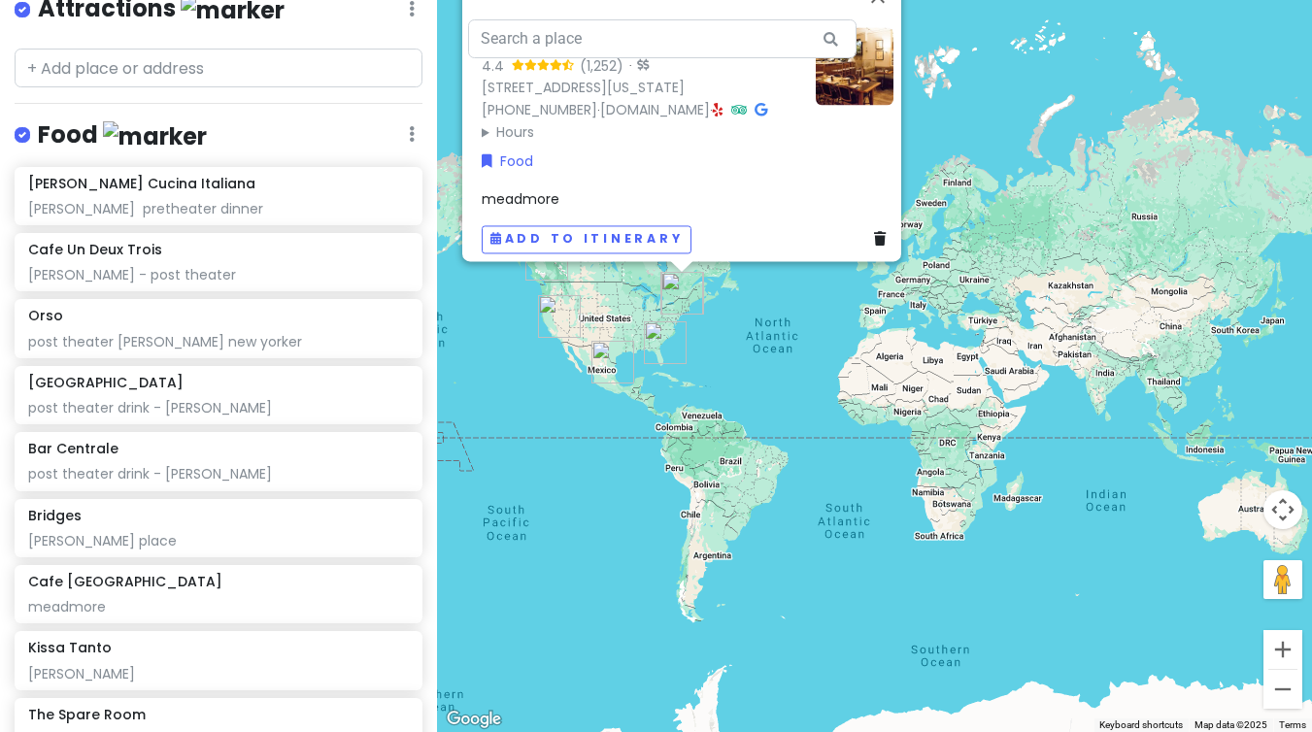
click at [875, 63] on img at bounding box center [855, 66] width 78 height 78
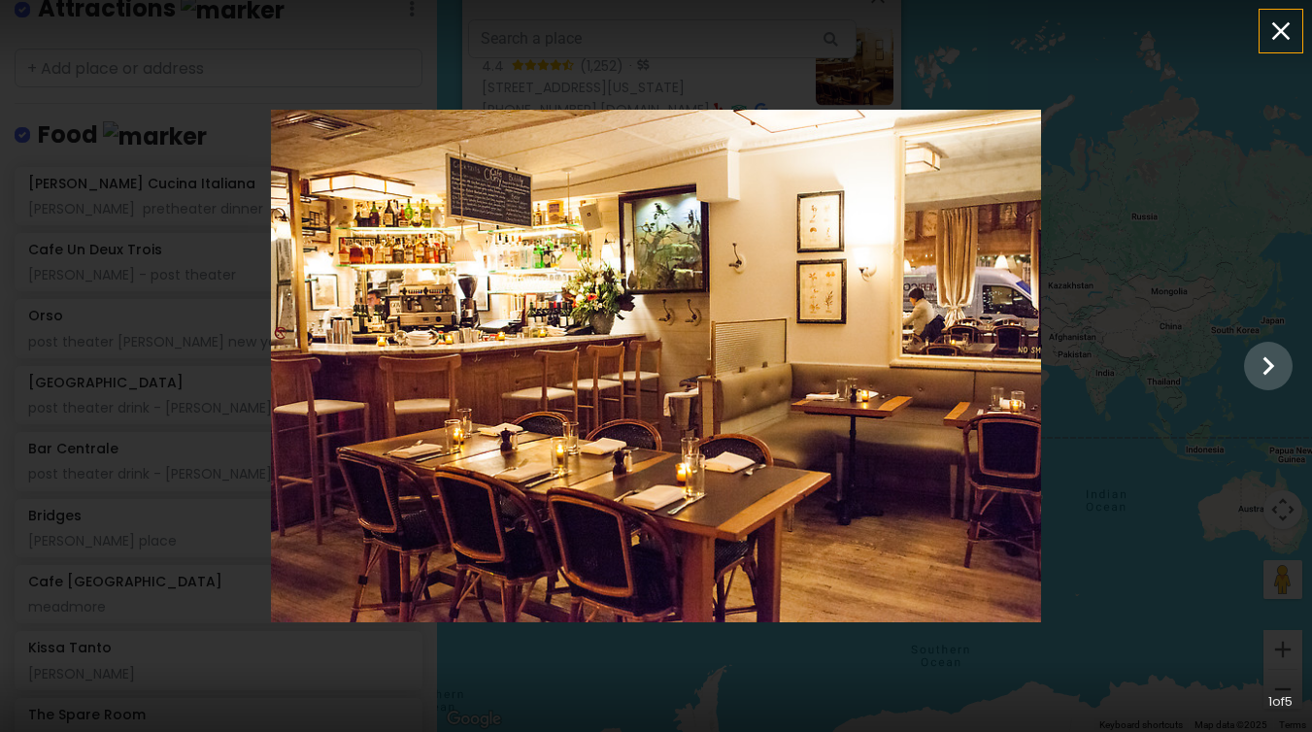
click at [1281, 36] on icon "button" at bounding box center [1280, 31] width 31 height 31
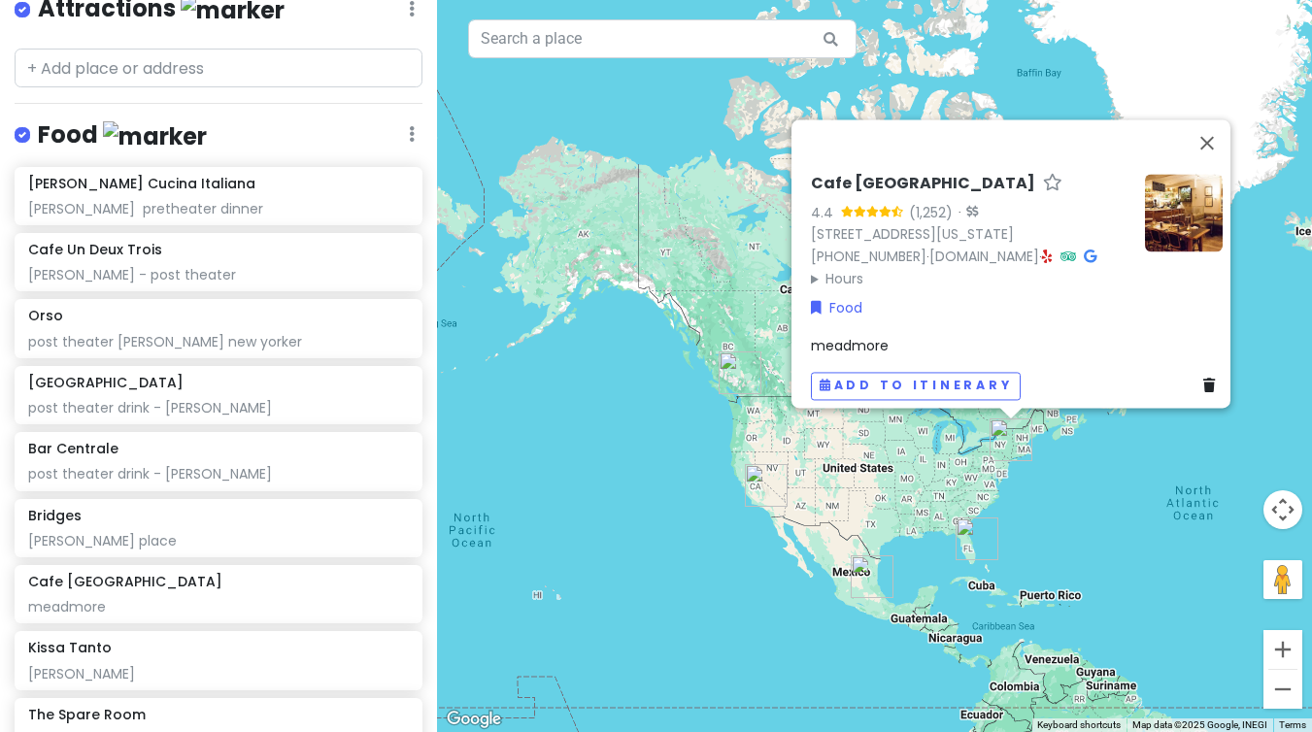
click at [1297, 508] on div "Cafe Cluny 4.4 (1,252) · [STREET_ADDRESS][US_STATE] [PHONE_NUMBER] · [DOMAIN_NA…" at bounding box center [874, 366] width 875 height 732
click at [164, 479] on div "post theater drink - [PERSON_NAME]" at bounding box center [218, 473] width 381 height 17
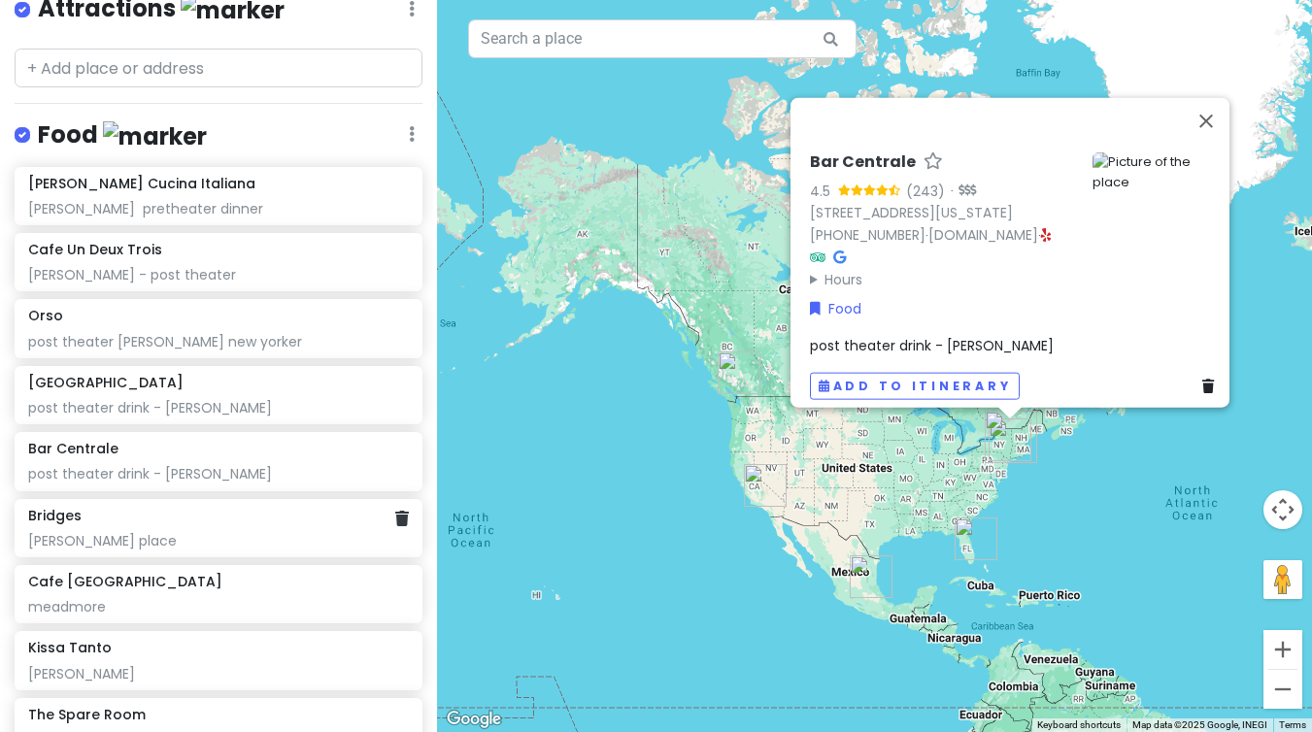
click at [153, 517] on div "Bridges" at bounding box center [218, 515] width 381 height 17
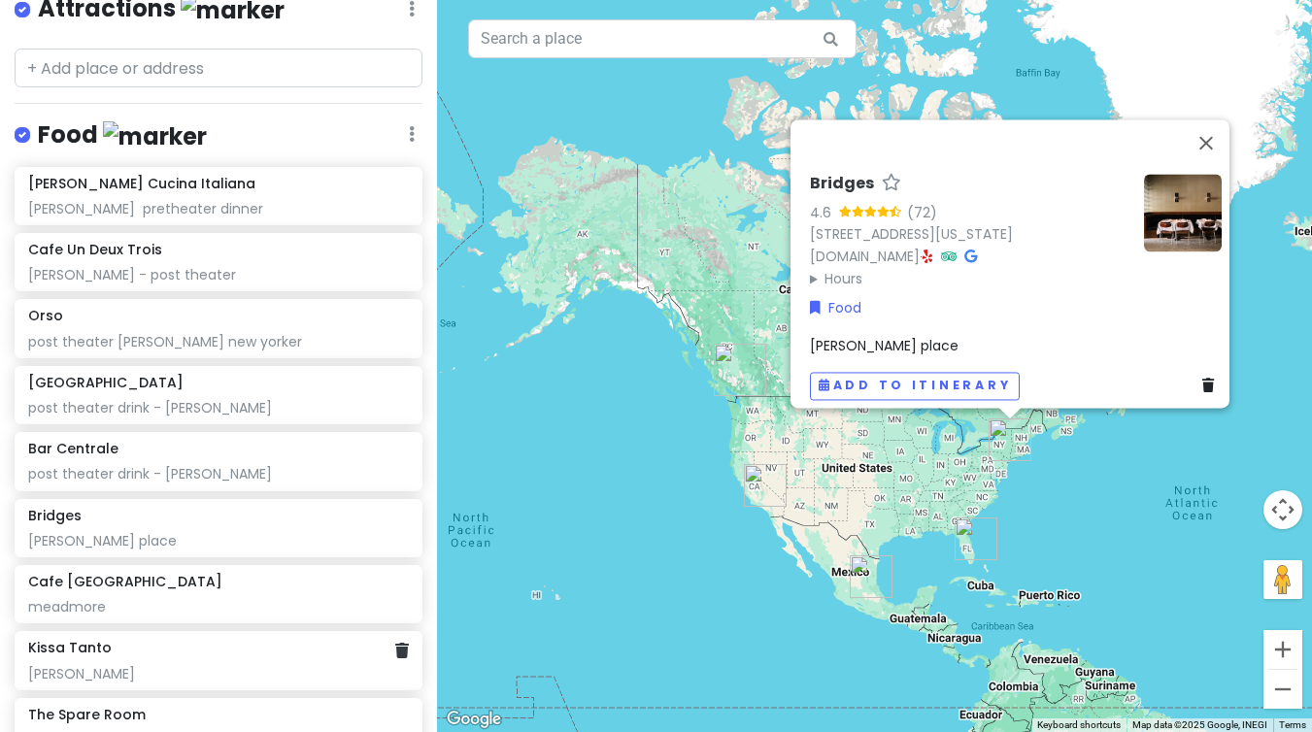
click at [188, 678] on div "[PERSON_NAME]" at bounding box center [218, 673] width 381 height 17
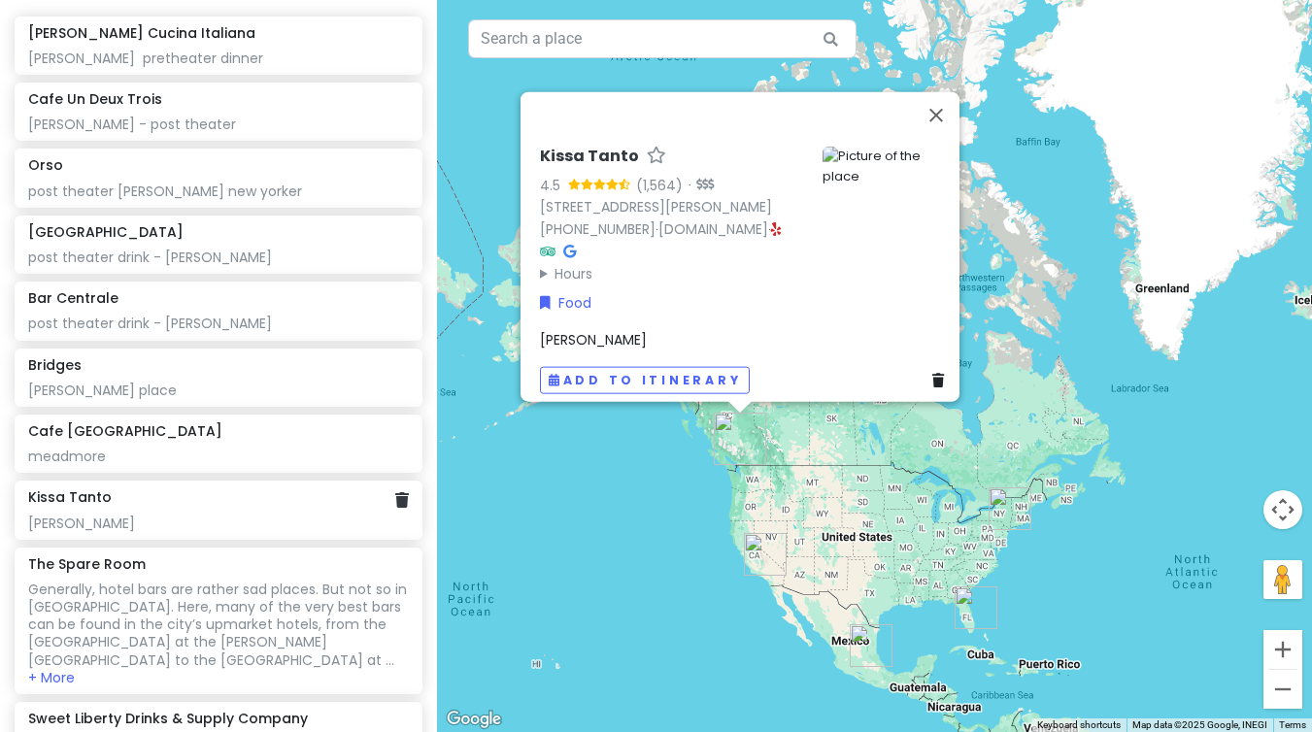
scroll to position [459, 0]
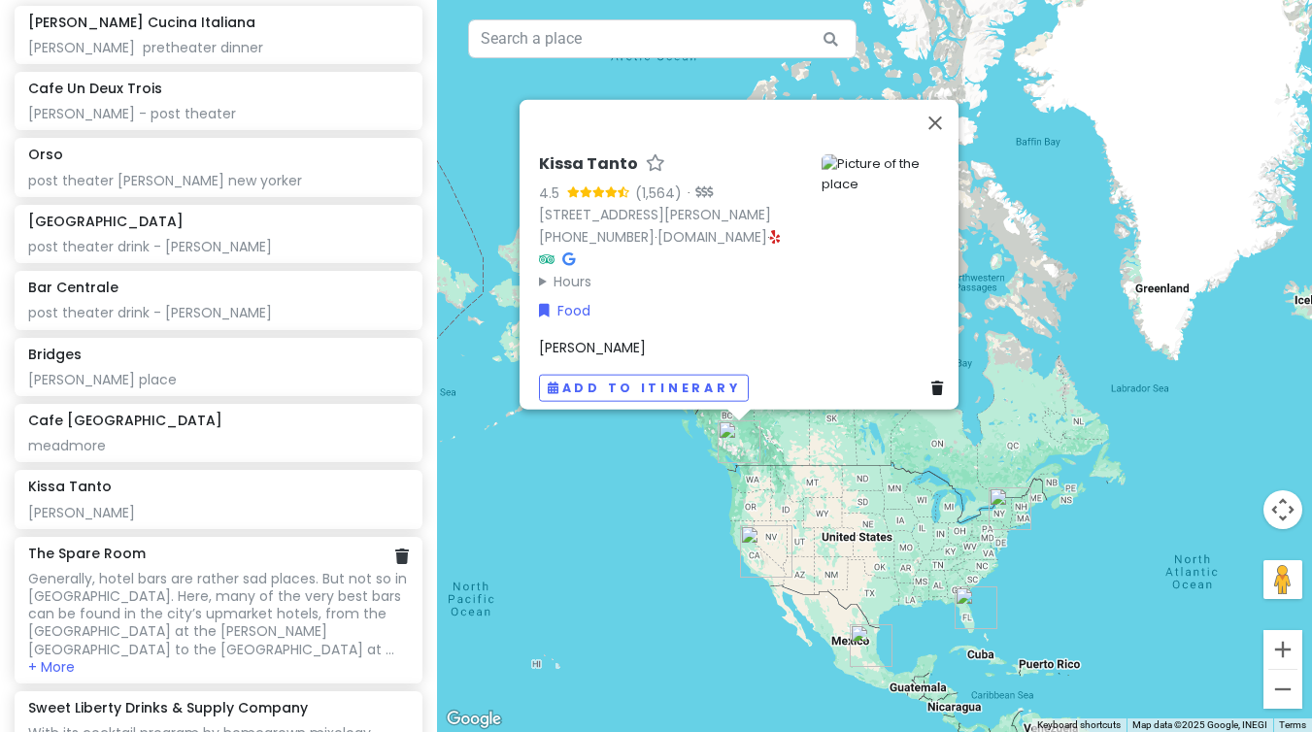
click at [192, 585] on div "Generally, hotel bars are rather sad places. But not so in [GEOGRAPHIC_DATA]. H…" at bounding box center [218, 614] width 381 height 88
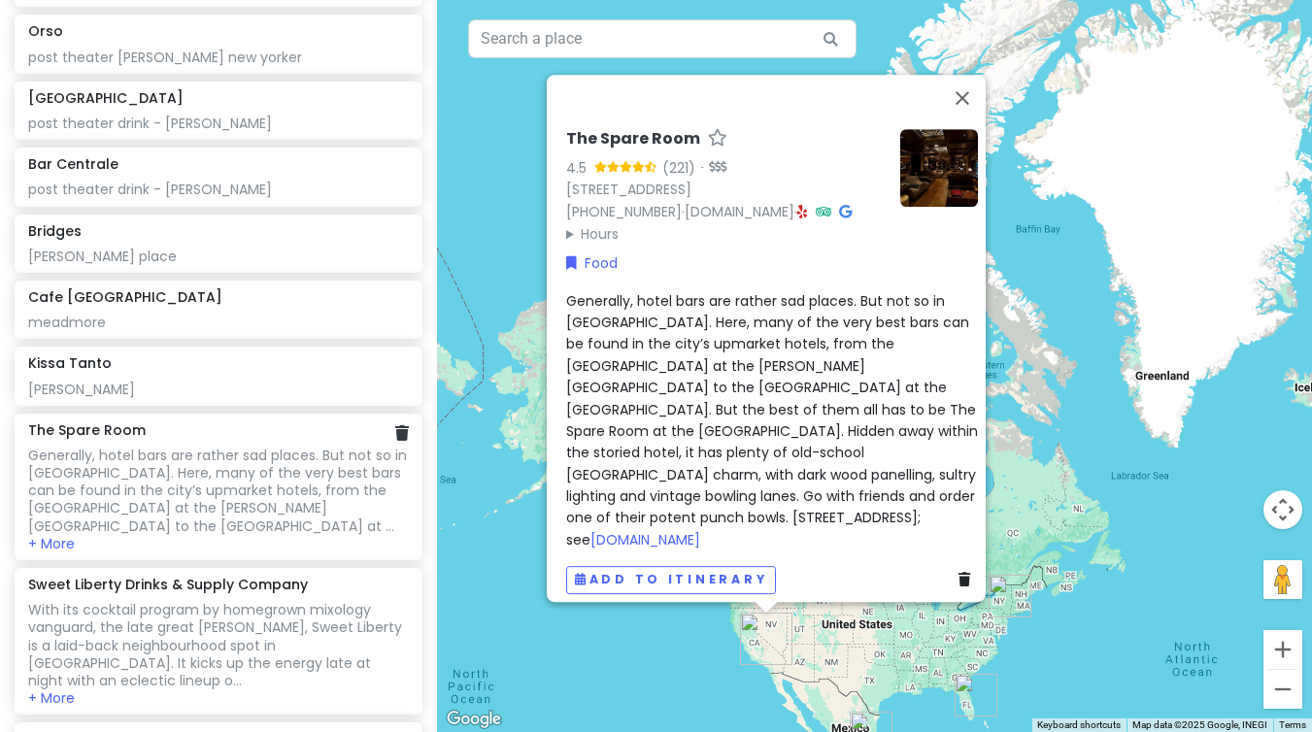
scroll to position [584, 0]
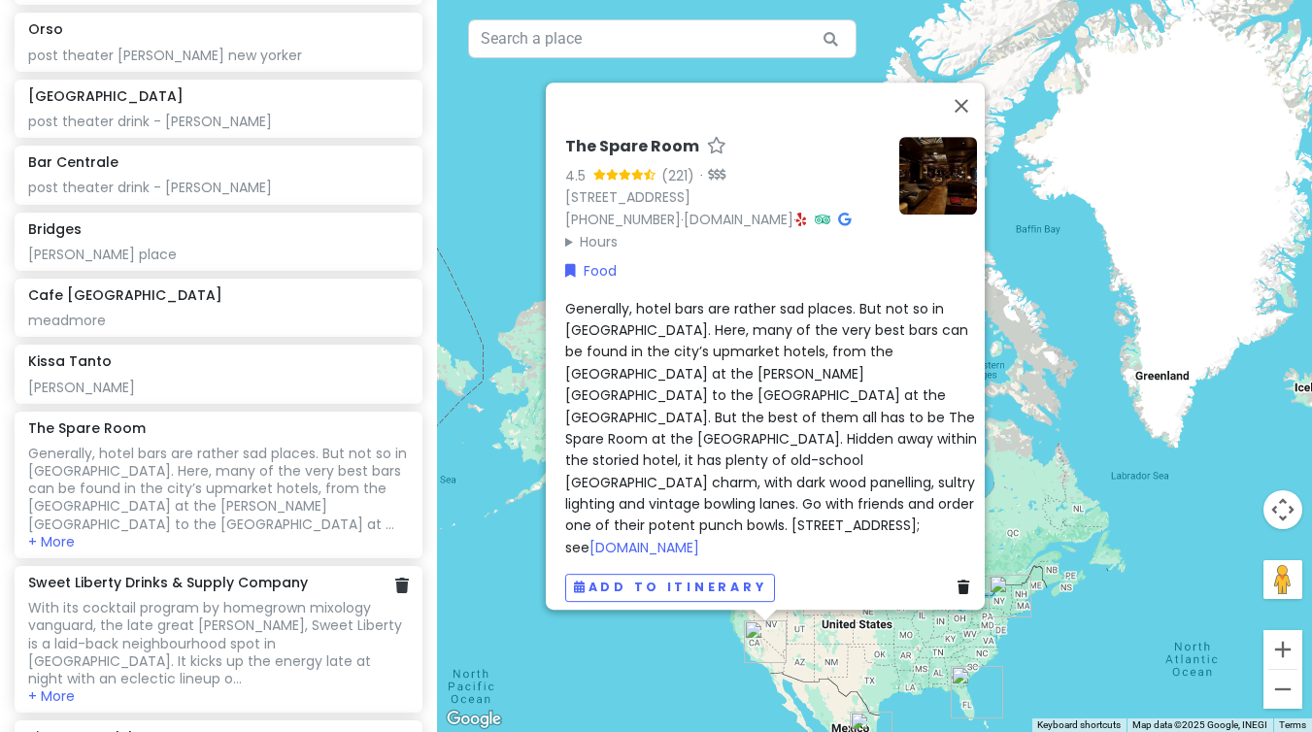
click at [192, 599] on div "With its cocktail program by homegrown mixology vanguard, the late great [PERSO…" at bounding box center [218, 643] width 381 height 88
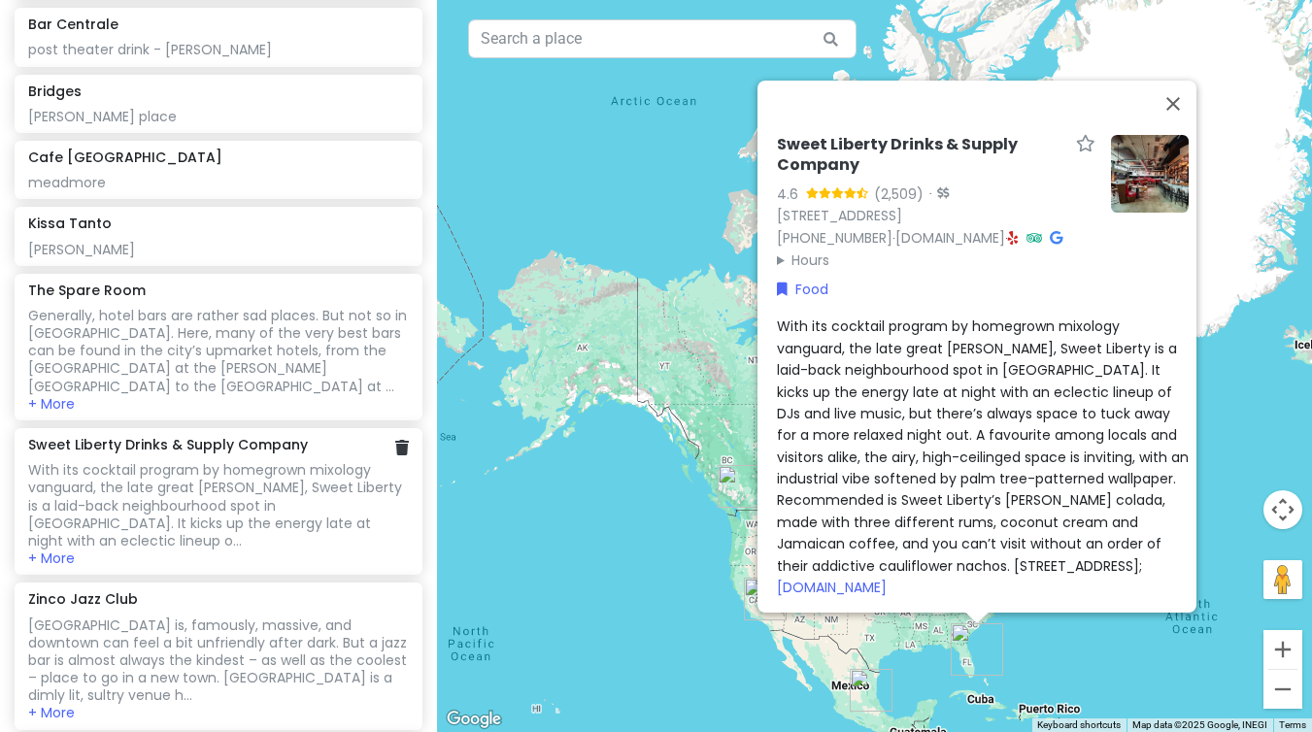
scroll to position [723, 0]
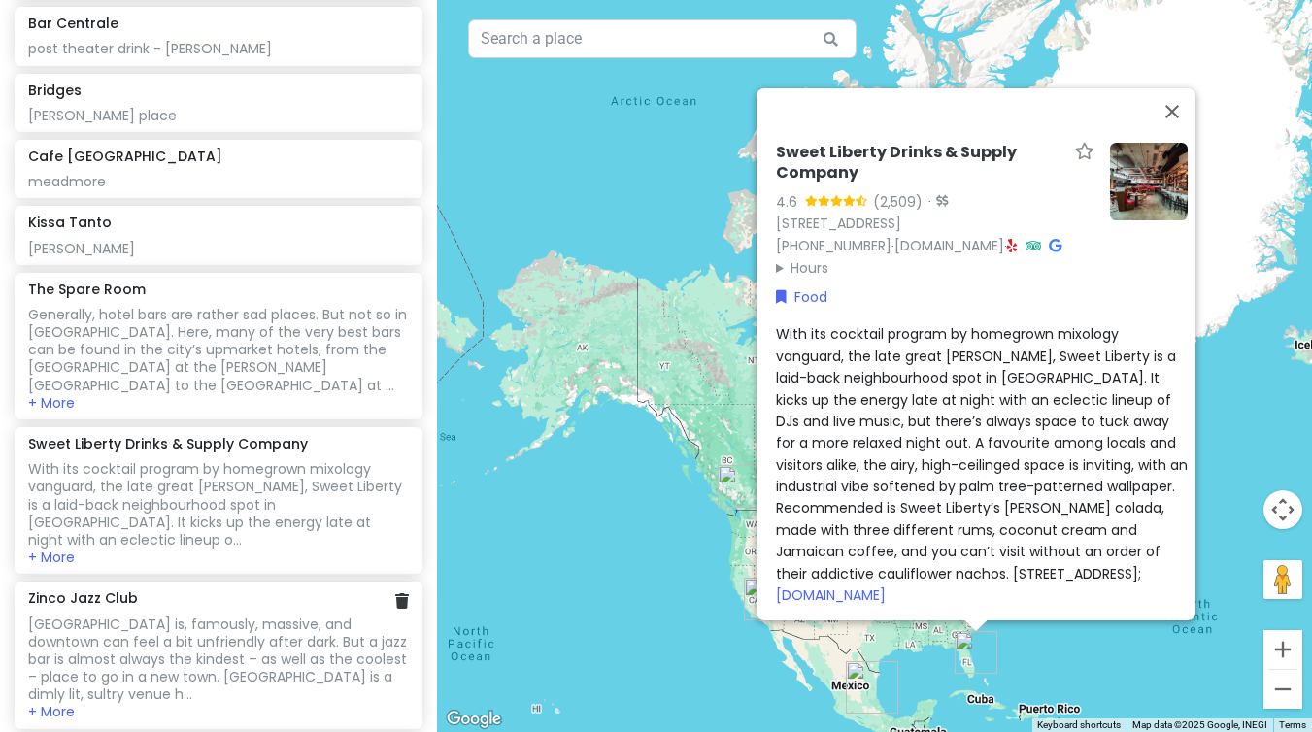
click at [192, 616] on div "[GEOGRAPHIC_DATA] is, famously, massive, and downtown can feel a bit unfriendly…" at bounding box center [218, 660] width 381 height 88
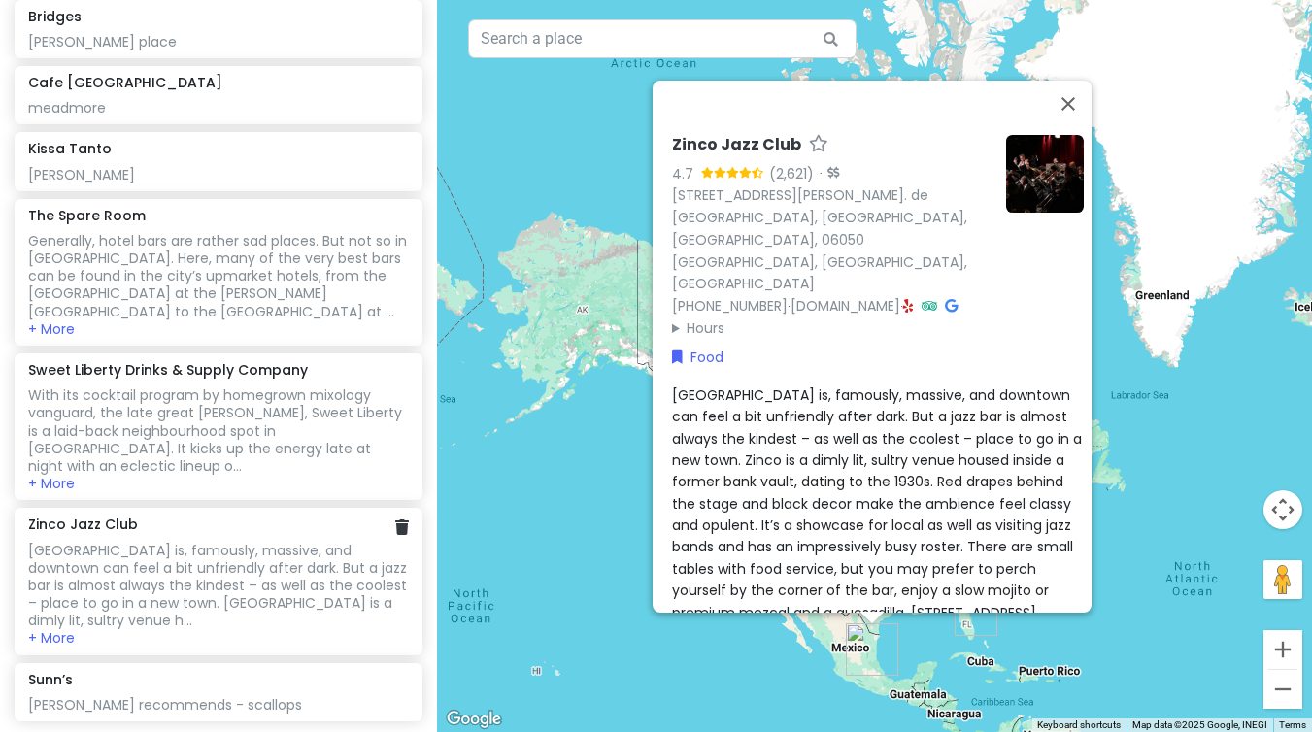
scroll to position [825, 0]
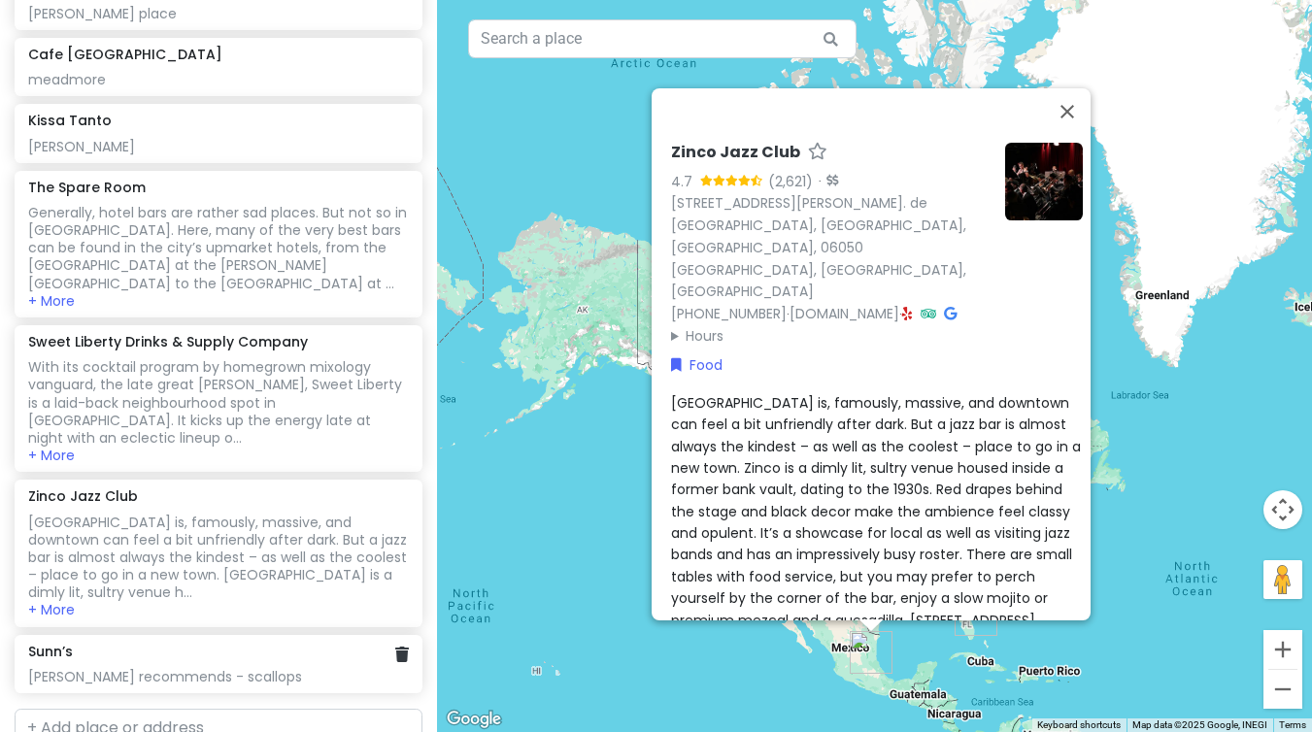
click at [173, 668] on div "[PERSON_NAME] recommends - scallops" at bounding box center [218, 676] width 381 height 17
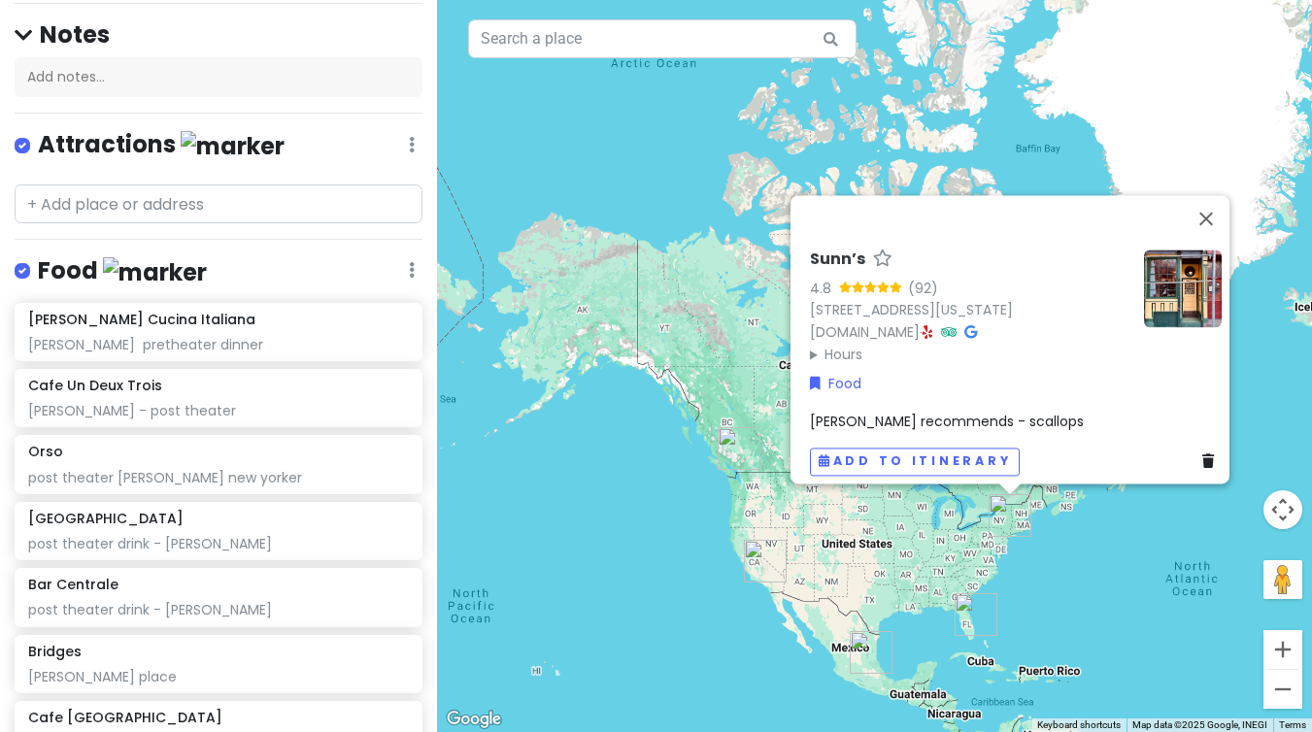
scroll to position [172, 0]
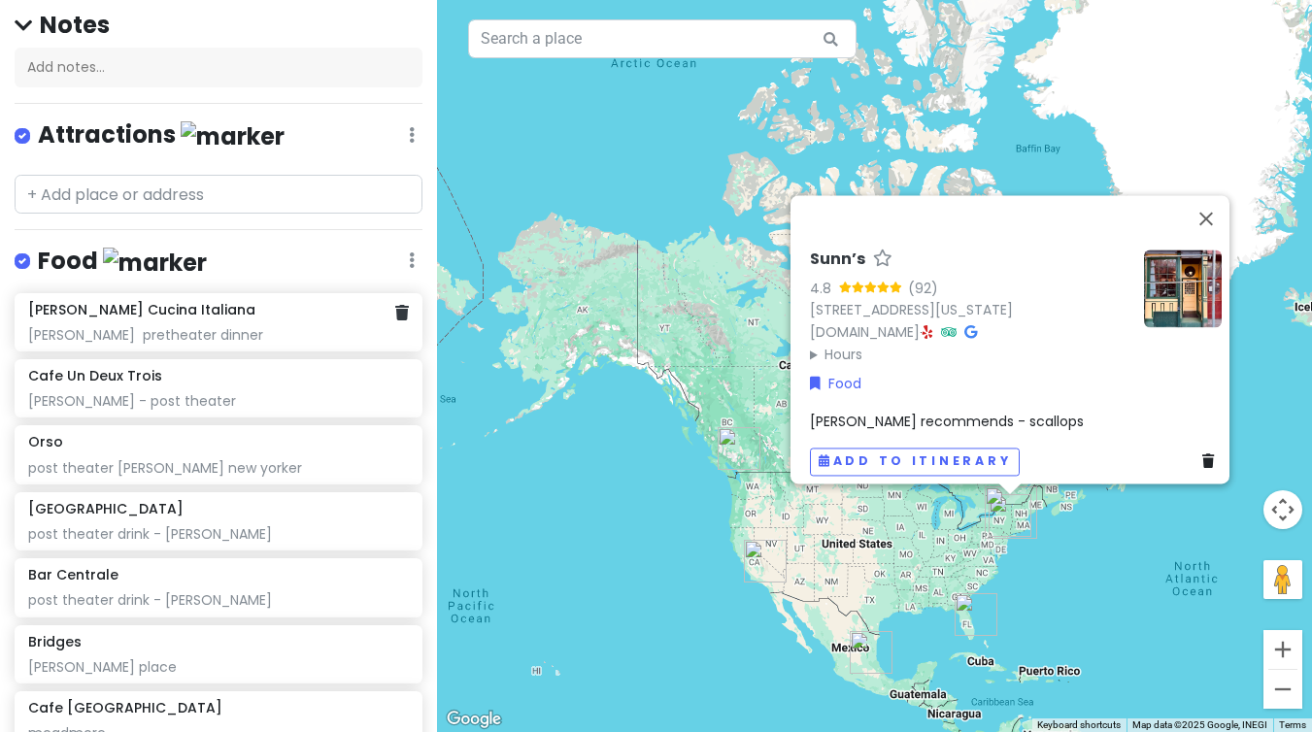
click at [207, 330] on div "[PERSON_NAME] pretheater dinner" at bounding box center [218, 334] width 381 height 17
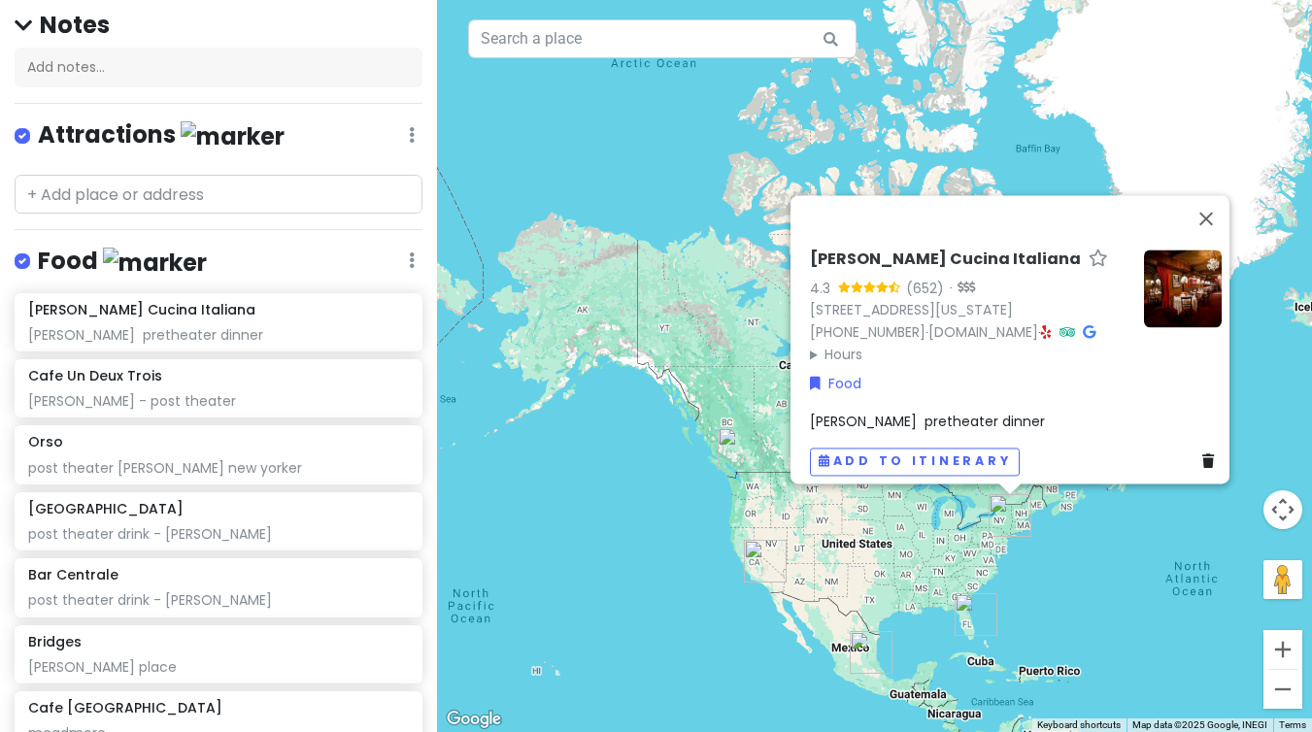
click at [1194, 290] on img at bounding box center [1183, 289] width 78 height 78
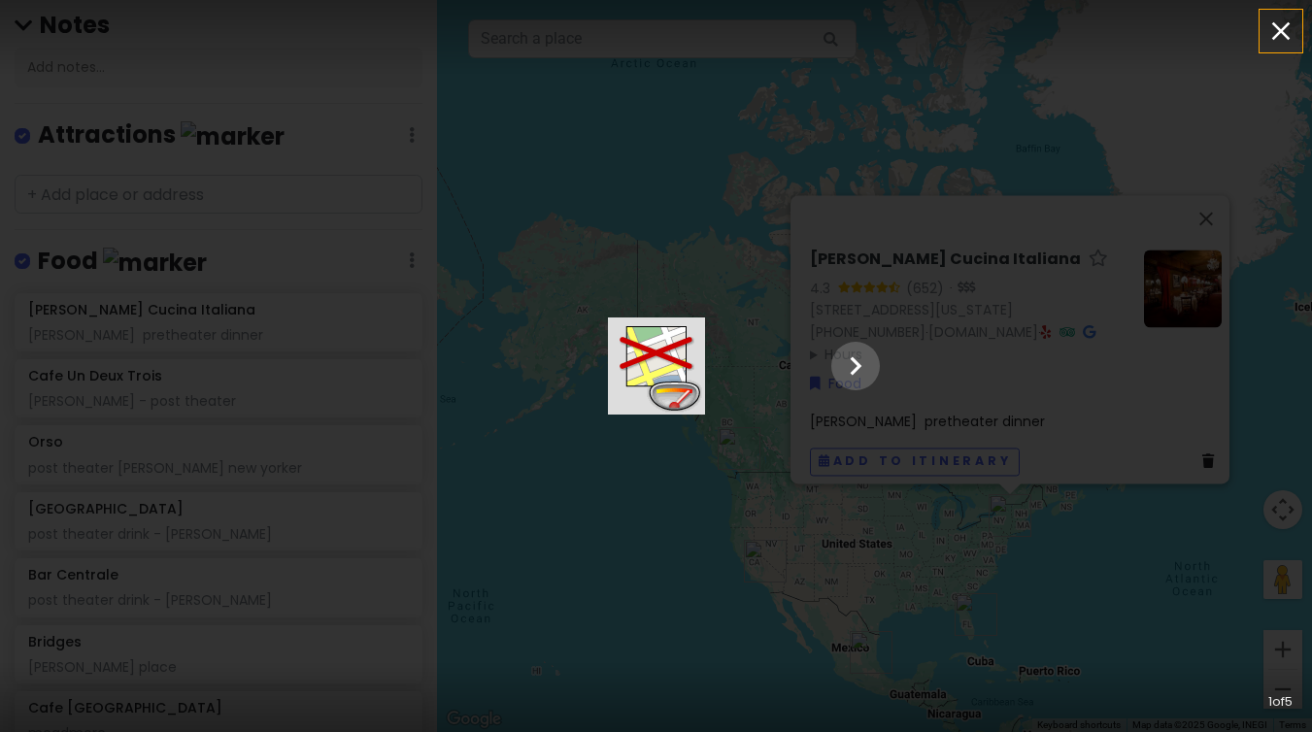
click at [1279, 31] on icon "button" at bounding box center [1281, 31] width 18 height 18
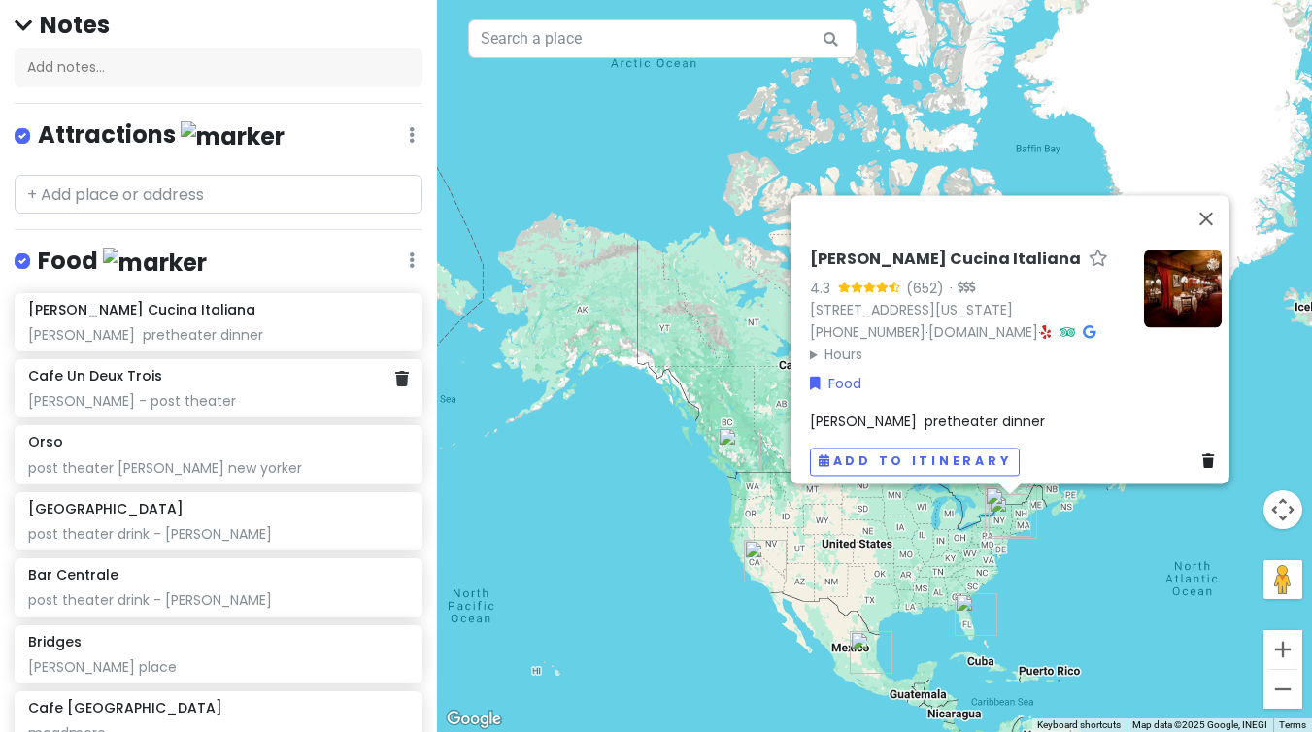
click at [97, 401] on div "[PERSON_NAME] - post theater" at bounding box center [218, 400] width 381 height 17
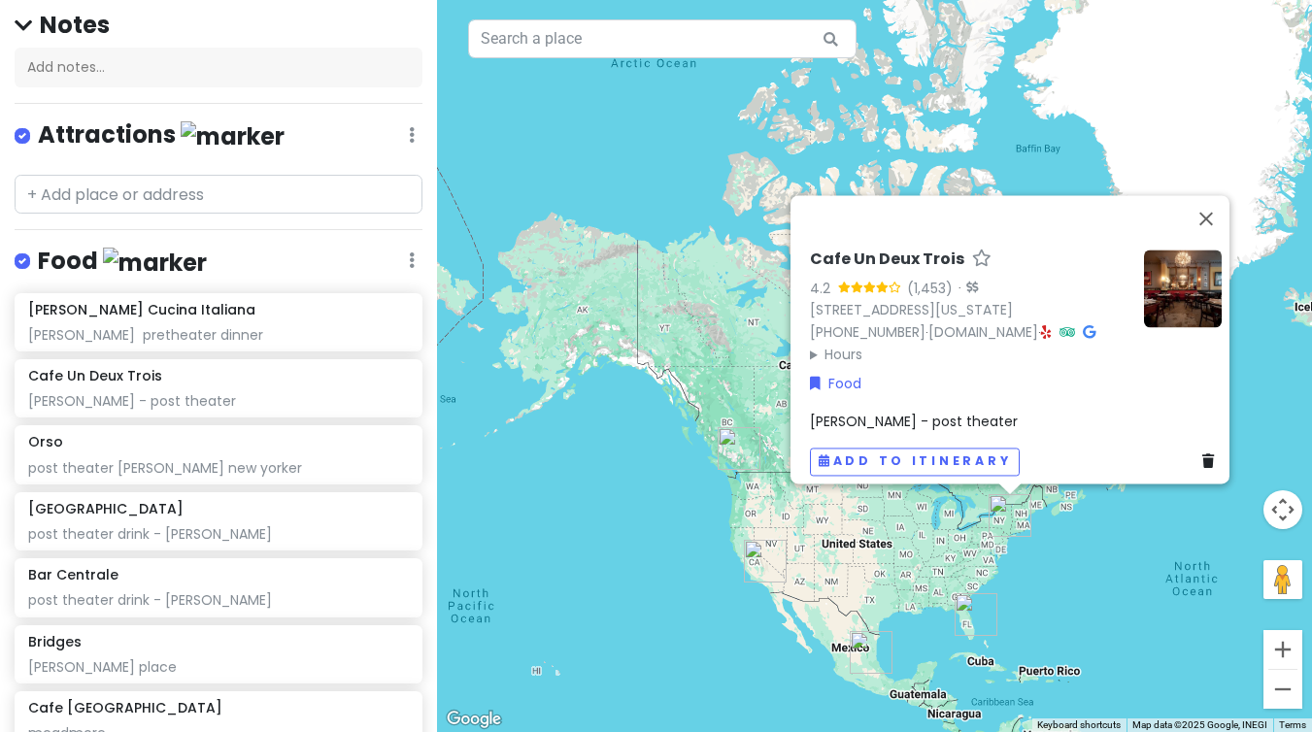
click at [1171, 250] on img at bounding box center [1183, 289] width 78 height 78
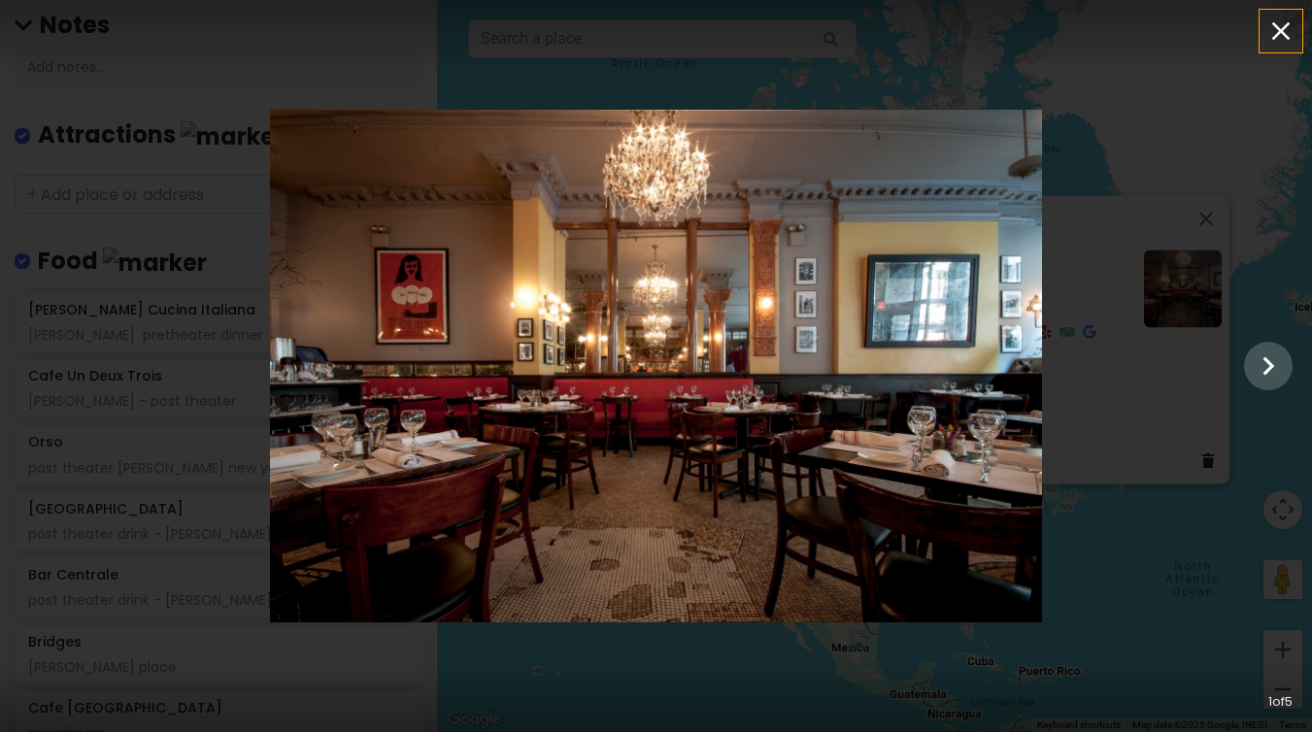
click at [1267, 47] on button "button" at bounding box center [1280, 31] width 43 height 43
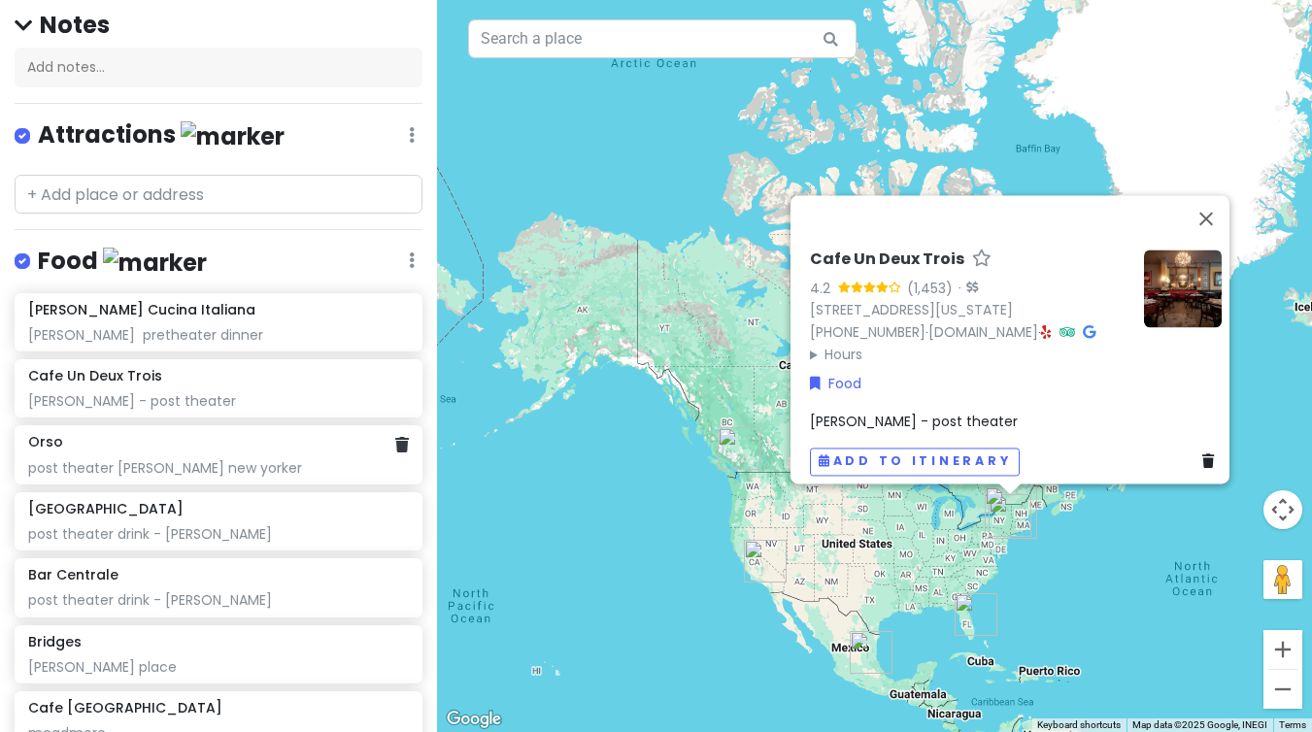
click at [140, 466] on div "post theater [PERSON_NAME] new yorker" at bounding box center [218, 467] width 381 height 17
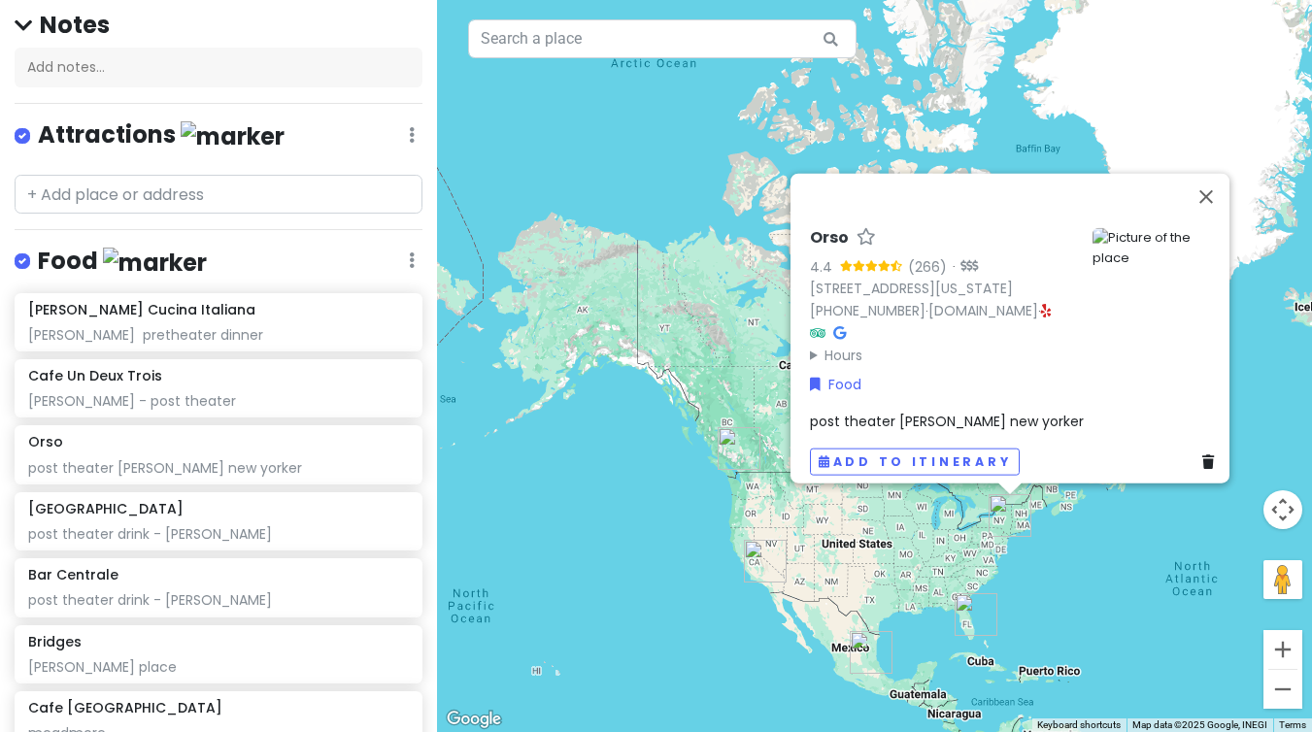
click at [1150, 335] on div at bounding box center [1149, 297] width 145 height 138
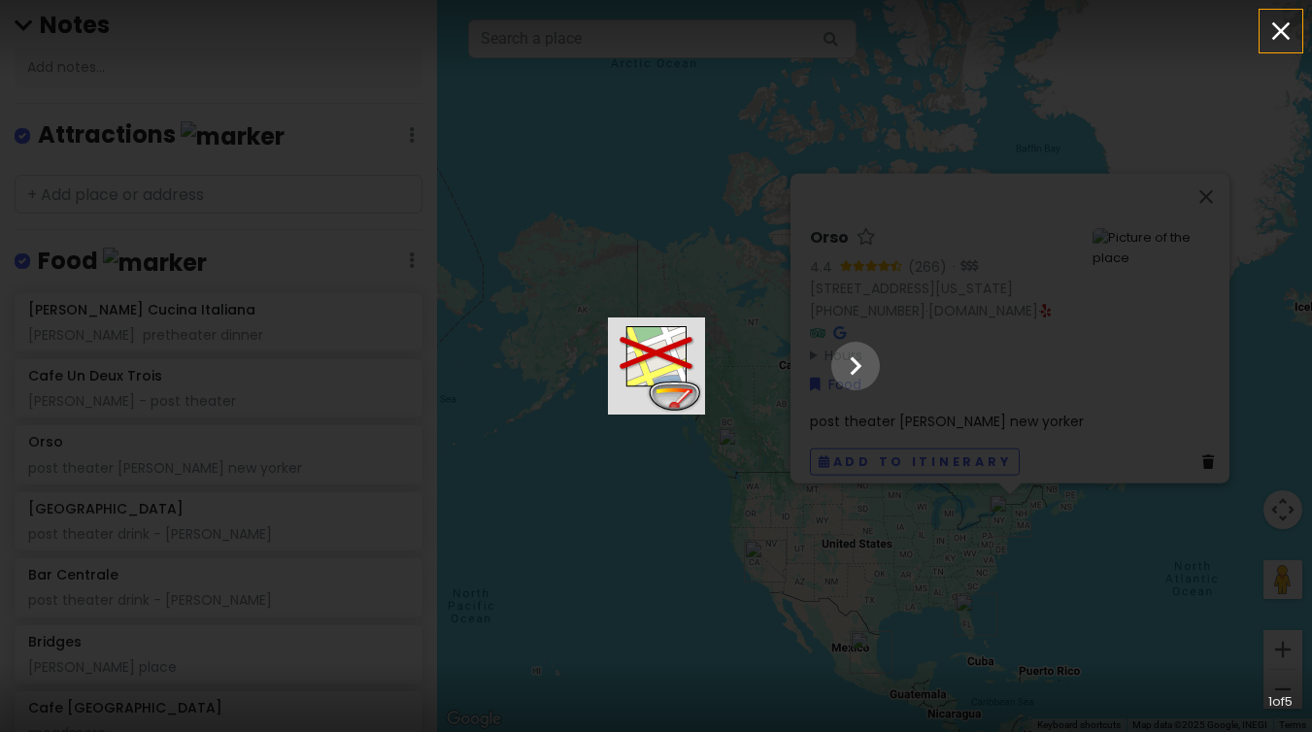
click at [1280, 38] on icon "button" at bounding box center [1280, 31] width 31 height 31
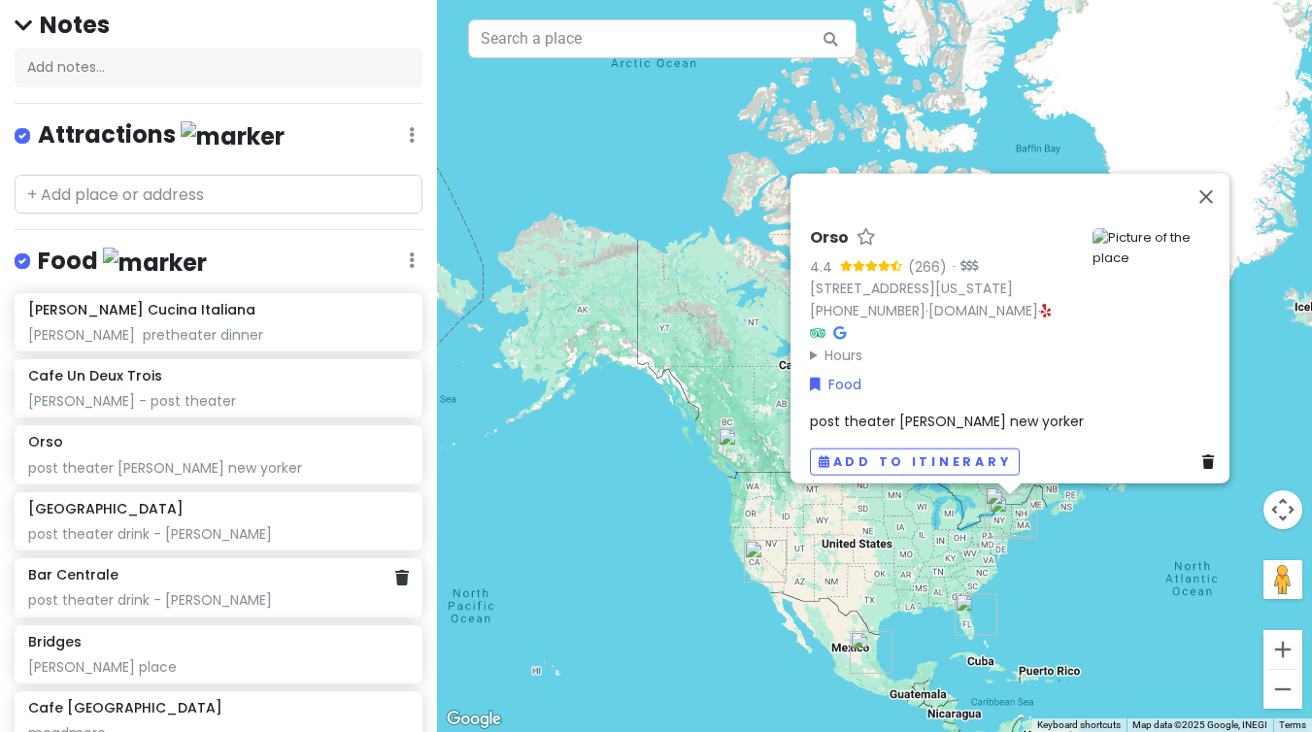
click at [140, 591] on div "post theater drink - [PERSON_NAME]" at bounding box center [218, 599] width 381 height 17
click at [1154, 333] on div at bounding box center [1149, 297] width 145 height 138
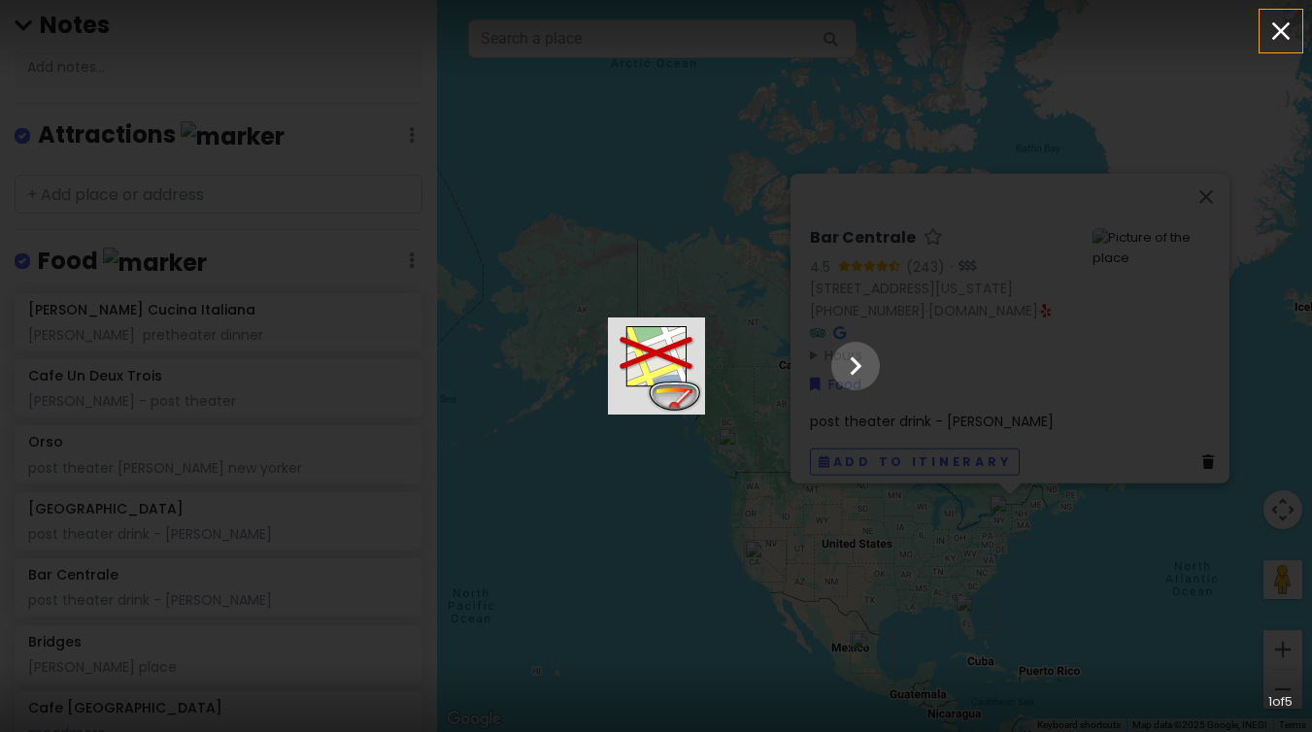
click at [1285, 27] on icon "button" at bounding box center [1281, 31] width 18 height 18
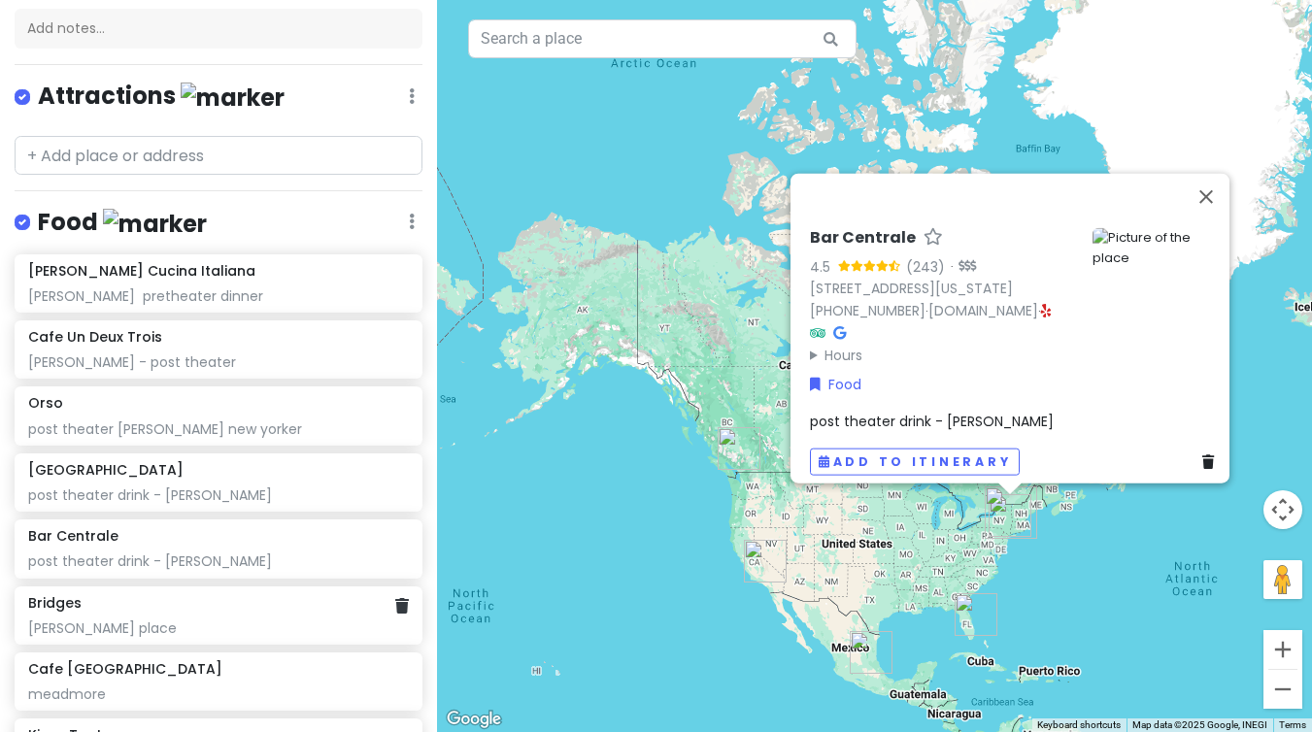
scroll to position [186, 0]
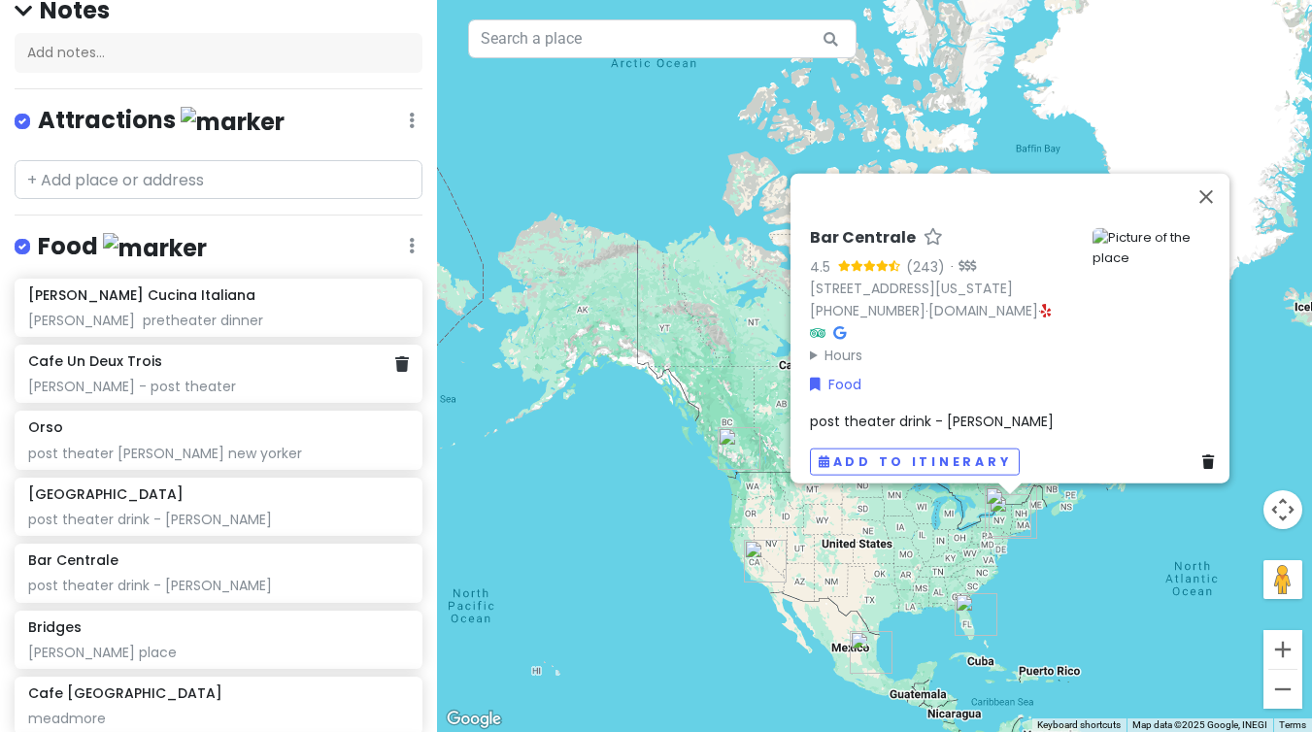
click at [224, 378] on div "[PERSON_NAME] - post theater" at bounding box center [218, 386] width 381 height 17
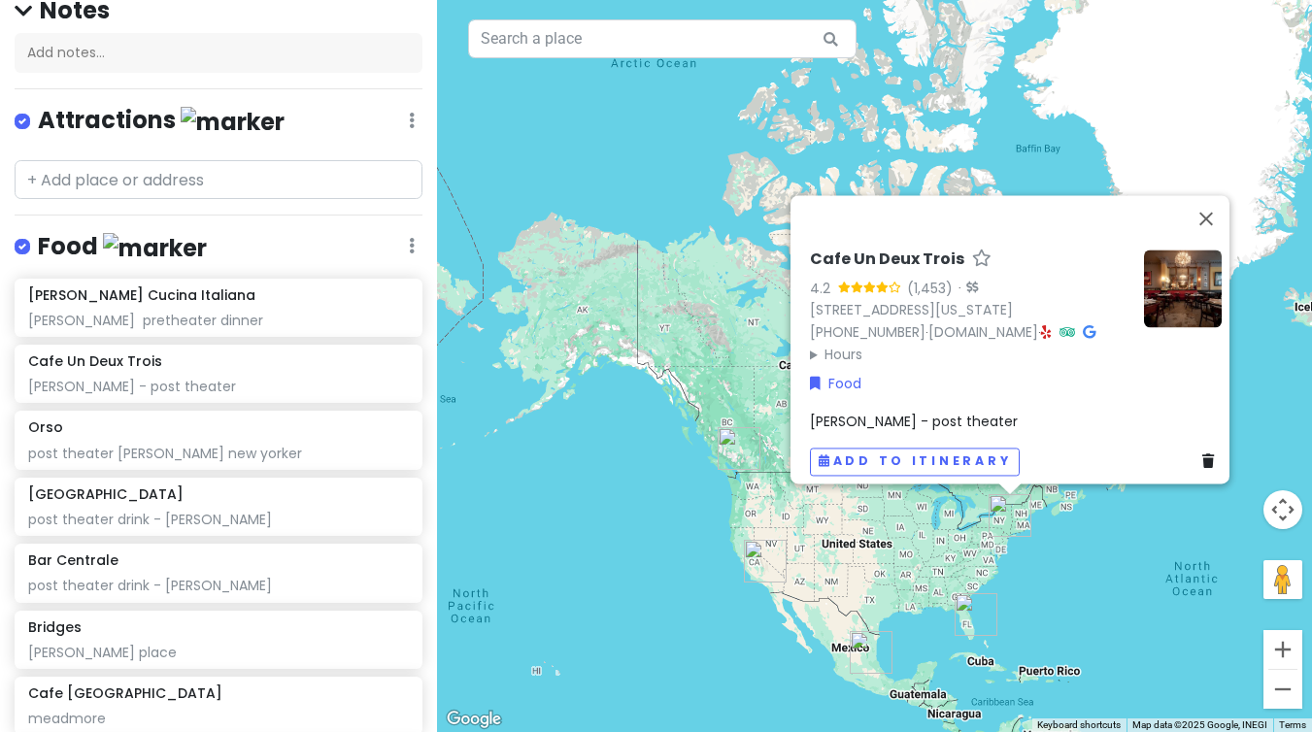
click at [1191, 258] on img at bounding box center [1183, 289] width 78 height 78
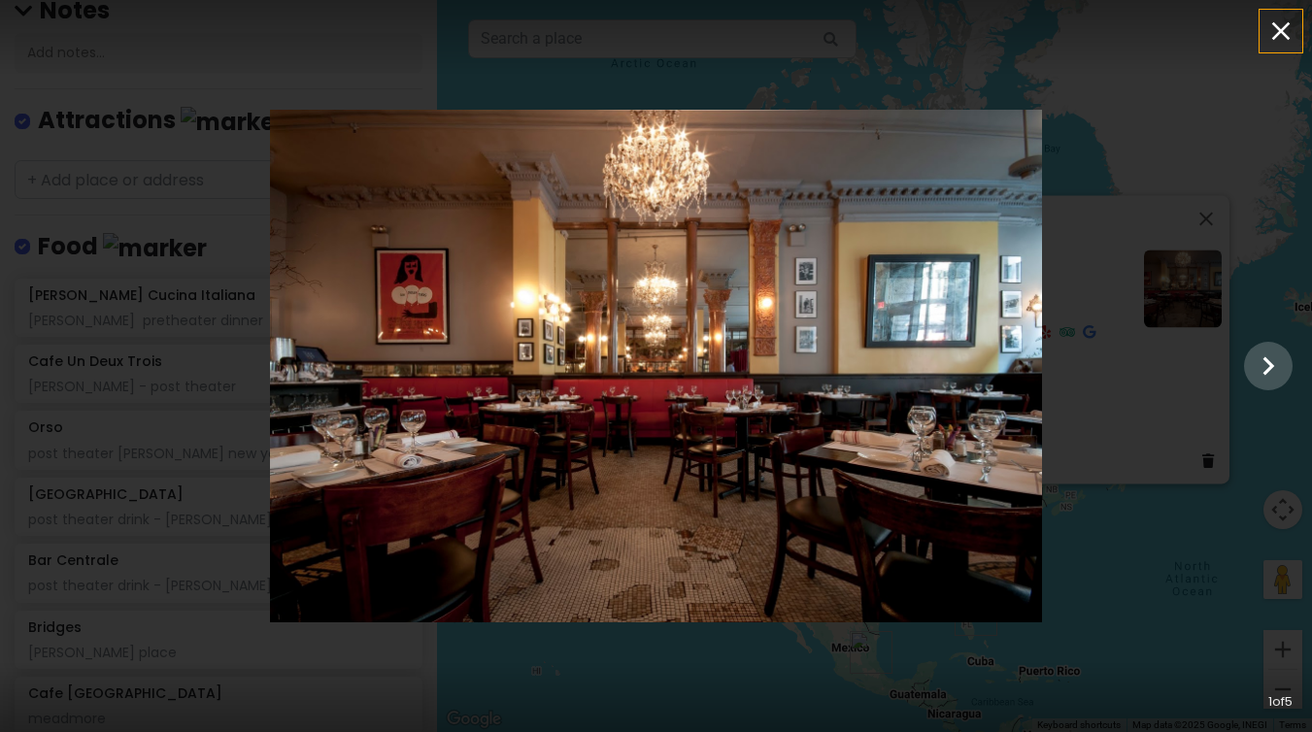
click at [1269, 36] on icon "button" at bounding box center [1280, 31] width 31 height 31
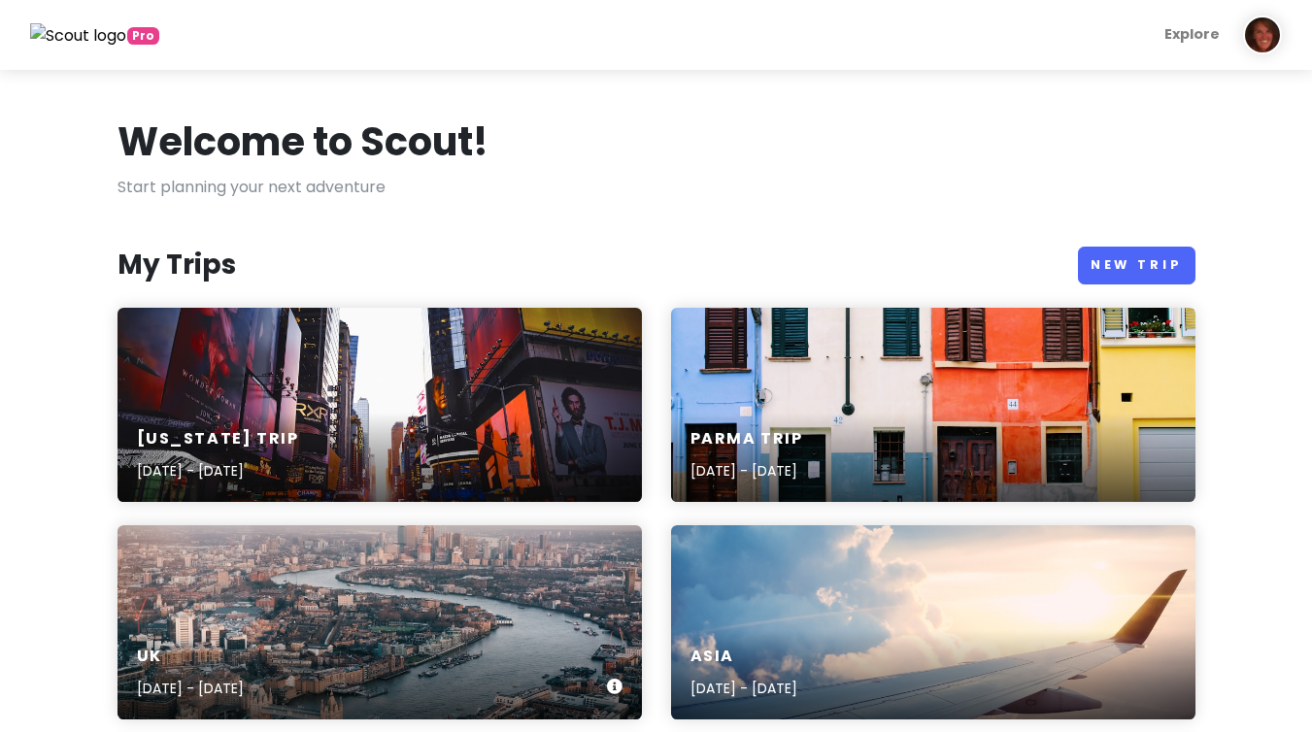
scroll to position [383, 0]
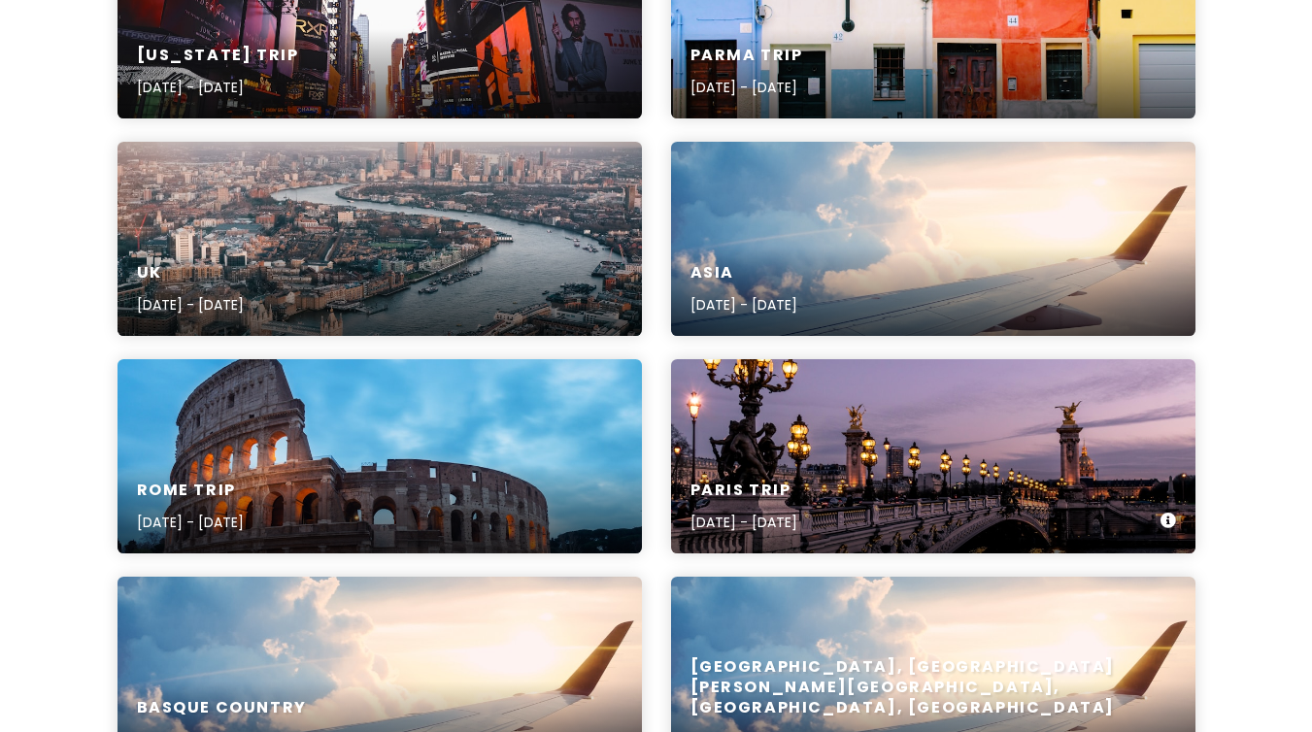
click at [925, 486] on div "Paris Trip [DATE] - [DATE]" at bounding box center [933, 507] width 524 height 92
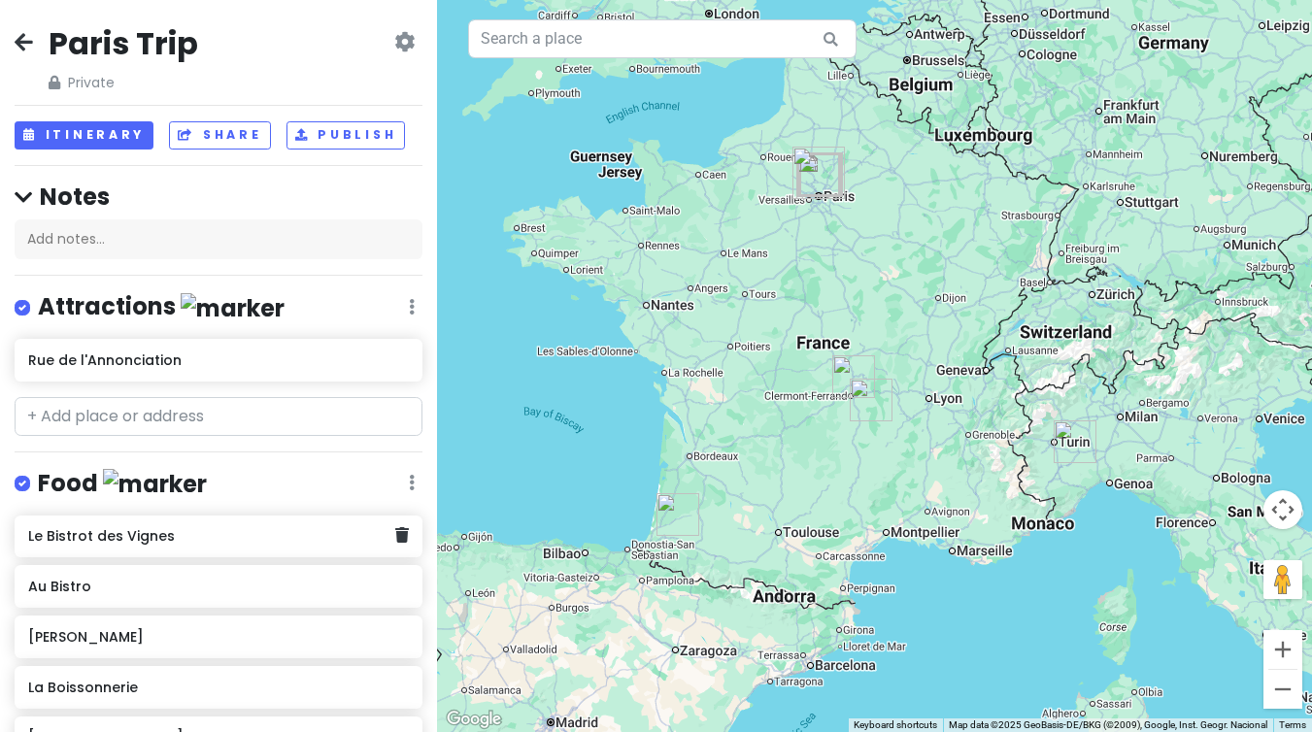
click at [170, 542] on h6 "Le Bistrot des Vignes" at bounding box center [211, 535] width 367 height 17
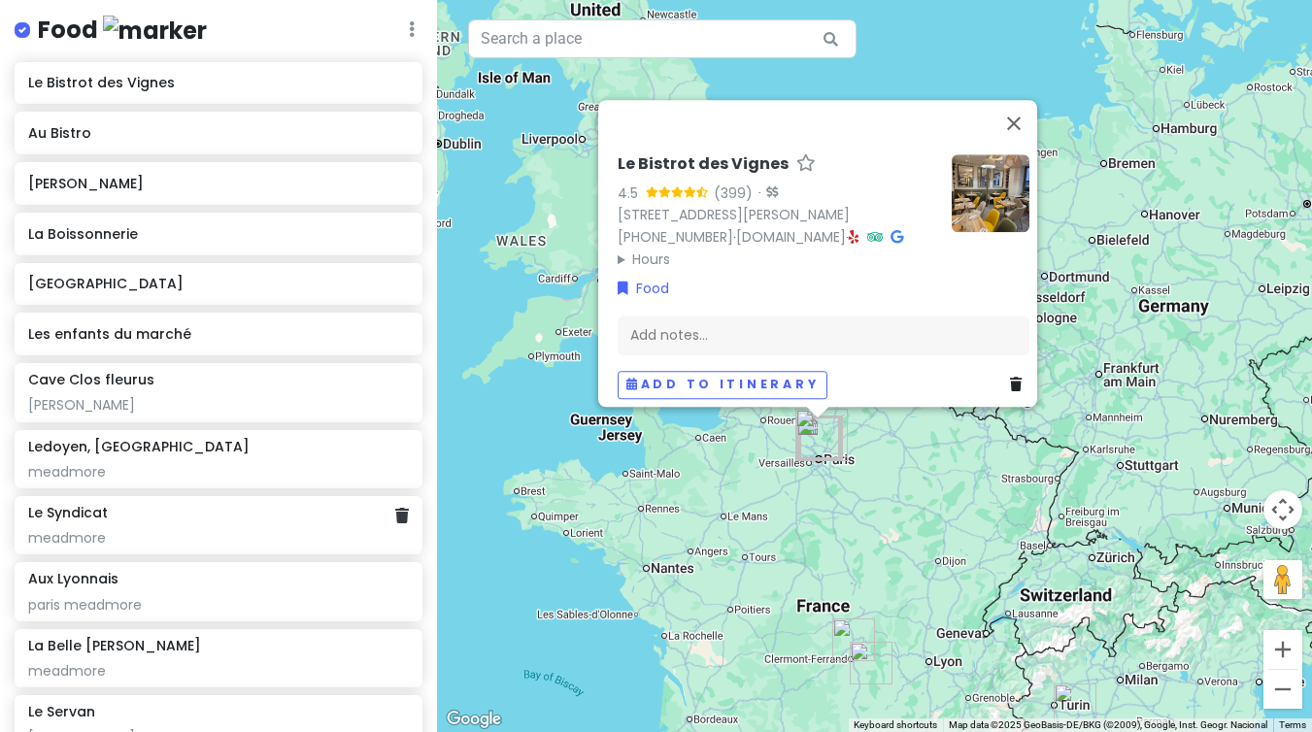
scroll to position [465, 0]
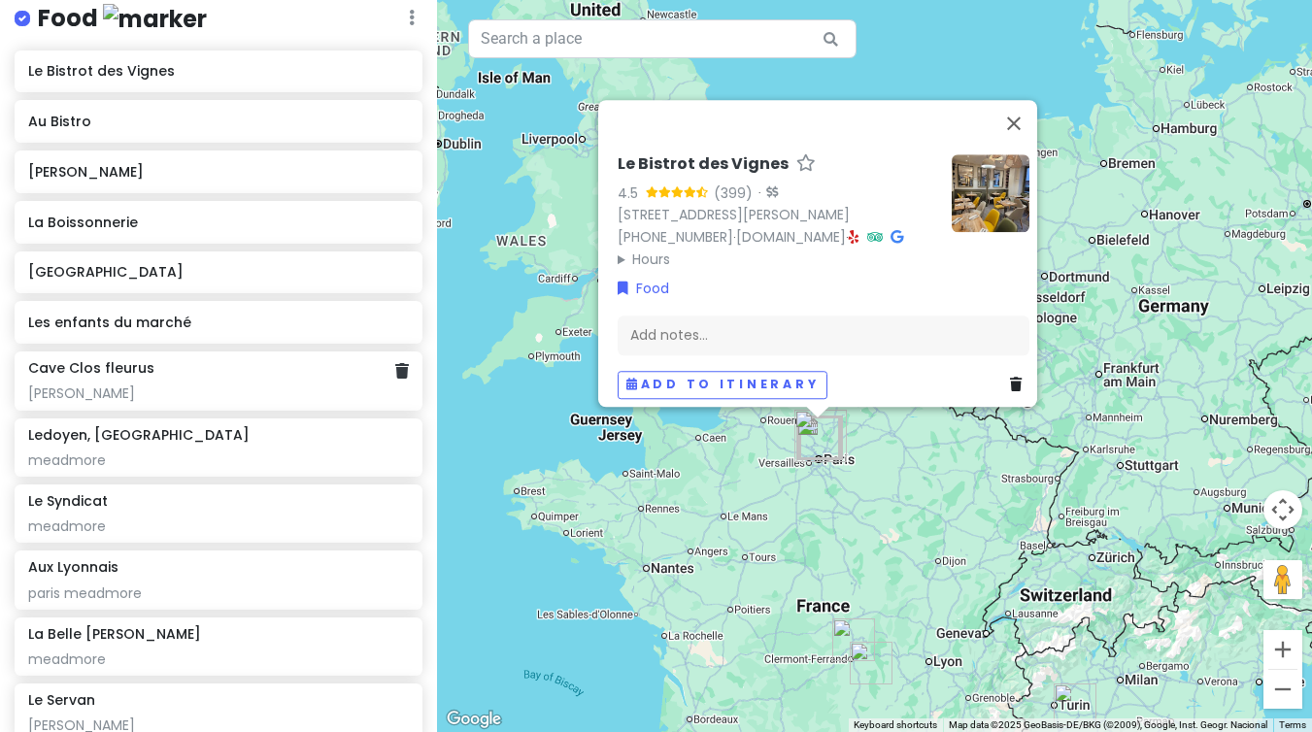
click at [138, 377] on div "Cave Clos fleurus [PERSON_NAME]" at bounding box center [218, 380] width 381 height 43
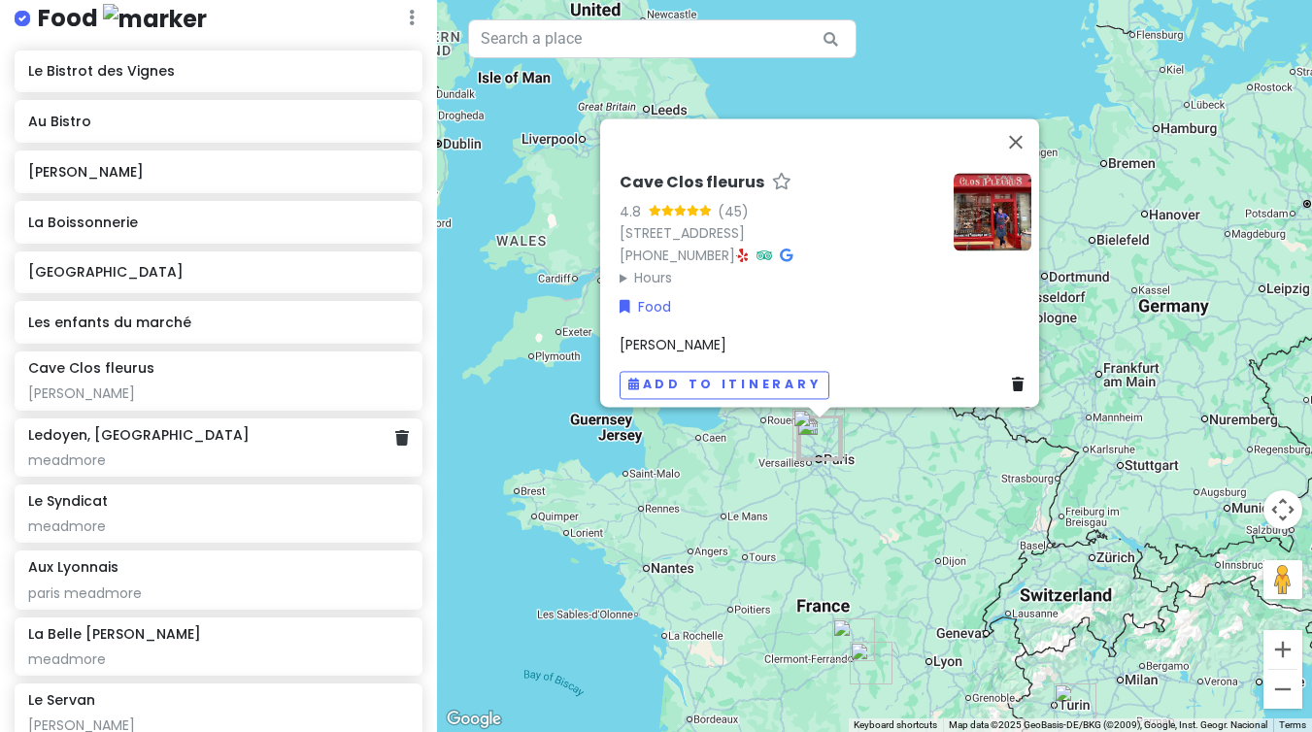
click at [135, 442] on div "Ledoyen, [GEOGRAPHIC_DATA]" at bounding box center [218, 447] width 381 height 43
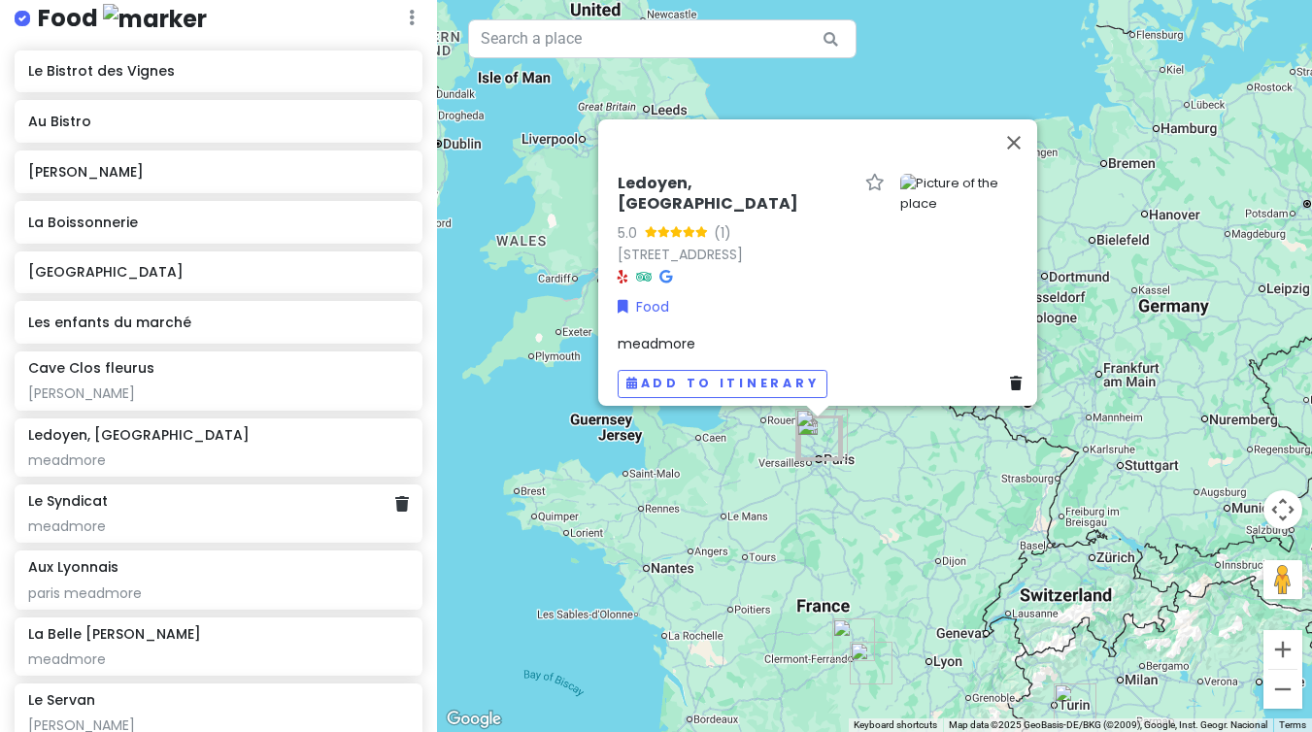
click at [155, 503] on div "Le Syndicat" at bounding box center [218, 500] width 381 height 17
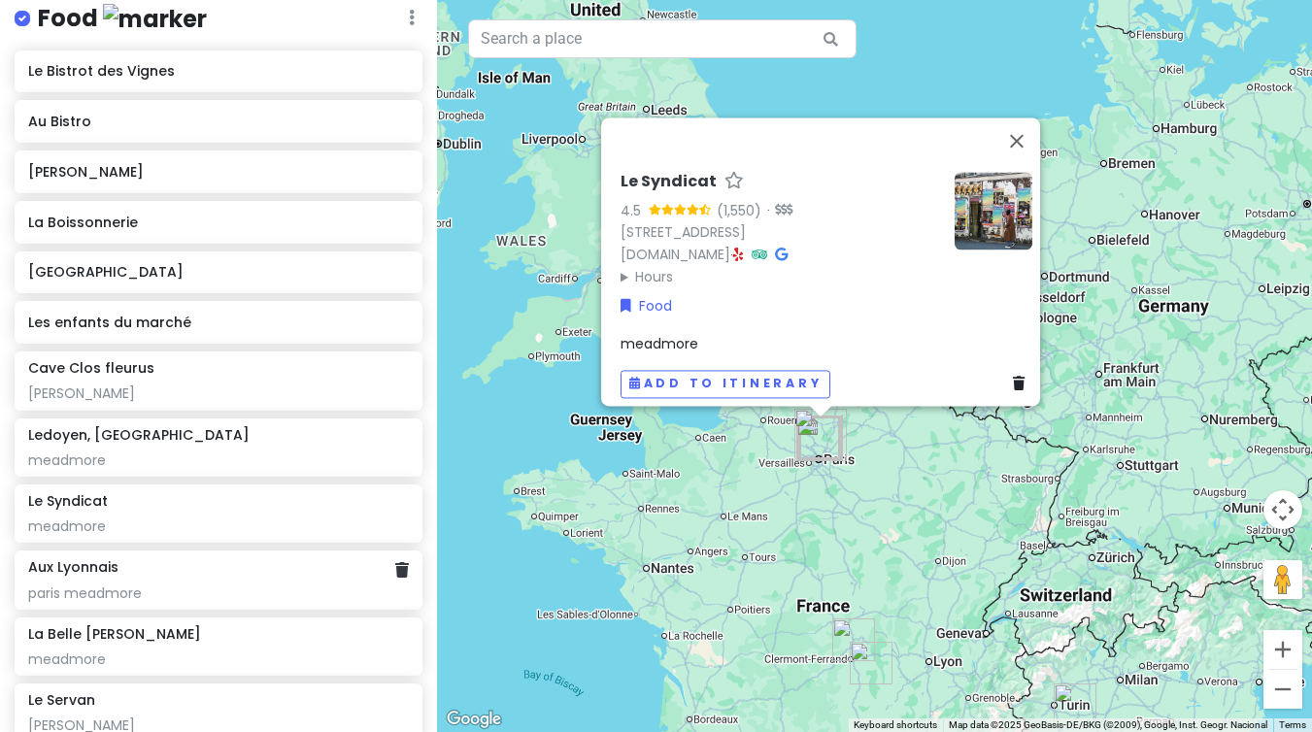
click at [160, 575] on div "Aux [GEOGRAPHIC_DATA] [GEOGRAPHIC_DATA] meadmore" at bounding box center [218, 579] width 381 height 43
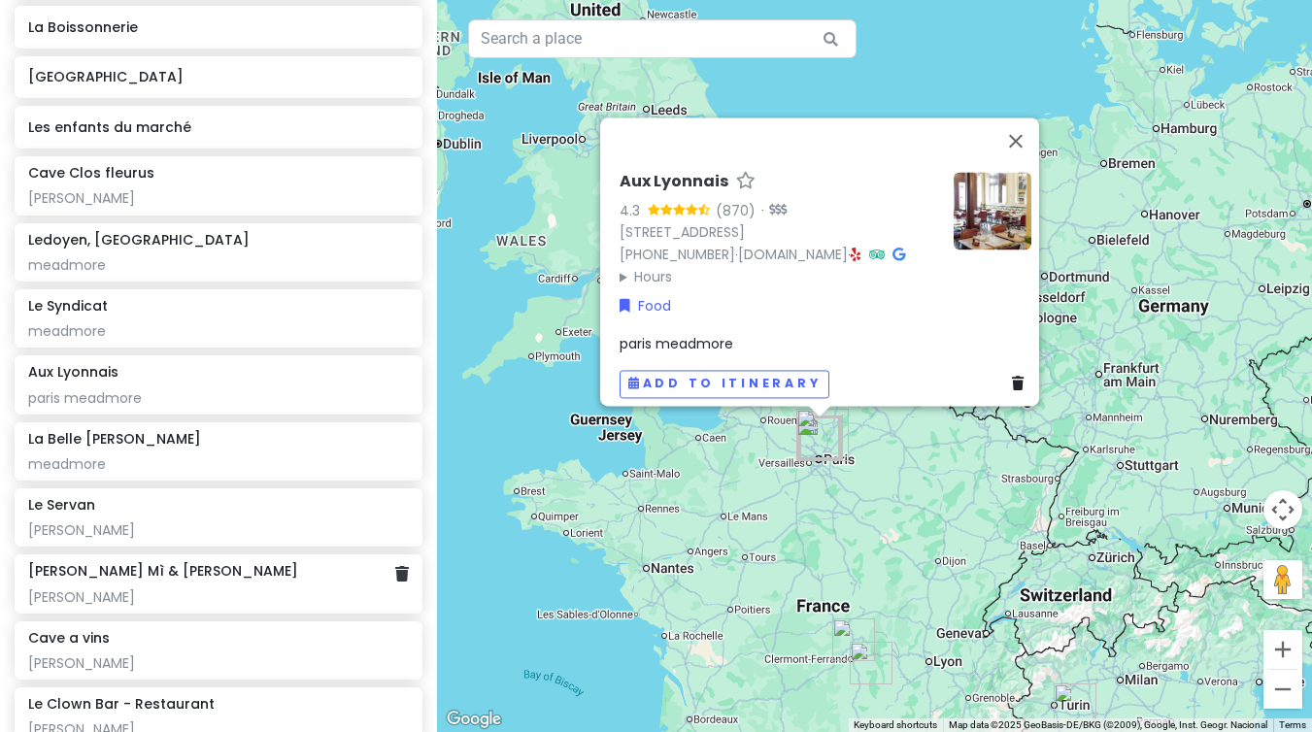
scroll to position [679, 0]
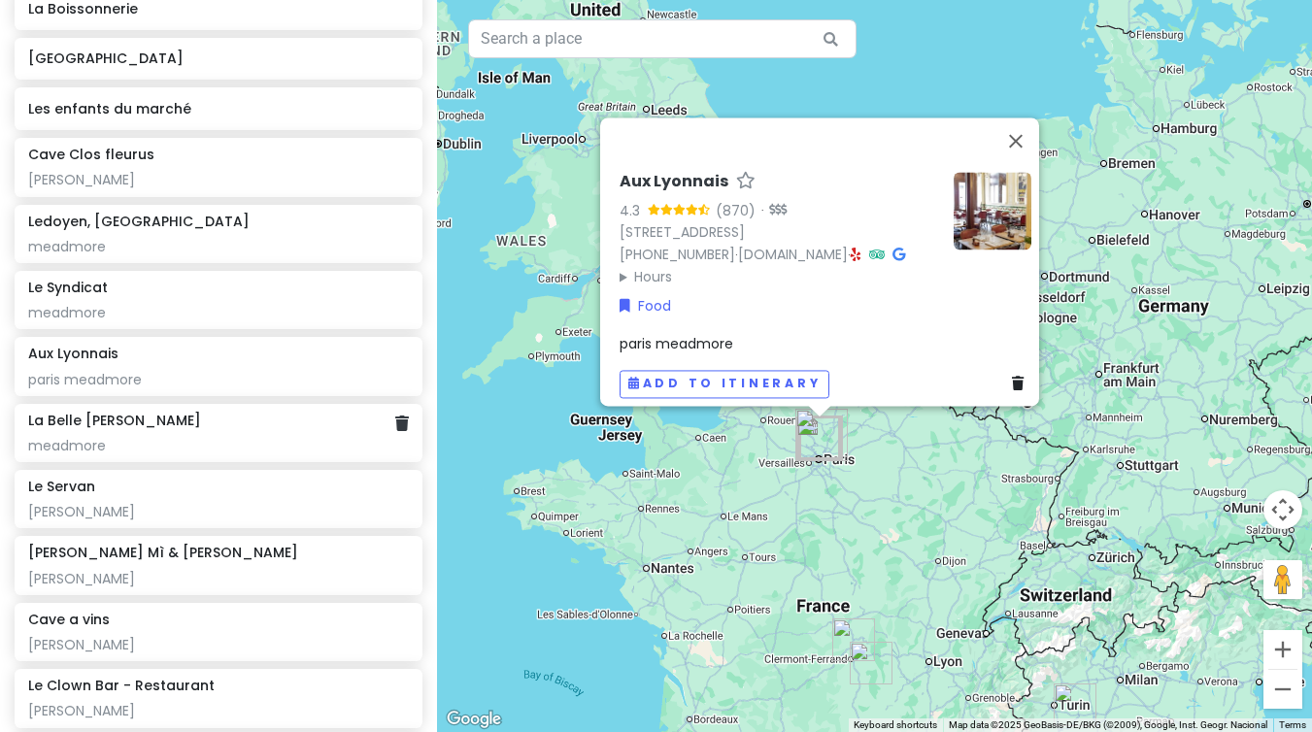
click at [134, 437] on div "meadmore" at bounding box center [218, 445] width 381 height 17
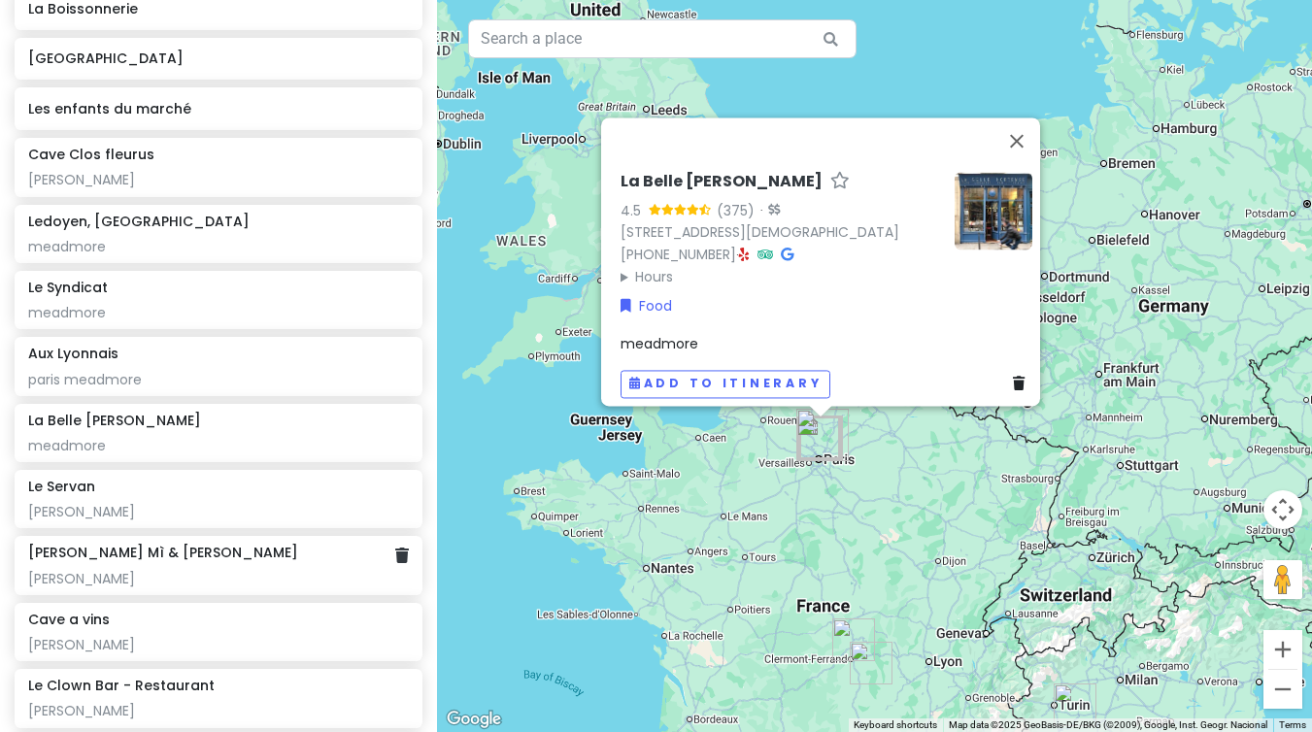
click at [130, 554] on h6 "[PERSON_NAME] Mì & [PERSON_NAME]" at bounding box center [163, 552] width 270 height 17
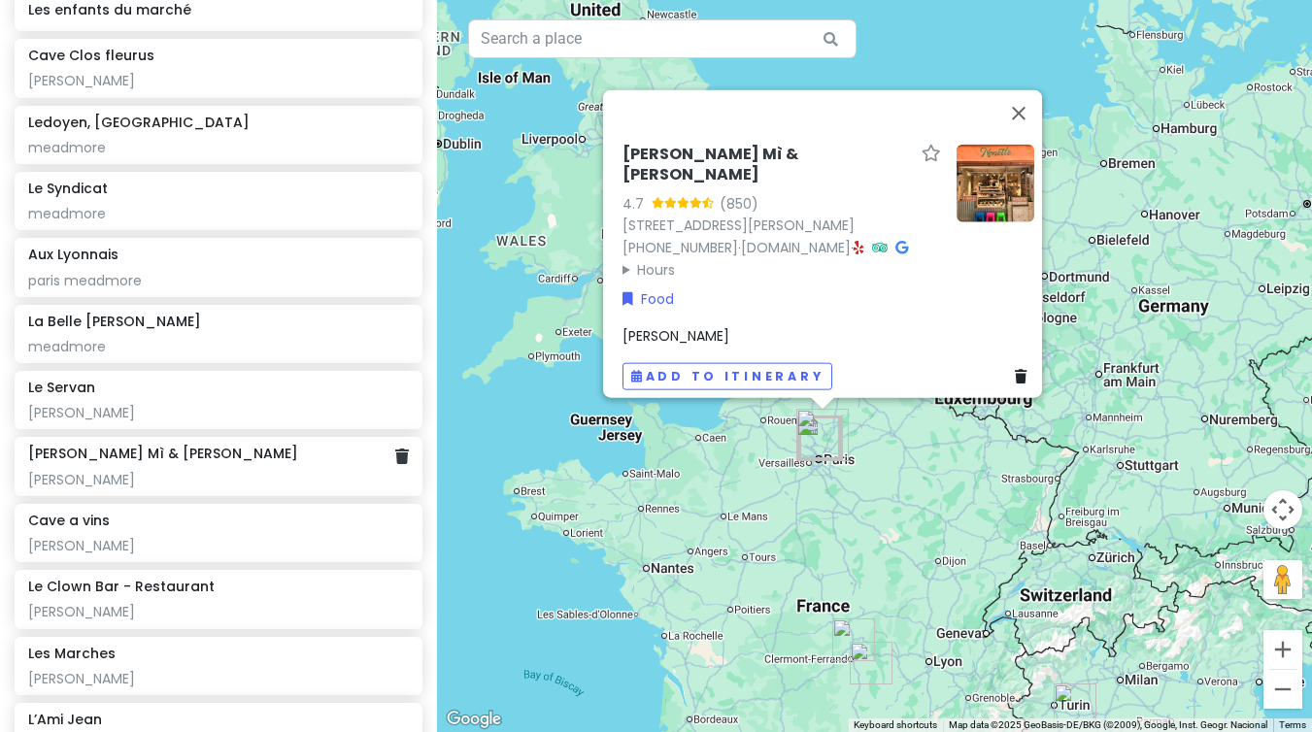
scroll to position [789, 0]
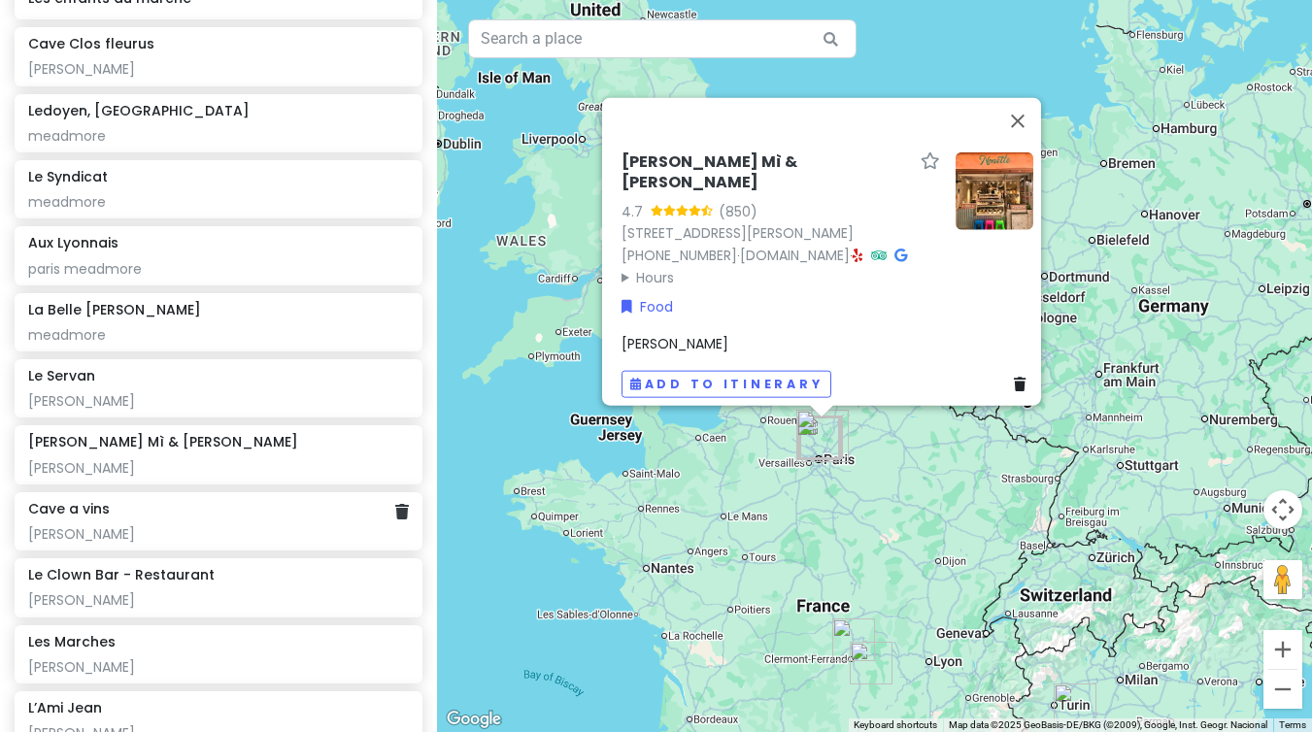
click at [145, 504] on div "Cave a vins" at bounding box center [218, 508] width 381 height 17
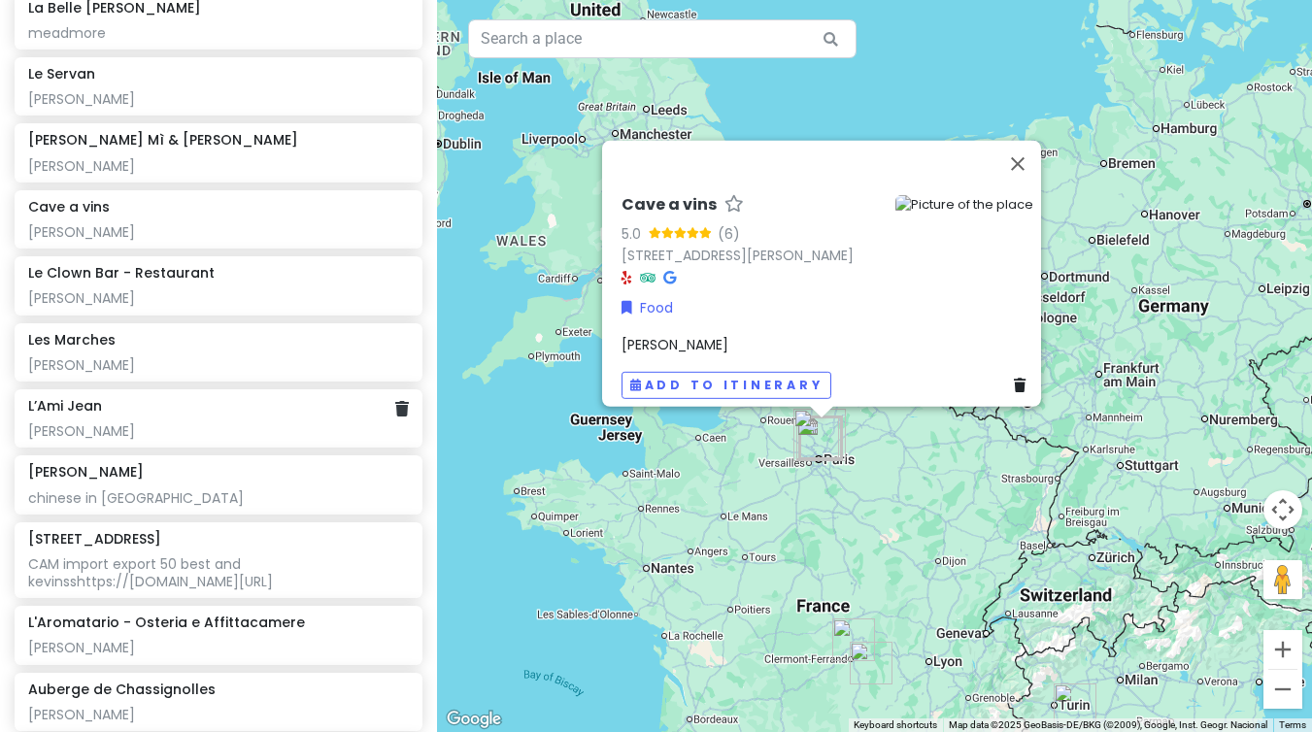
scroll to position [1102, 0]
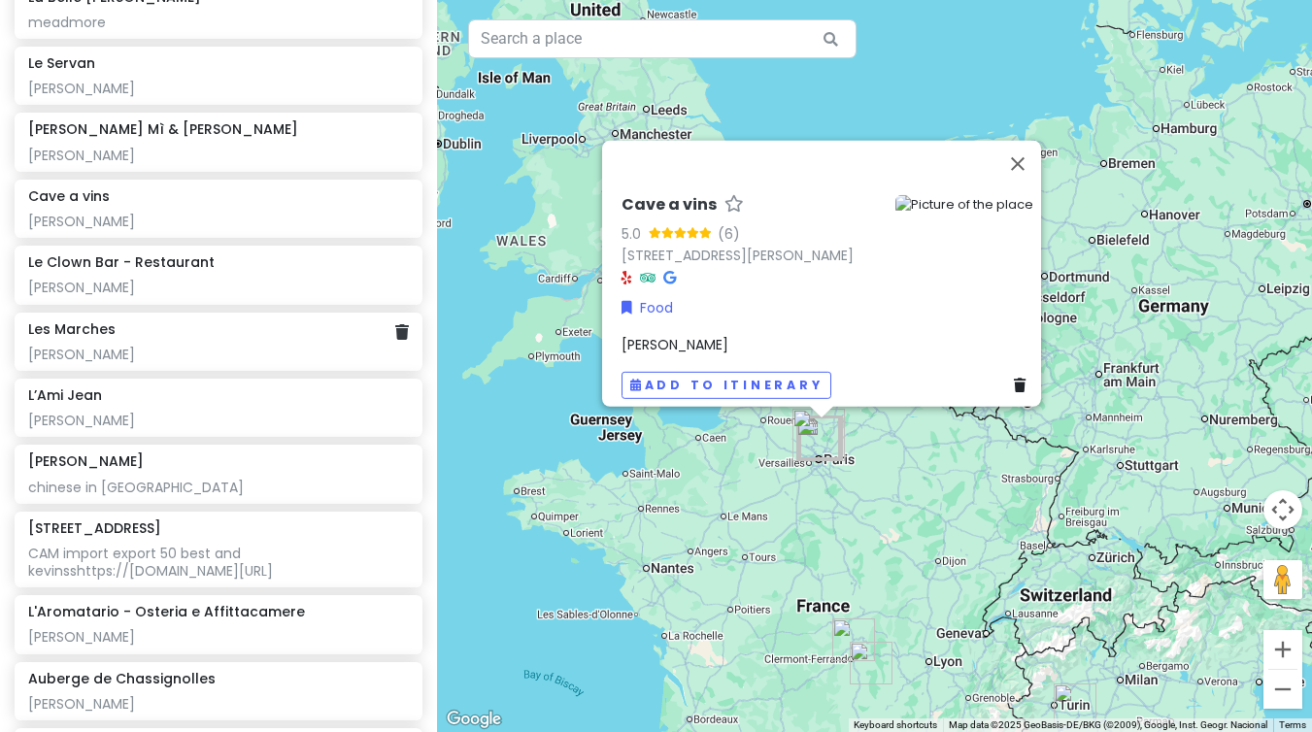
click at [218, 356] on div "[PERSON_NAME]" at bounding box center [218, 354] width 381 height 17
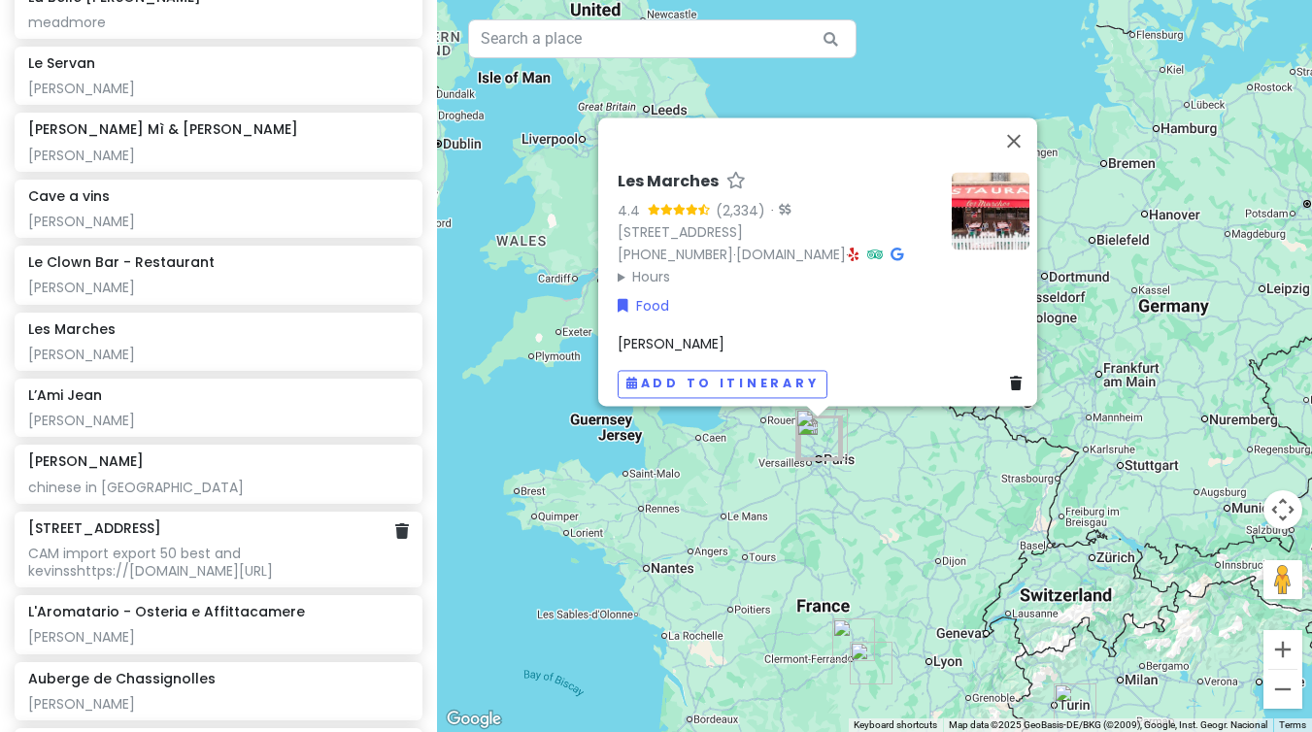
click at [202, 557] on div "CAM import export 50 best and kevinsshttps://[DOMAIN_NAME][URL]" at bounding box center [218, 562] width 381 height 35
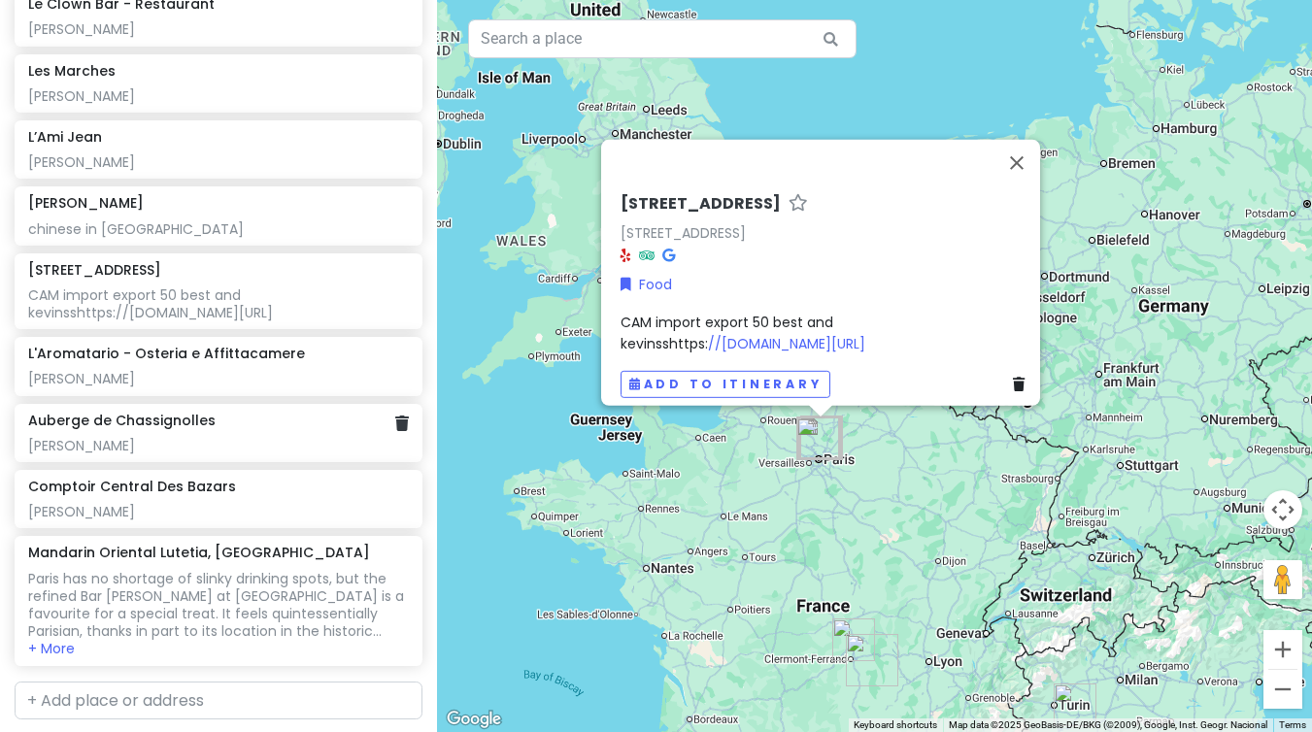
scroll to position [1361, 0]
click at [237, 386] on div "[PERSON_NAME]" at bounding box center [218, 377] width 381 height 17
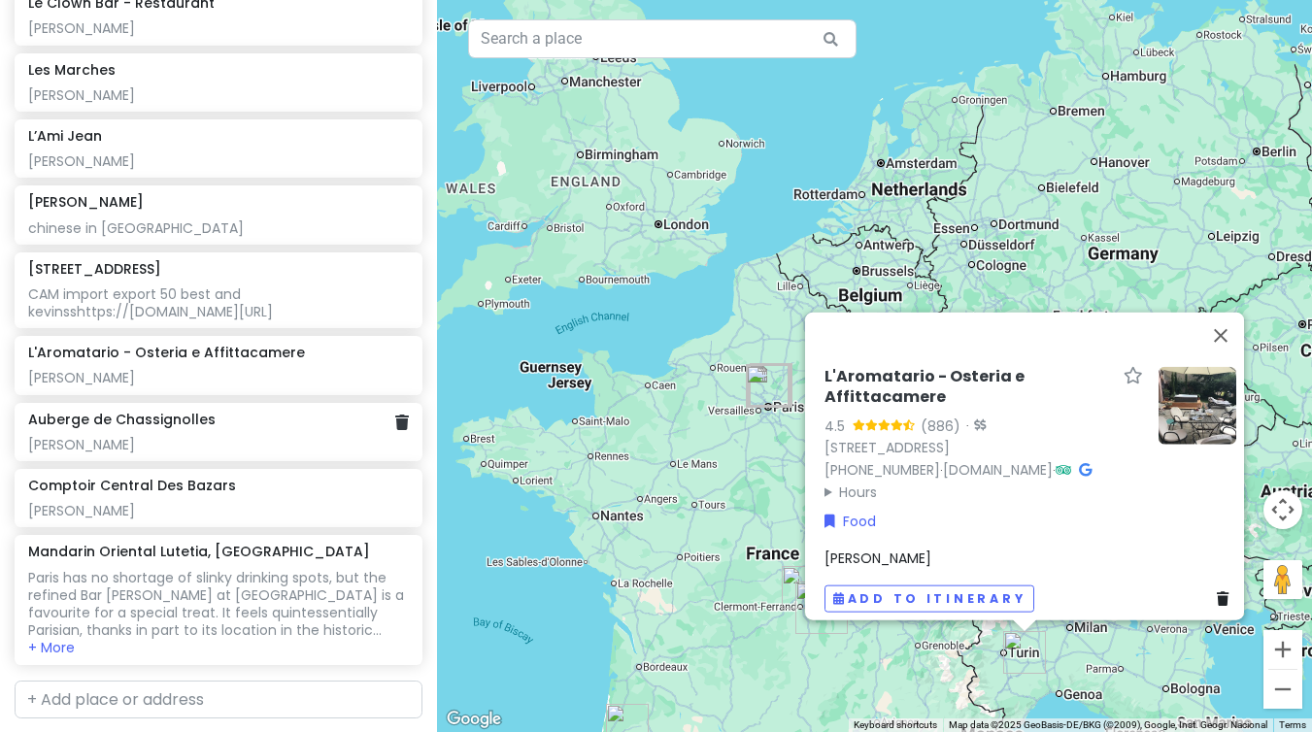
click at [229, 428] on div "Auberge de Chassignolles" at bounding box center [218, 419] width 381 height 17
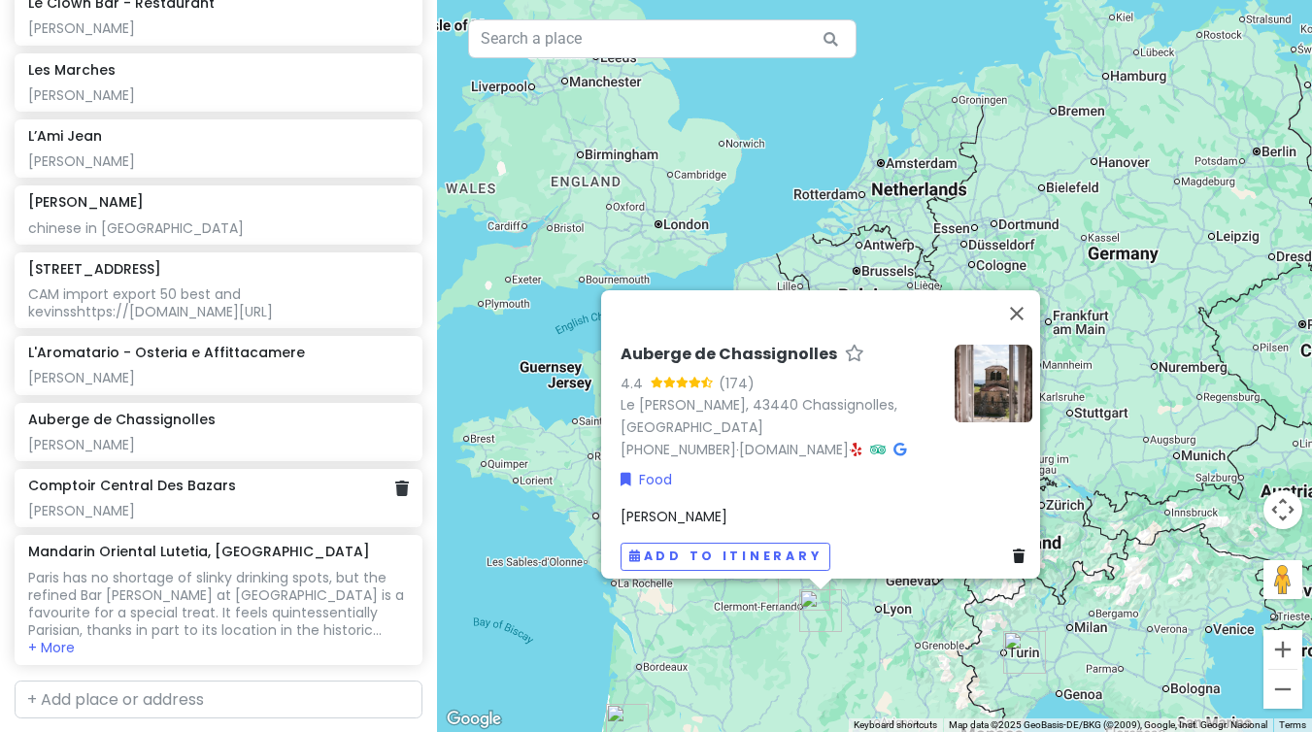
click at [222, 519] on div "[PERSON_NAME]" at bounding box center [218, 510] width 381 height 17
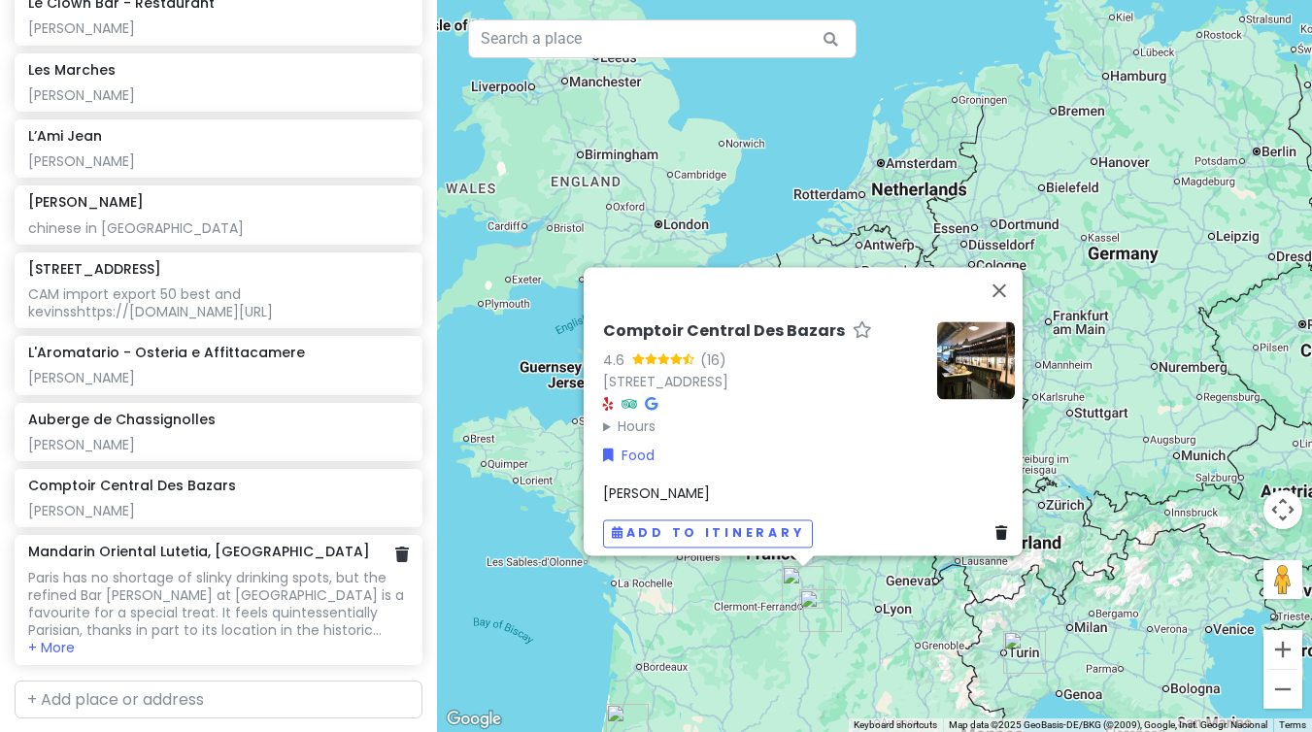
click at [220, 579] on div "Mandarin Oriental Lutetia, [GEOGRAPHIC_DATA] Paris has no shortage of slinky dr…" at bounding box center [218, 600] width 381 height 114
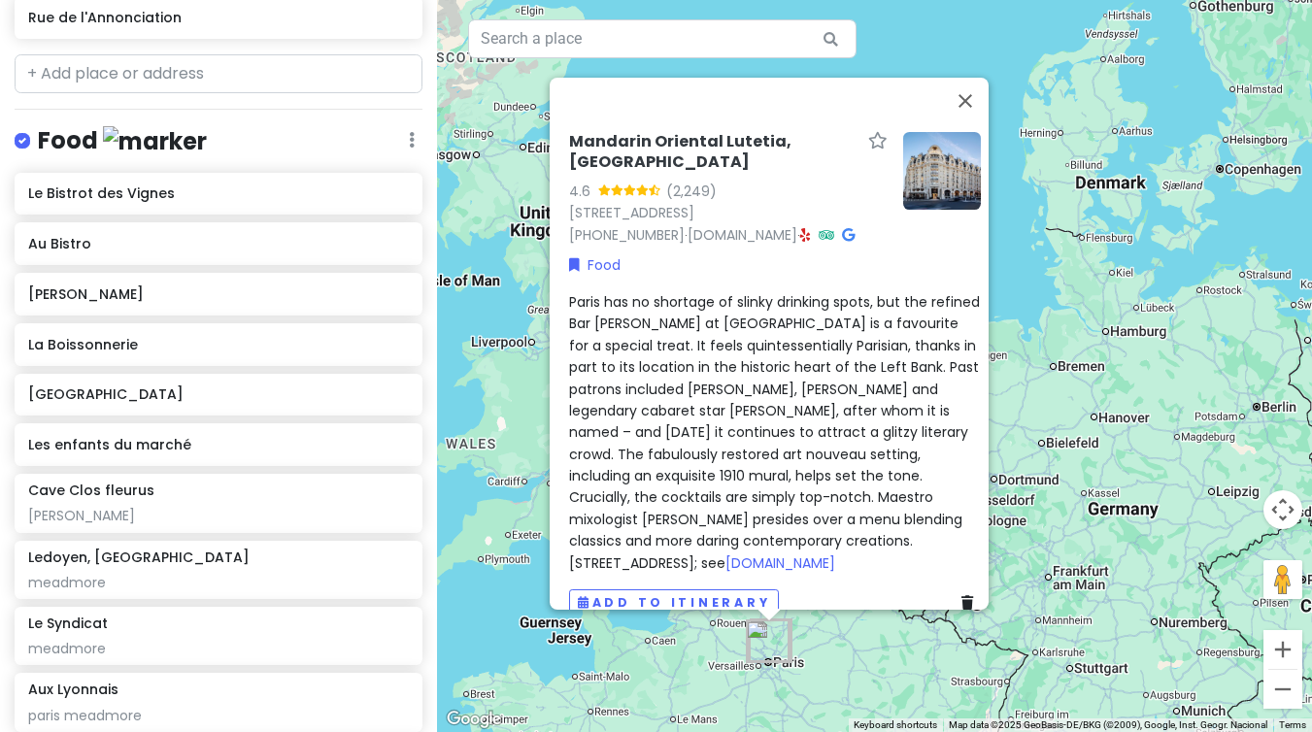
scroll to position [272, 0]
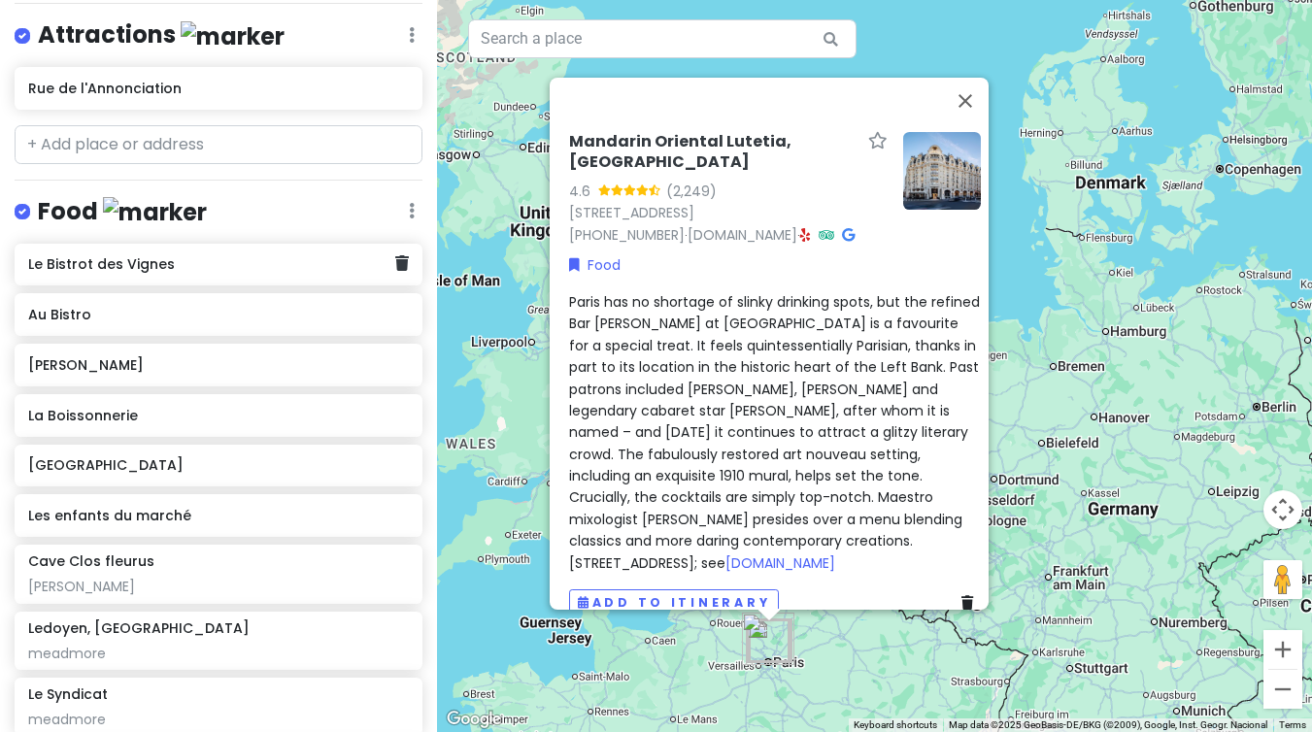
click at [242, 281] on div "Le Bistrot des Vignes" at bounding box center [219, 265] width 408 height 43
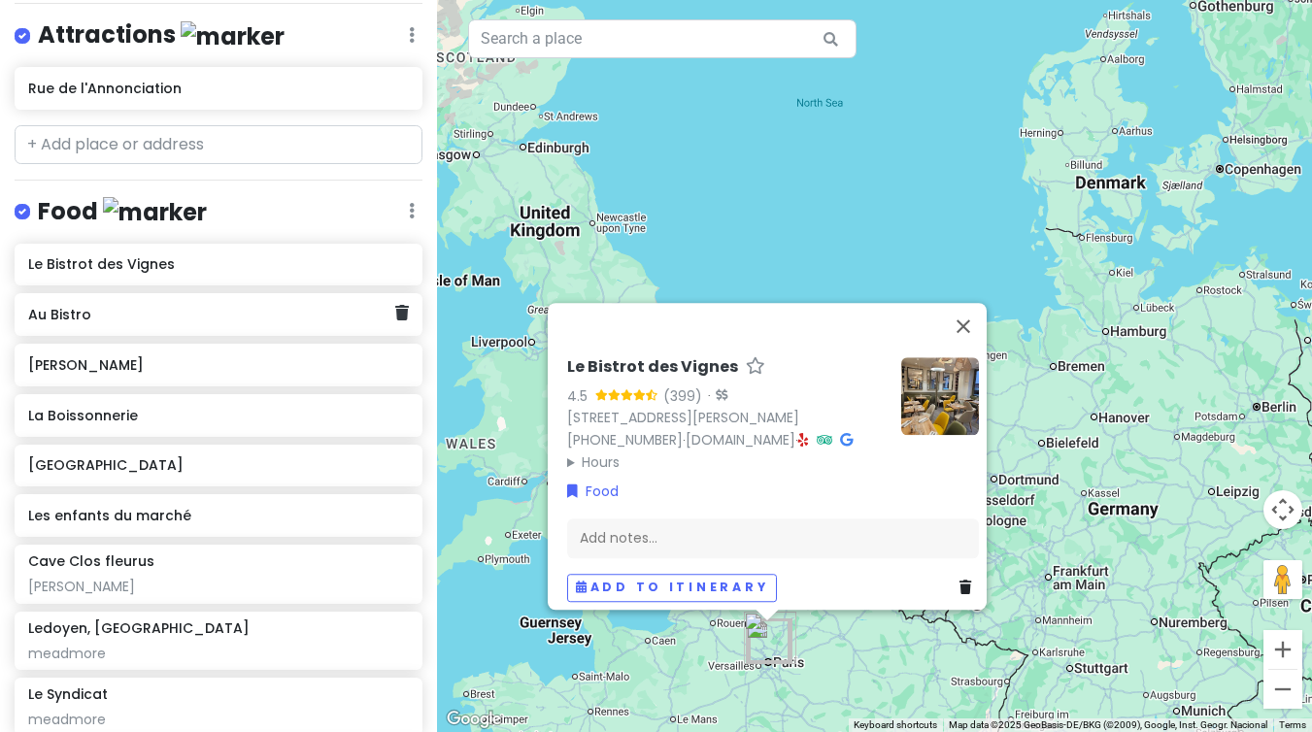
click at [227, 321] on div "Au Bistro" at bounding box center [211, 314] width 367 height 27
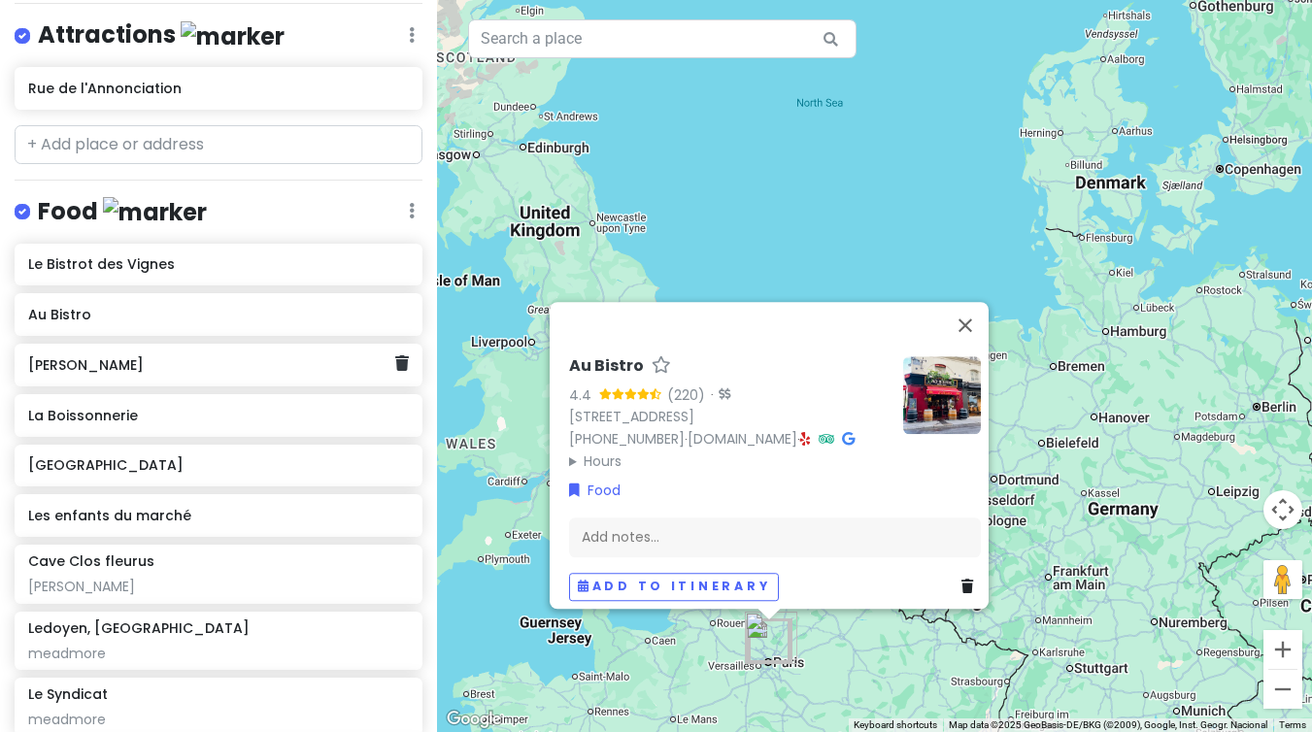
click at [224, 376] on div "[PERSON_NAME]" at bounding box center [219, 365] width 408 height 43
click at [109, 418] on h6 "La Boissonnerie" at bounding box center [211, 415] width 367 height 17
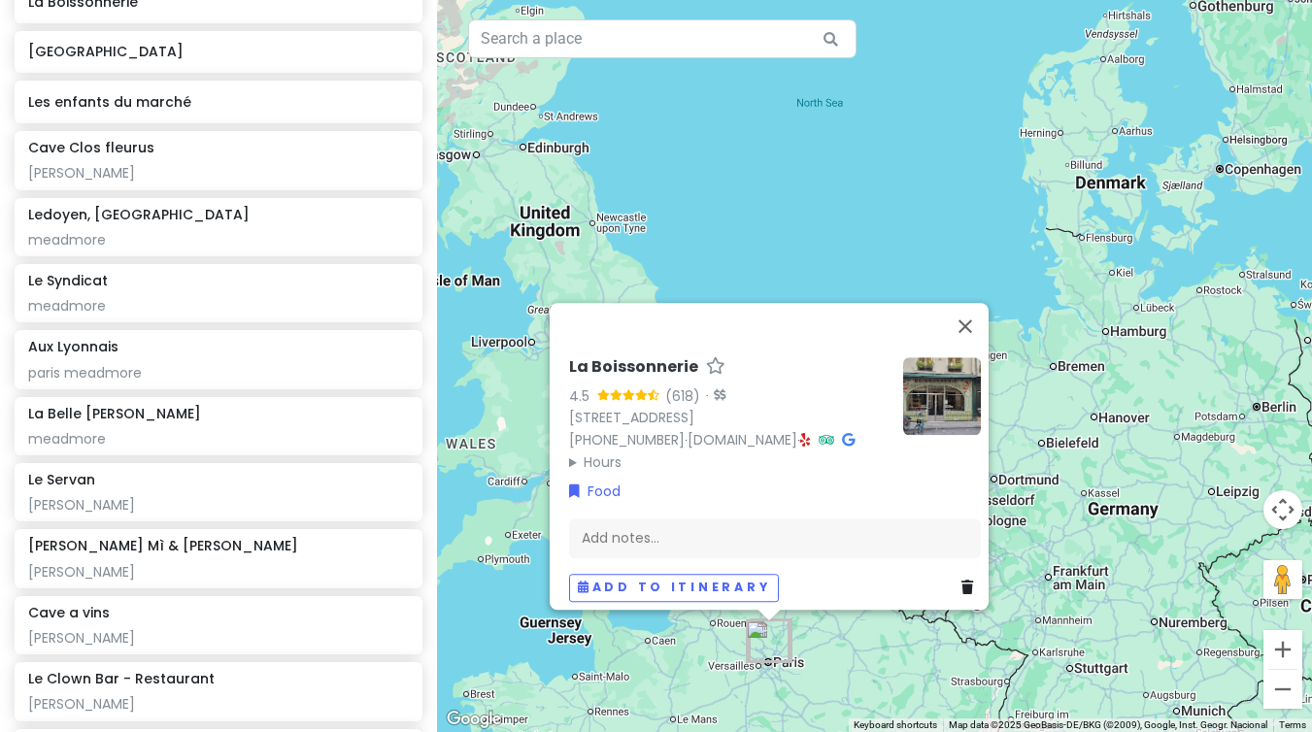
scroll to position [728, 0]
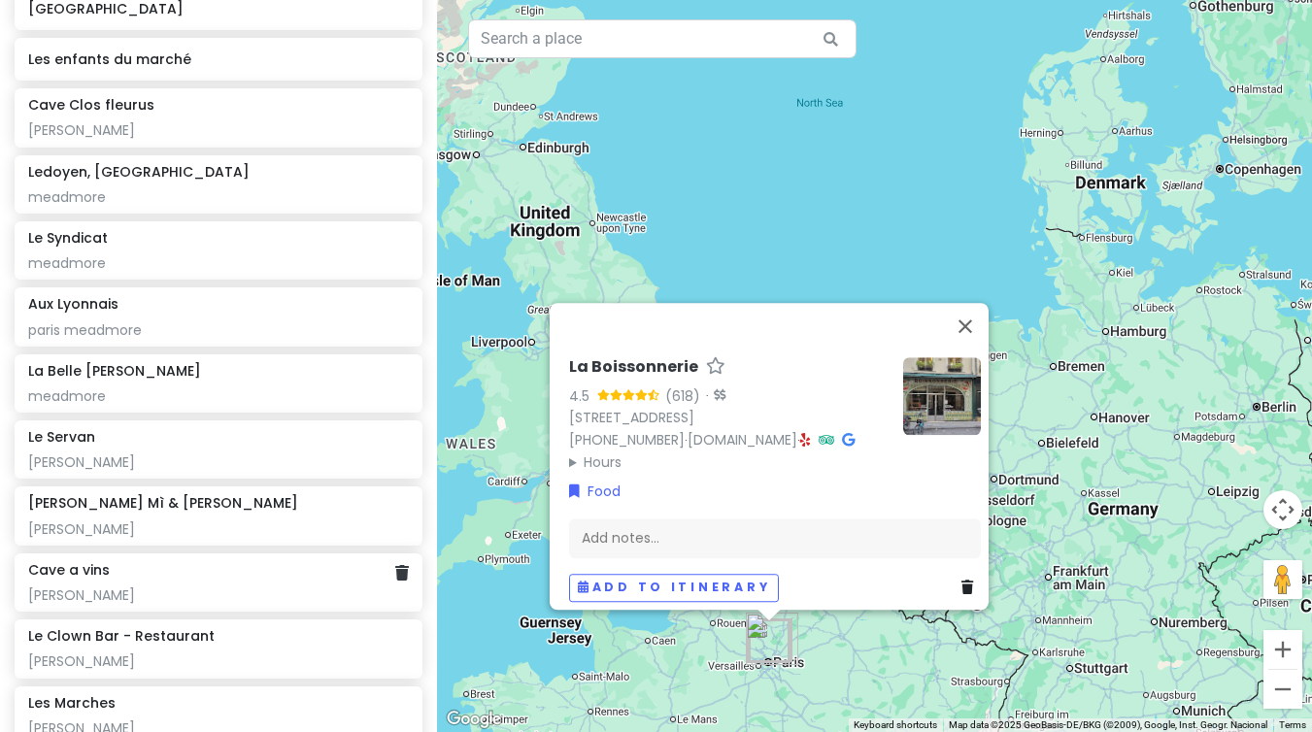
click at [96, 570] on h6 "Cave a vins" at bounding box center [69, 569] width 82 height 17
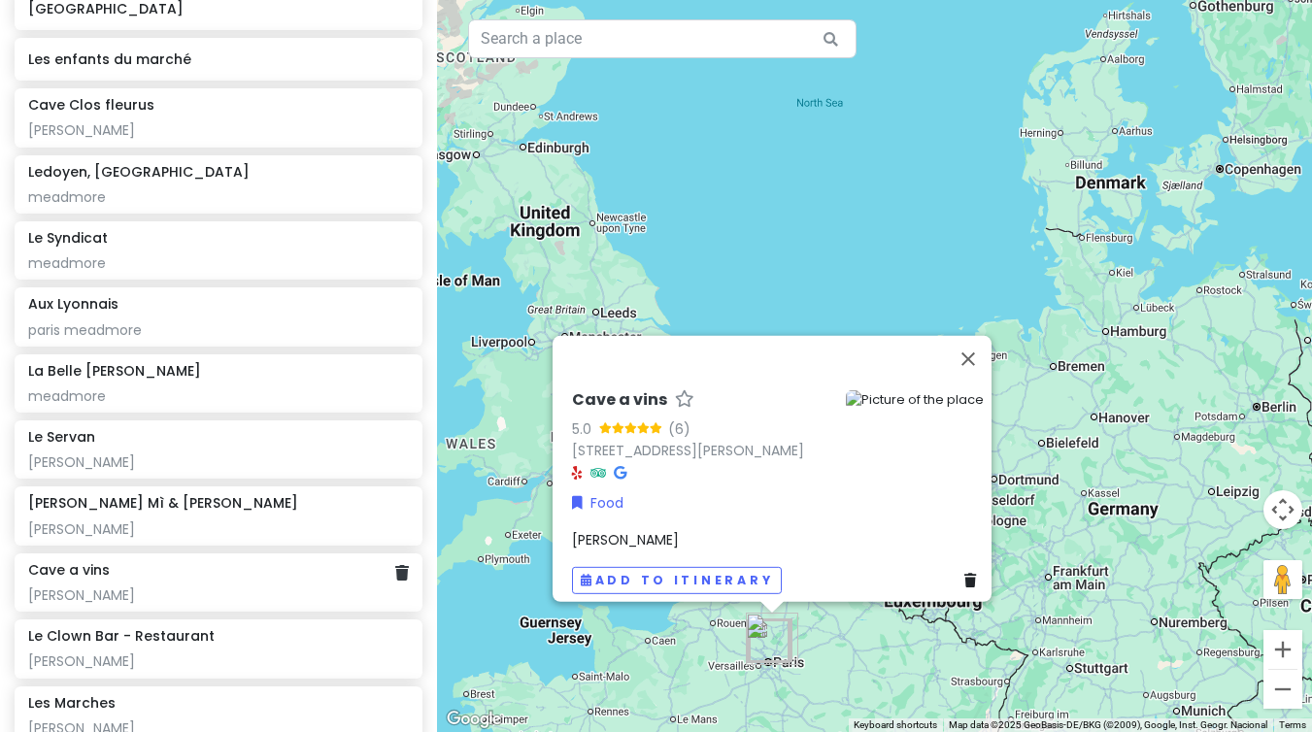
click at [96, 571] on h6 "Cave a vins" at bounding box center [69, 569] width 82 height 17
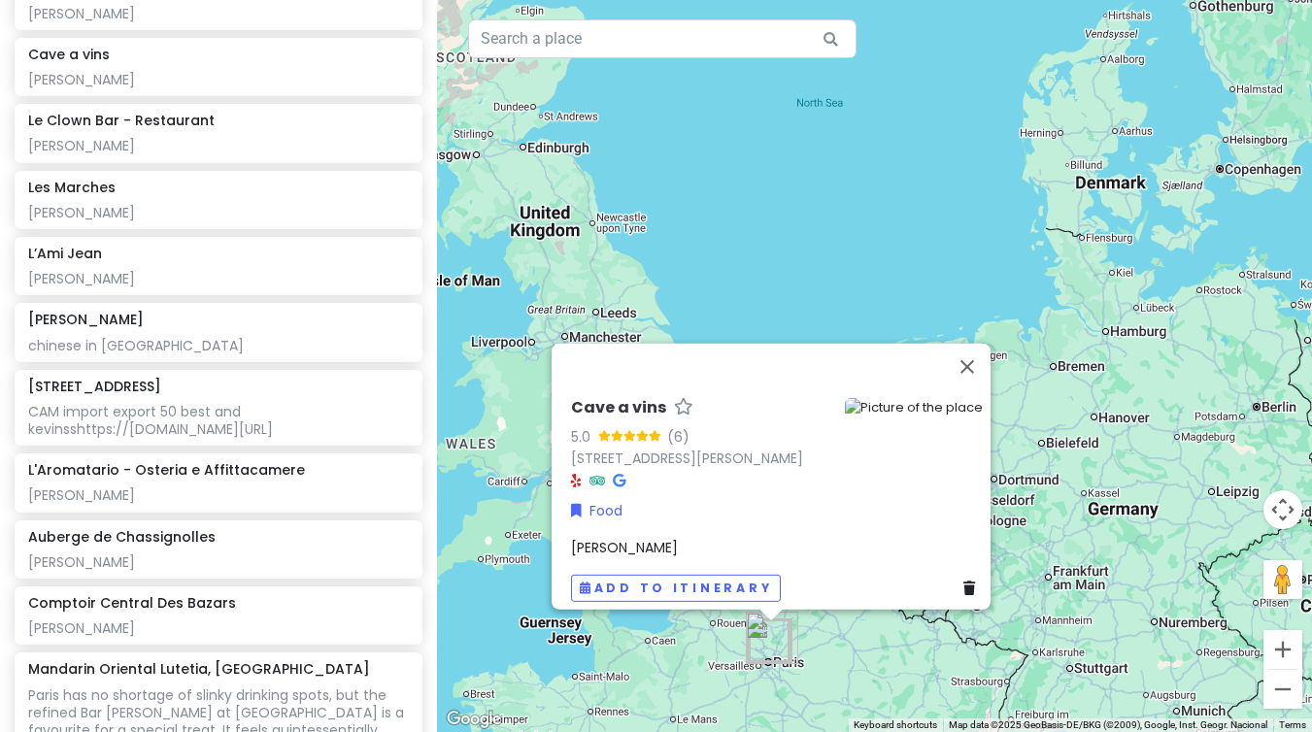
scroll to position [1273, 0]
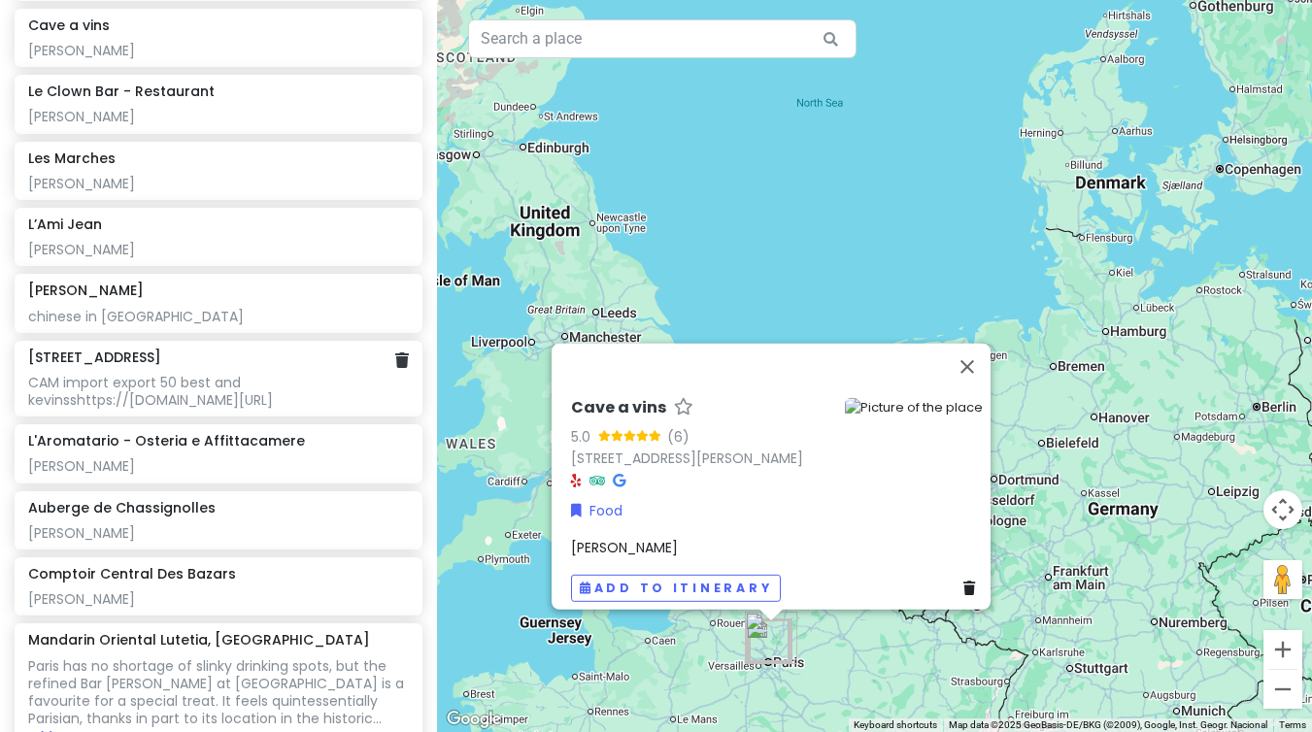
click at [132, 394] on div "CAM import export 50 best and kevinsshttps://[DOMAIN_NAME][URL]" at bounding box center [218, 391] width 381 height 35
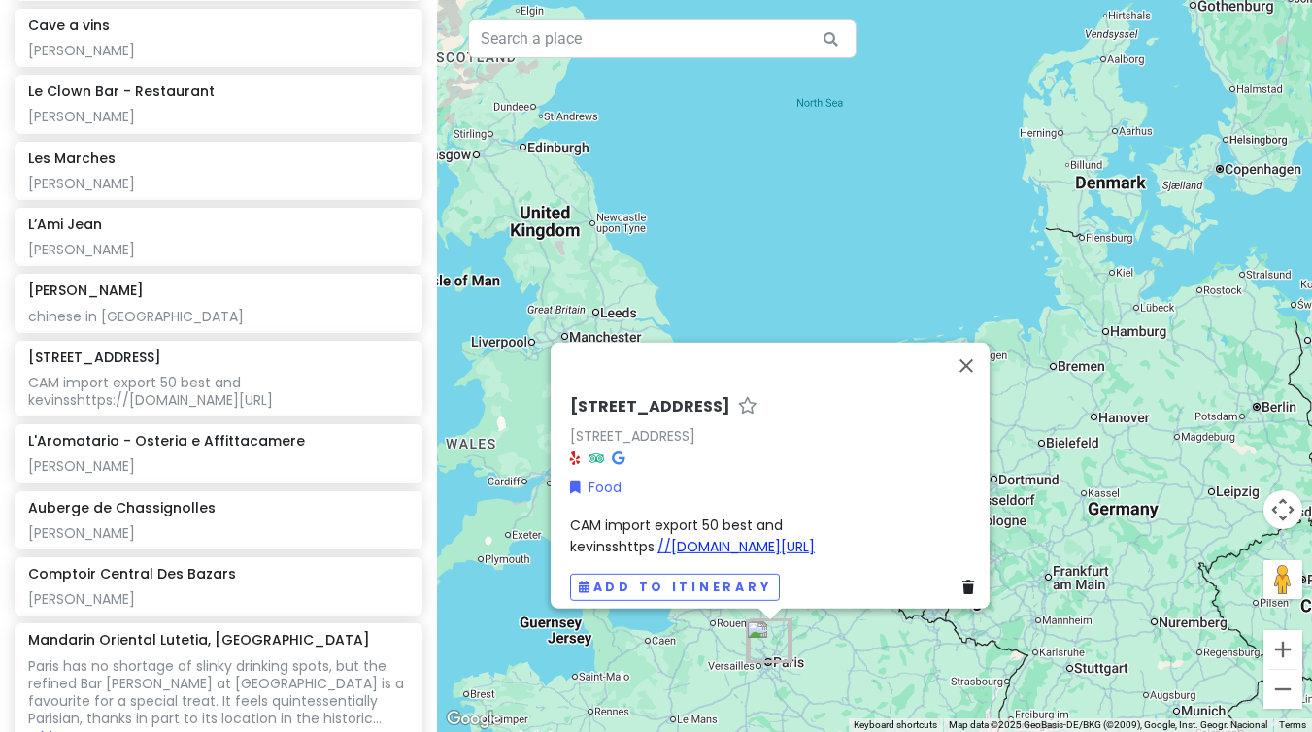
click at [813, 537] on link "//[DOMAIN_NAME][URL]" at bounding box center [735, 546] width 157 height 19
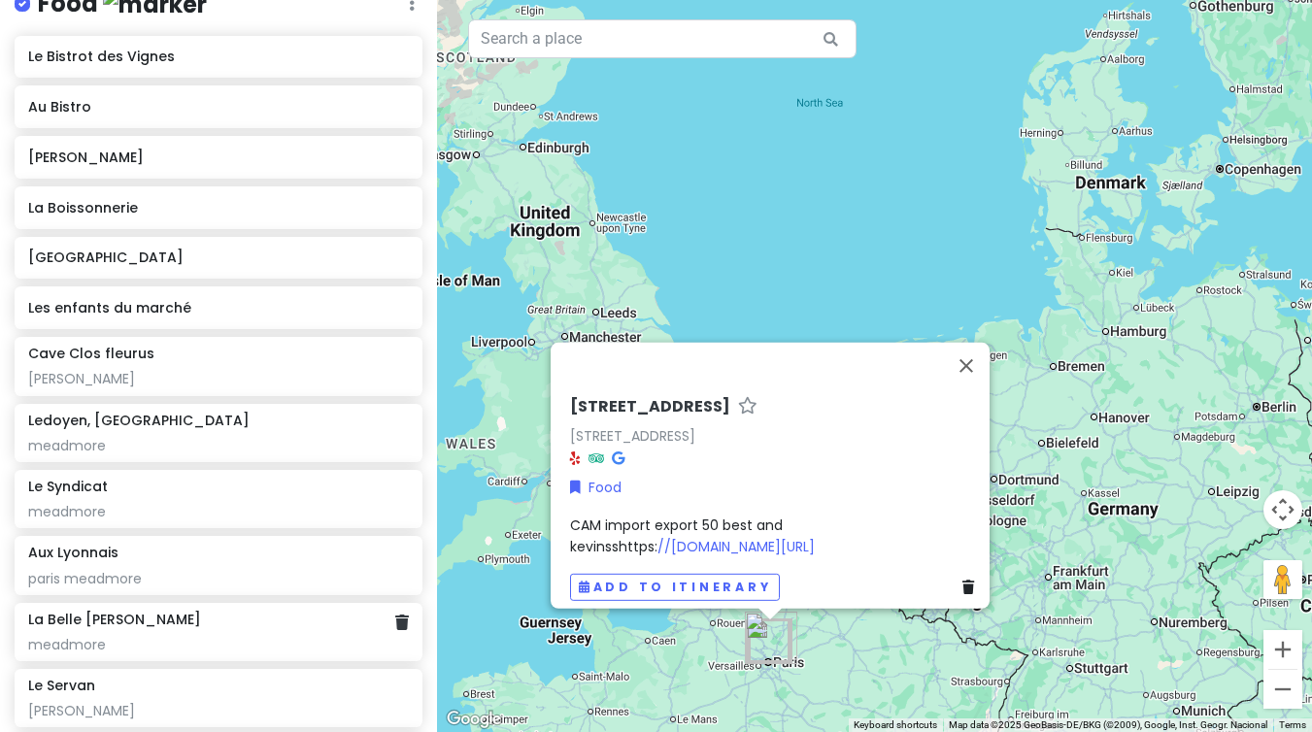
scroll to position [470, 0]
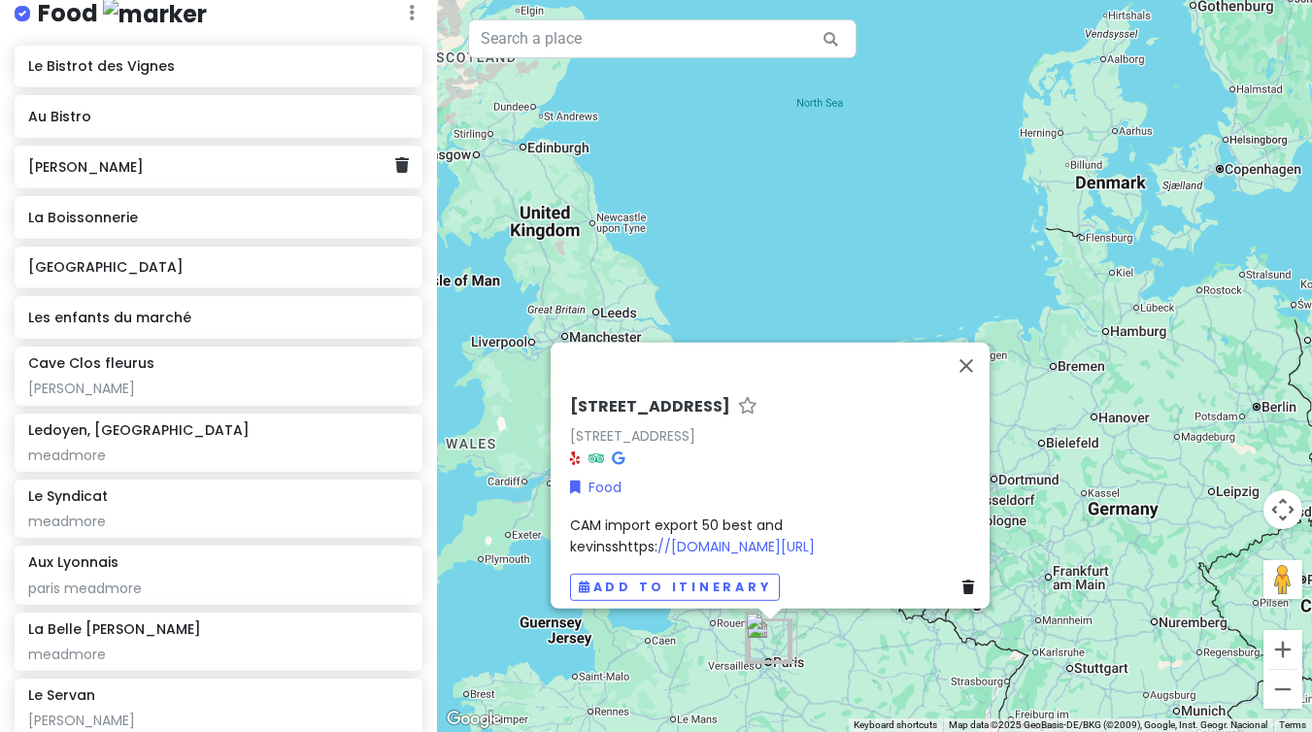
click at [85, 166] on h6 "[PERSON_NAME]" at bounding box center [211, 166] width 367 height 17
